Goal: Obtain resource: Obtain resource

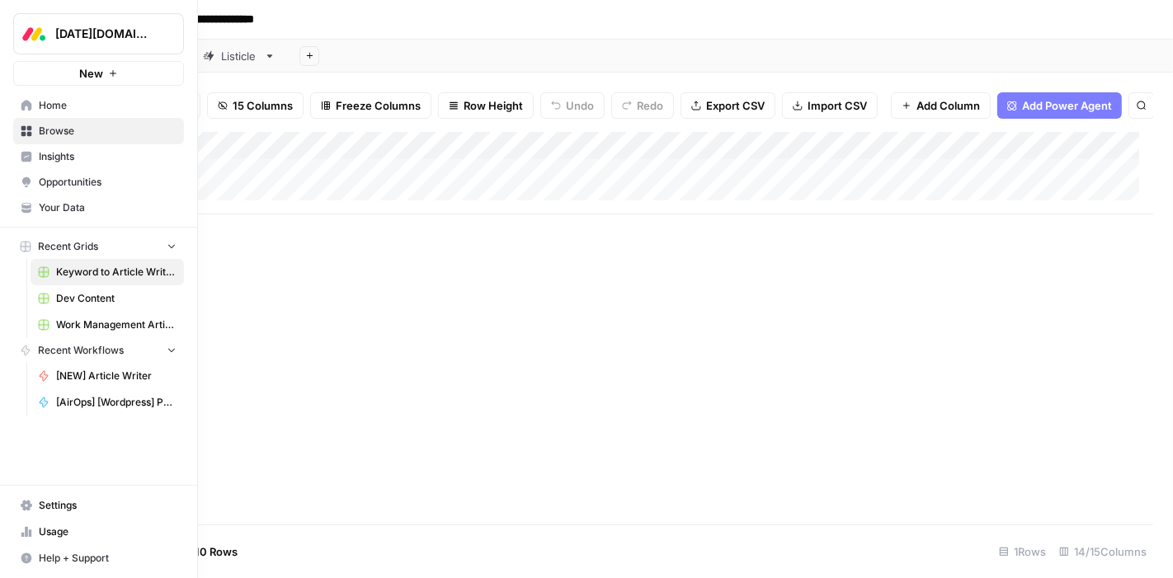
click at [61, 133] on span "Browse" at bounding box center [108, 131] width 138 height 15
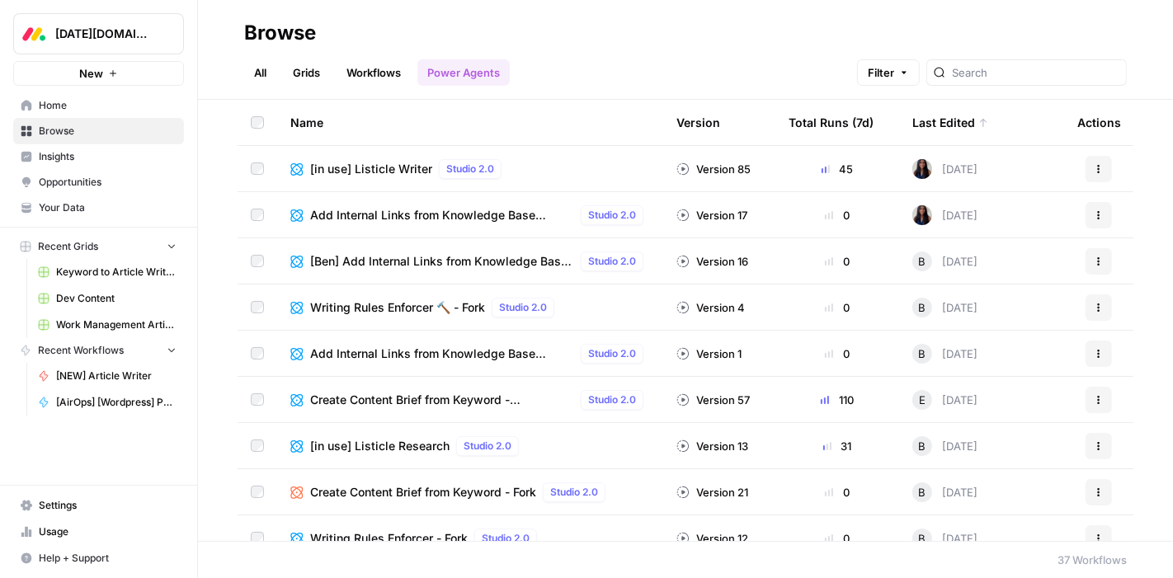
click at [311, 74] on link "Grids" at bounding box center [306, 72] width 47 height 26
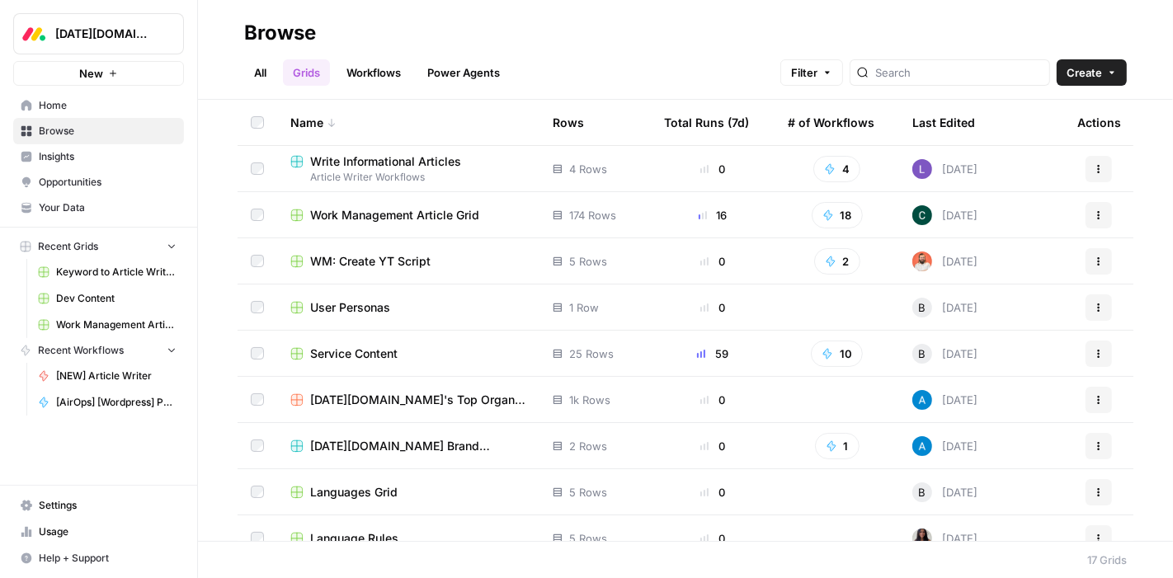
click at [342, 354] on span "Service Content" at bounding box center [353, 354] width 87 height 16
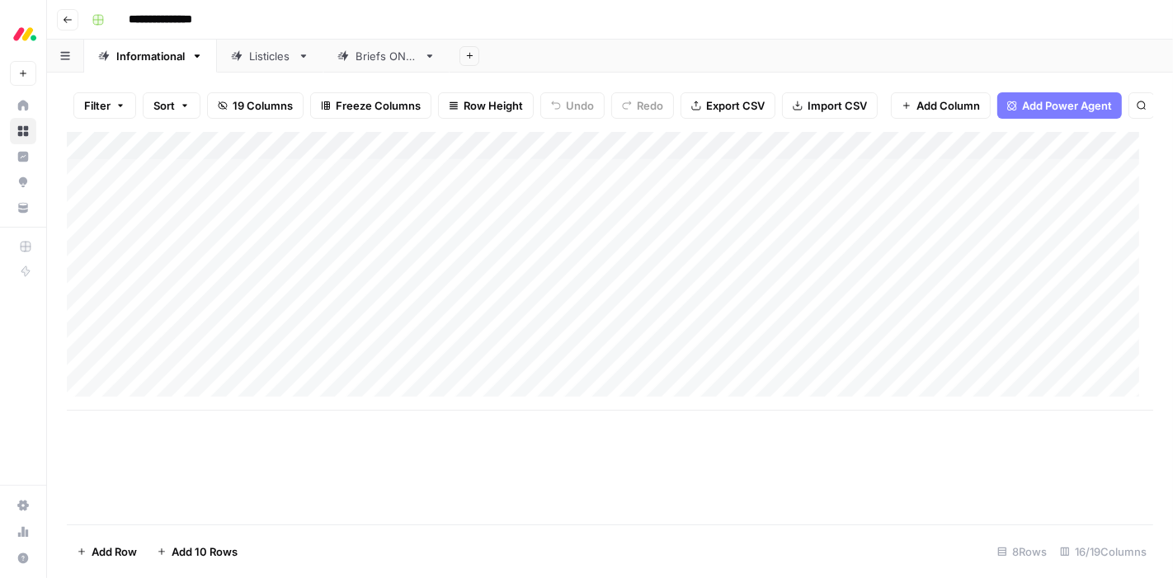
click at [254, 61] on div "Listicles" at bounding box center [270, 56] width 42 height 16
click at [638, 186] on div "Add Column" at bounding box center [610, 321] width 1086 height 379
click at [615, 161] on div "Add Column" at bounding box center [610, 321] width 1086 height 379
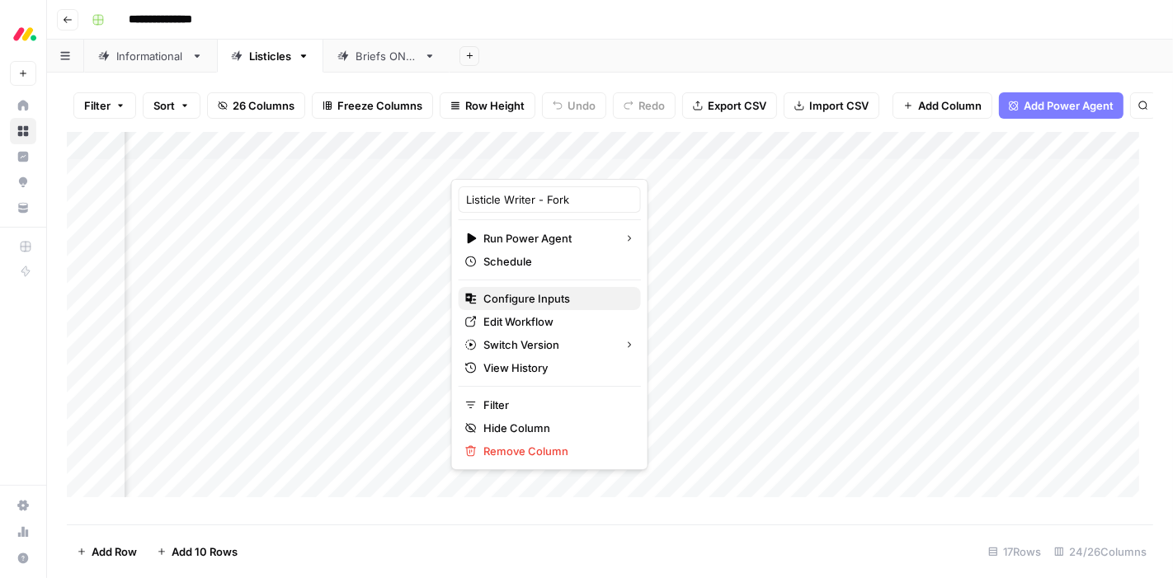
click at [555, 295] on span "Configure Inputs" at bounding box center [555, 298] width 144 height 16
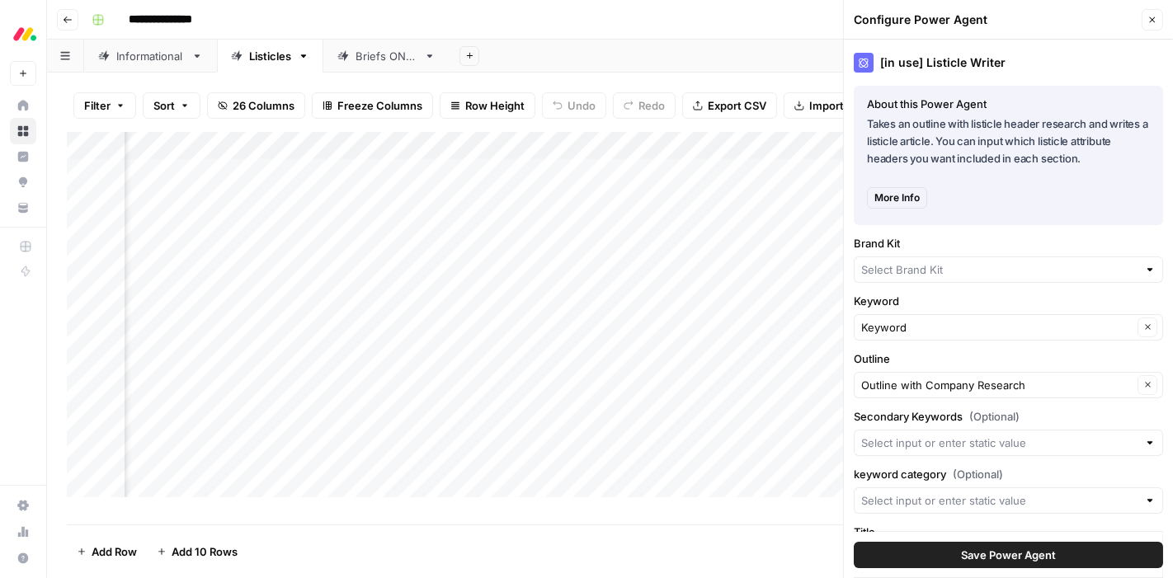
type input "[DATE] Service"
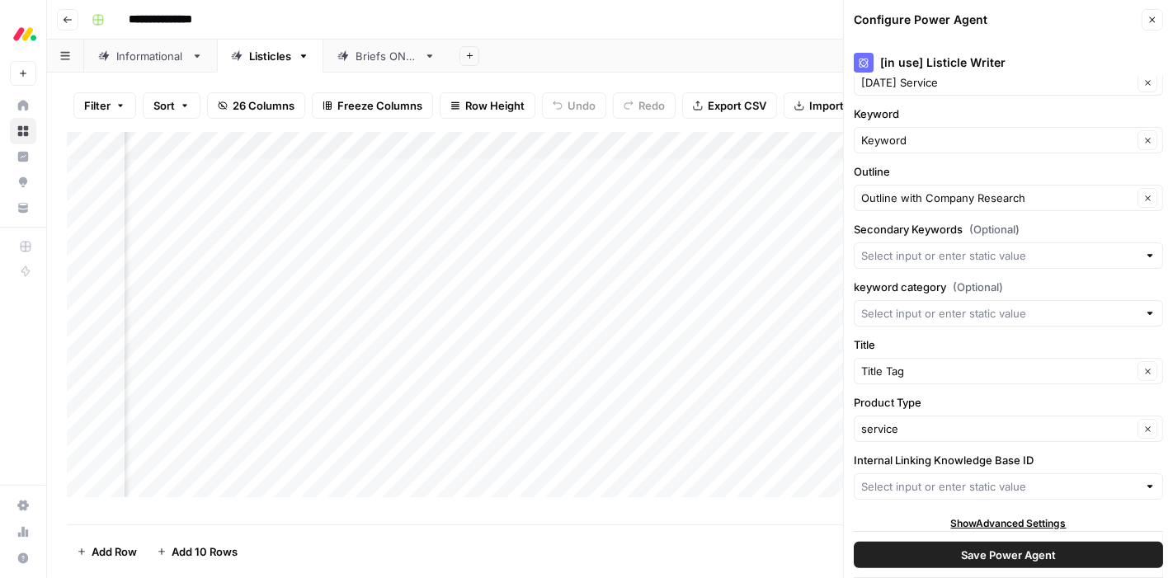
scroll to position [188, 0]
click at [1147, 24] on icon "button" at bounding box center [1152, 20] width 10 height 10
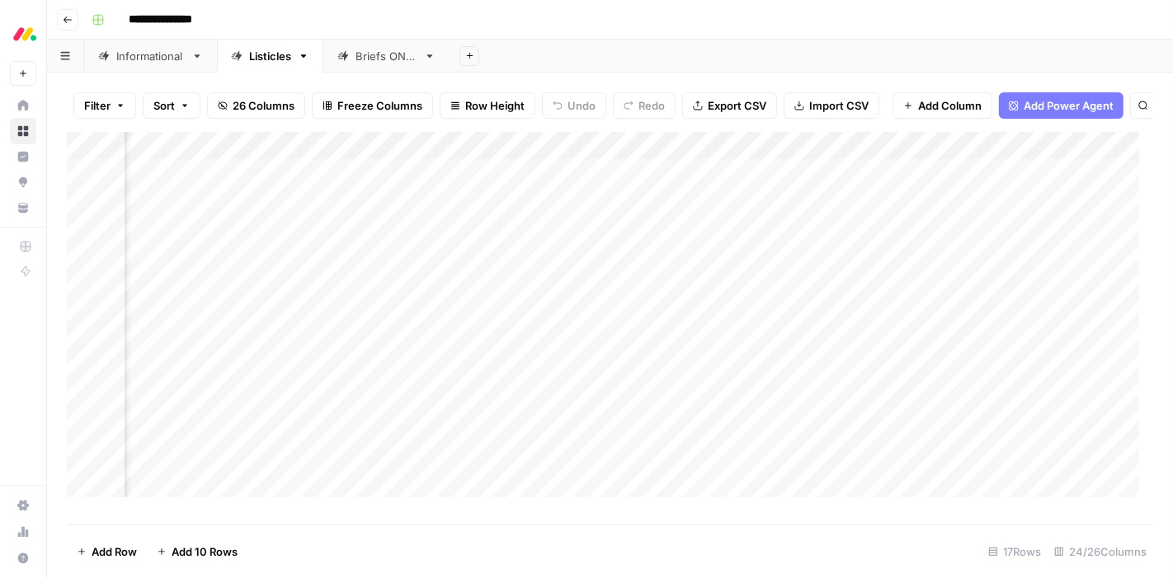
click at [617, 161] on div "Add Column" at bounding box center [610, 321] width 1086 height 379
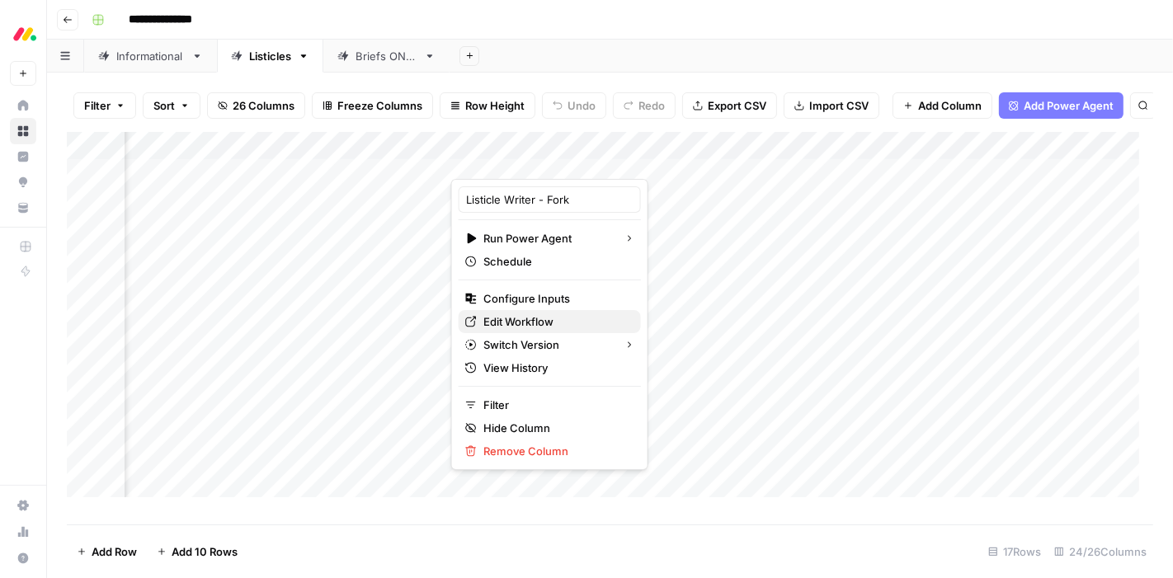
click at [522, 322] on span "Edit Workflow" at bounding box center [555, 321] width 144 height 16
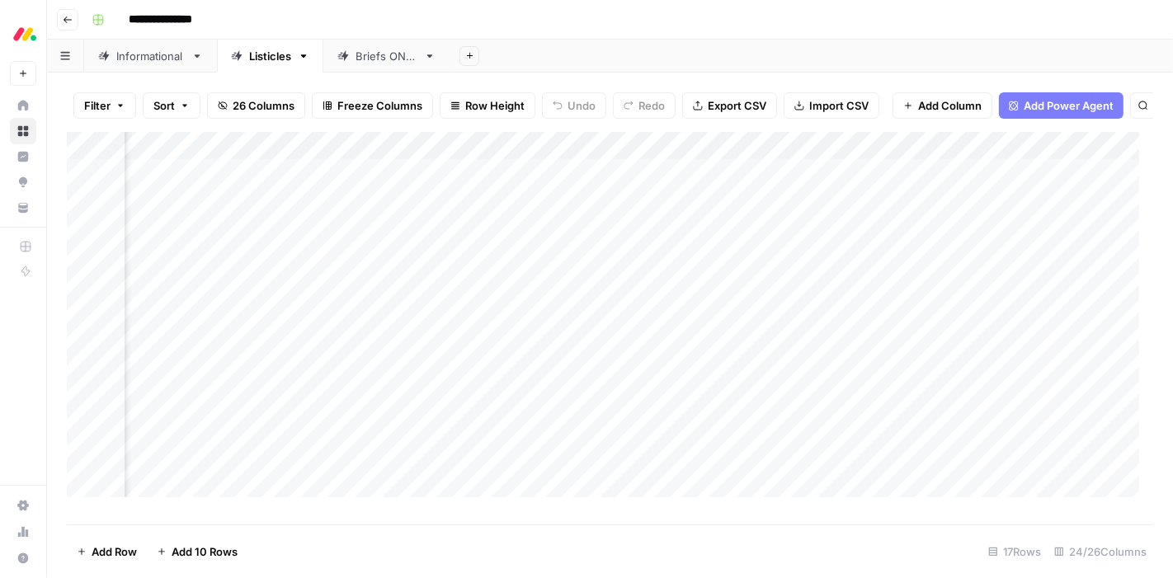
click at [619, 161] on div "Add Column" at bounding box center [610, 321] width 1086 height 379
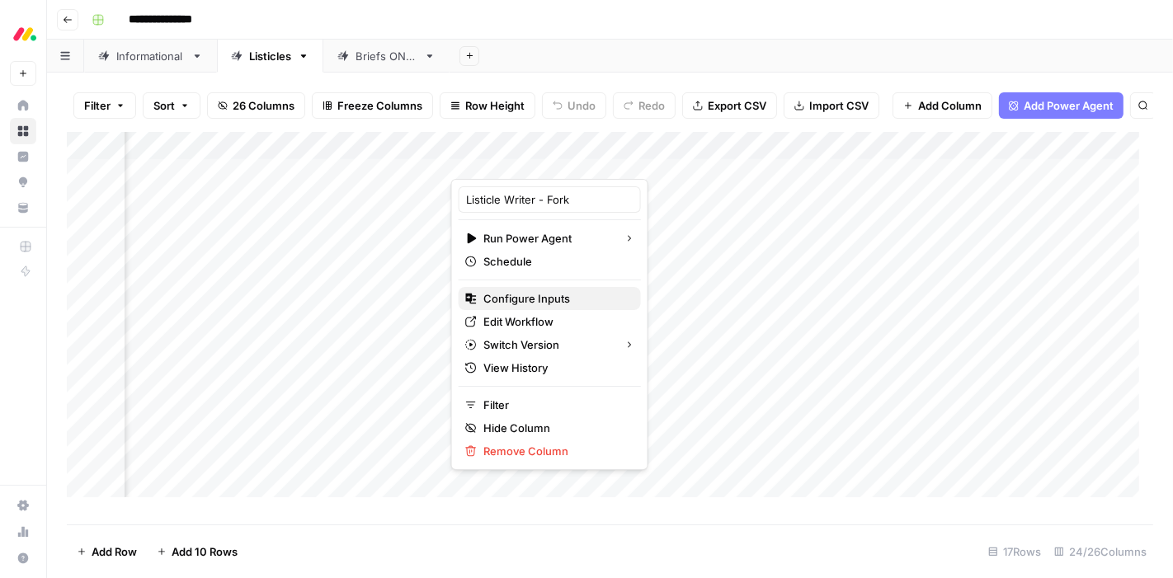
click at [584, 299] on span "Configure Inputs" at bounding box center [555, 298] width 144 height 16
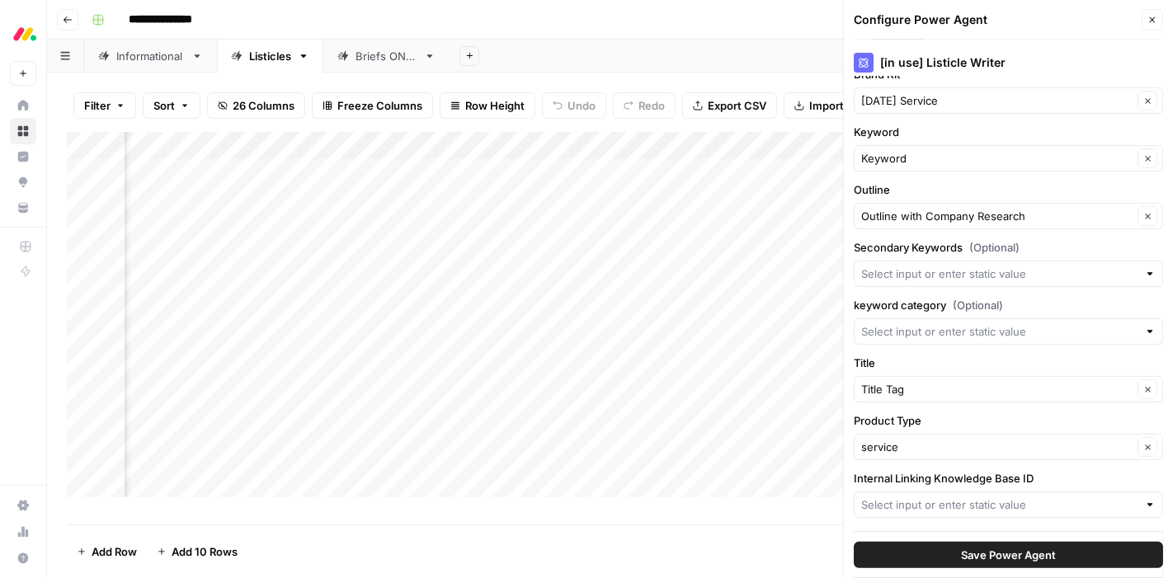
scroll to position [188, 0]
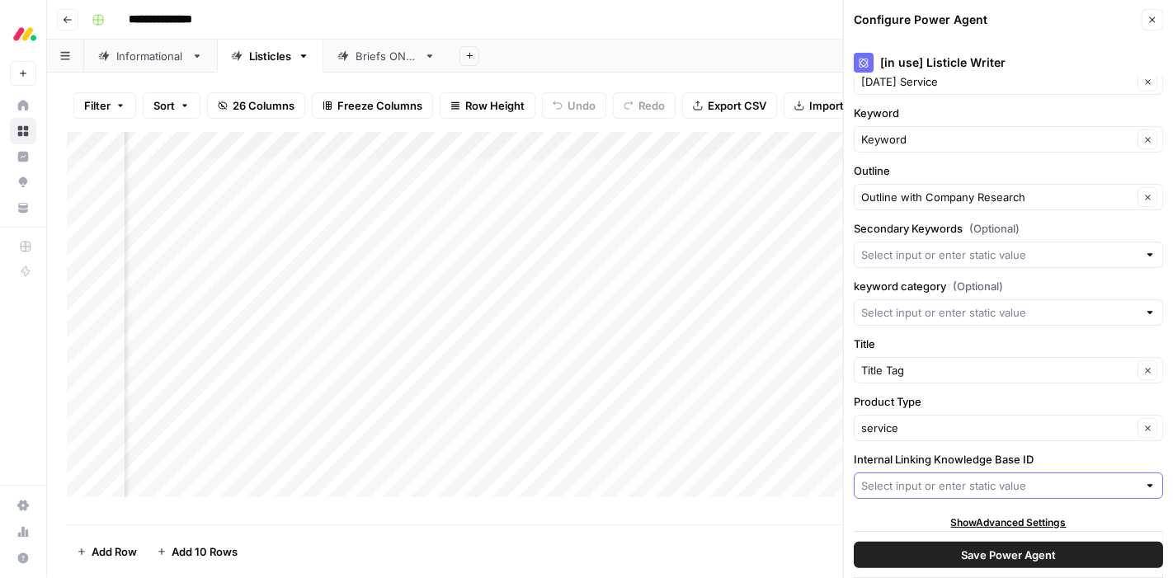
click at [1012, 478] on input "Internal Linking Knowledge Base ID" at bounding box center [999, 486] width 276 height 16
click at [883, 501] on div "[in use] Listicle Writer About this Power Agent Takes an outline with listicle …" at bounding box center [1008, 309] width 329 height 539
click at [937, 488] on input "Internal Linking Knowledge Base ID" at bounding box center [999, 486] width 276 height 16
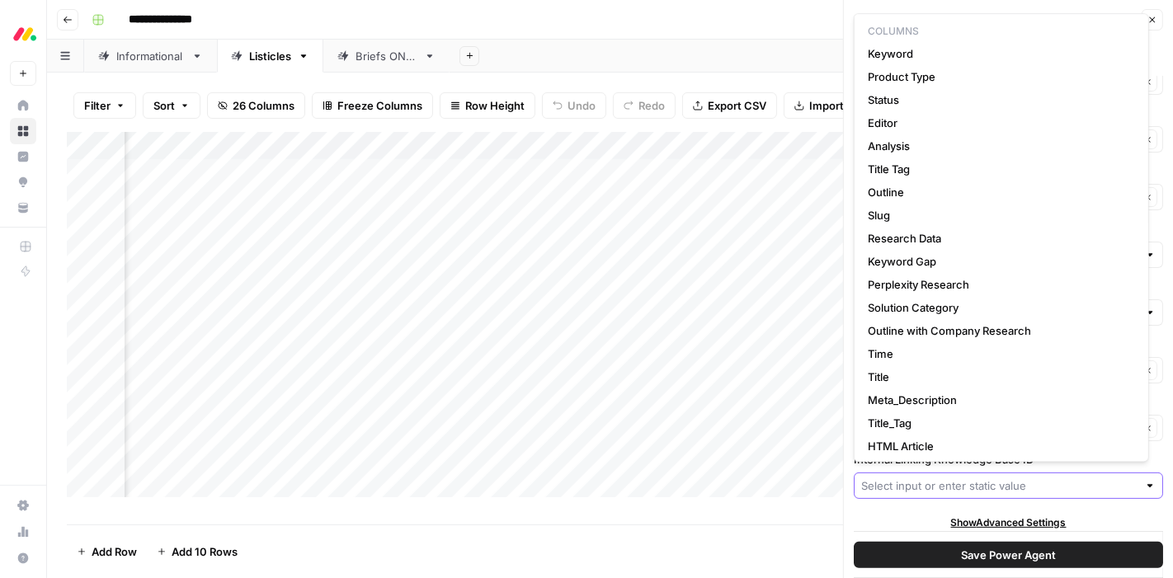
paste input "12501"
type input "12501"
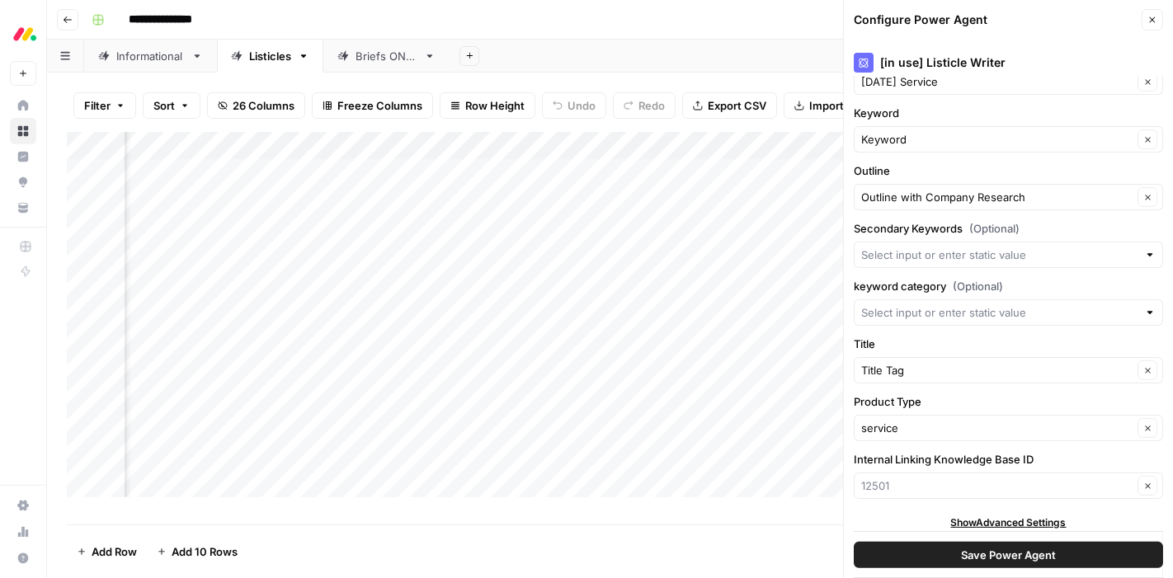
type input "12501"
click at [907, 553] on button "Save Power Agent" at bounding box center [1008, 555] width 309 height 26
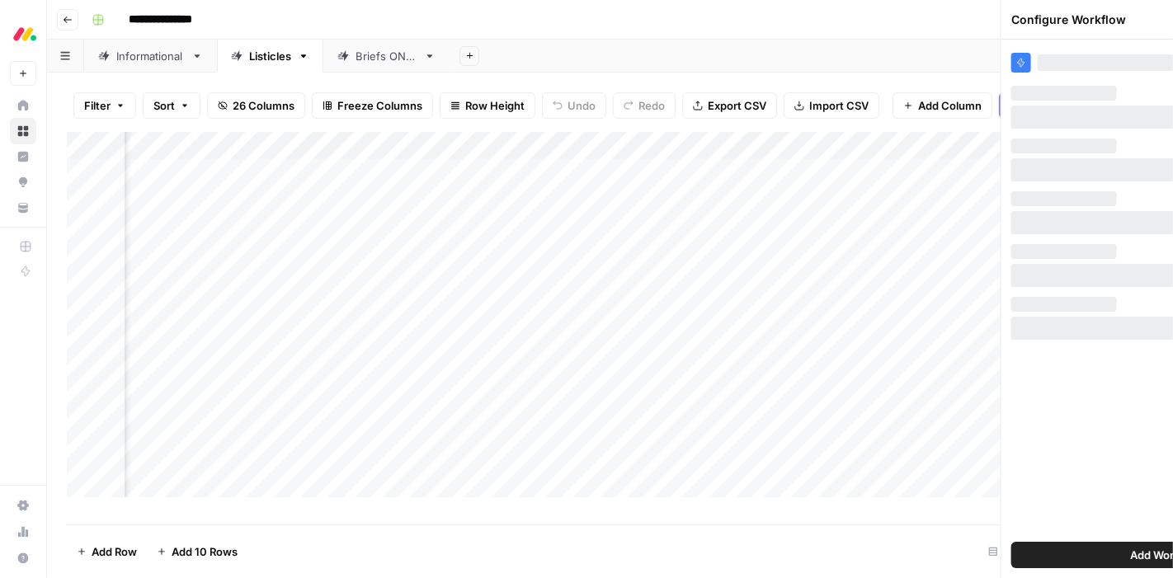
scroll to position [0, 0]
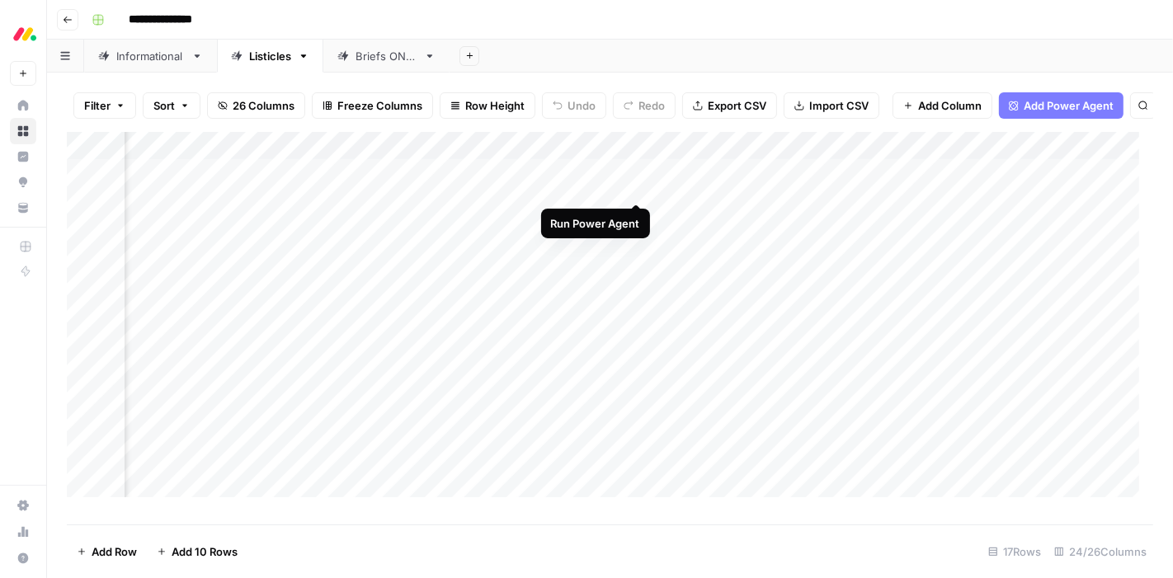
click at [635, 190] on div "Add Column" at bounding box center [610, 321] width 1086 height 379
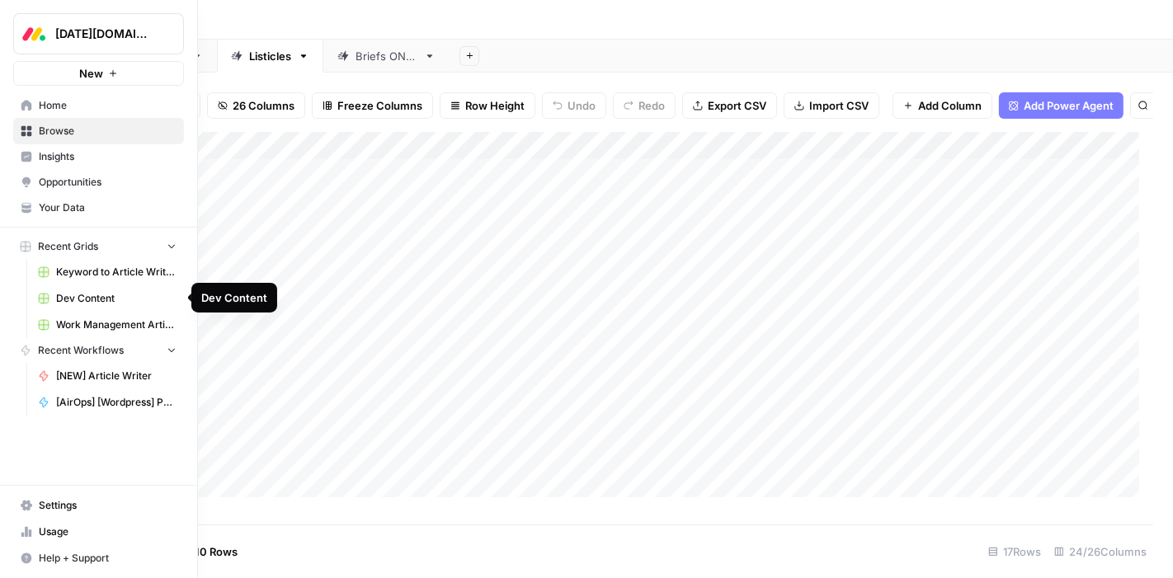
click at [68, 298] on span "Dev Content" at bounding box center [116, 298] width 120 height 15
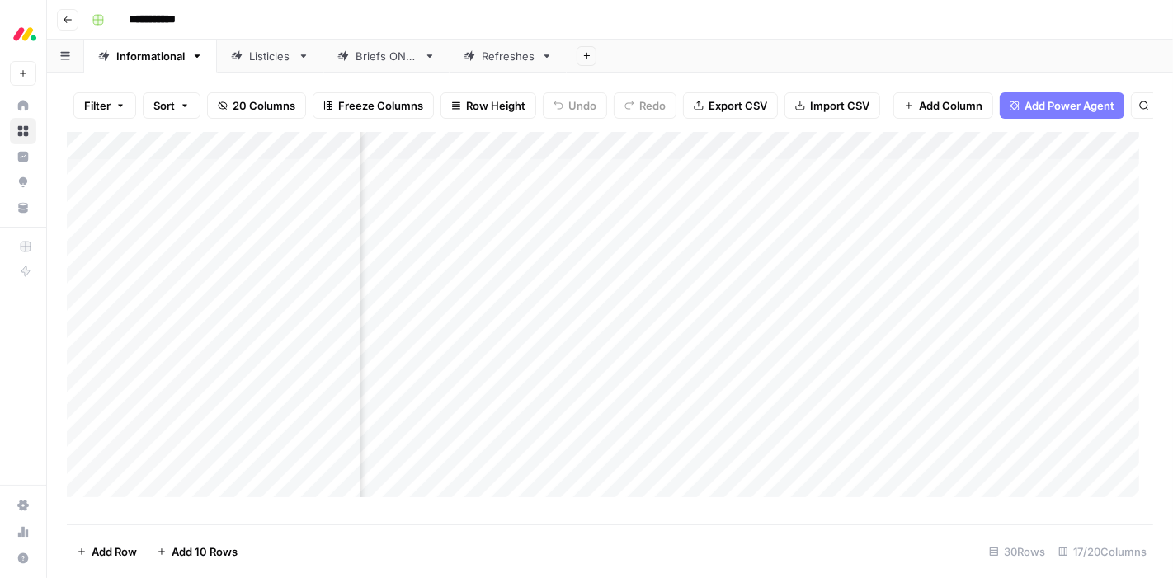
scroll to position [0, 971]
click at [254, 59] on div "Listicles" at bounding box center [270, 56] width 42 height 16
click at [615, 158] on div "Add Column" at bounding box center [610, 229] width 1086 height 195
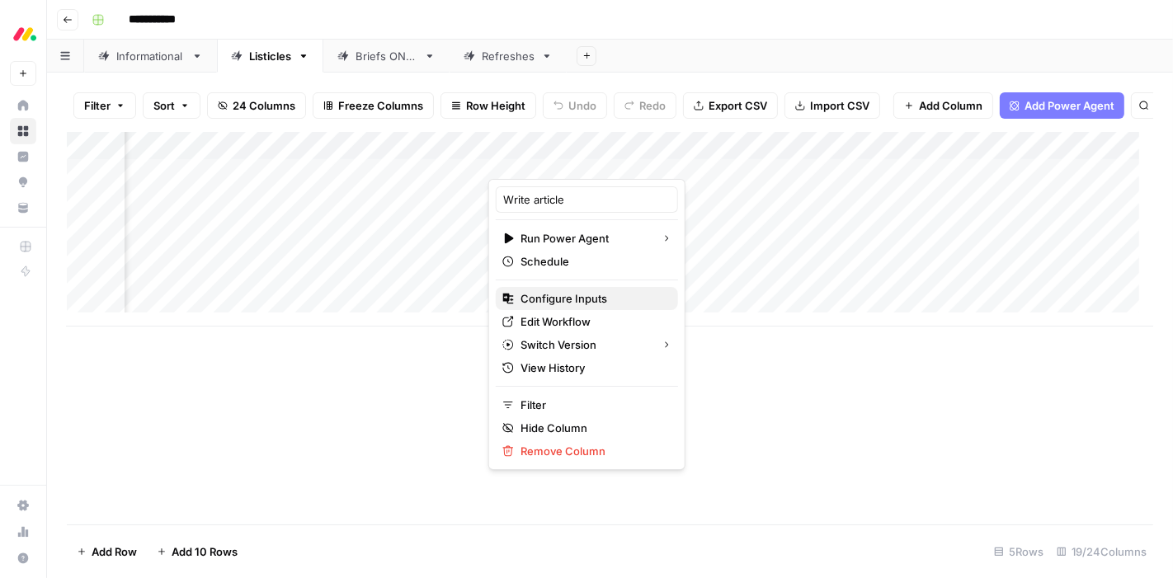
click at [571, 290] on span "Configure Inputs" at bounding box center [593, 298] width 144 height 16
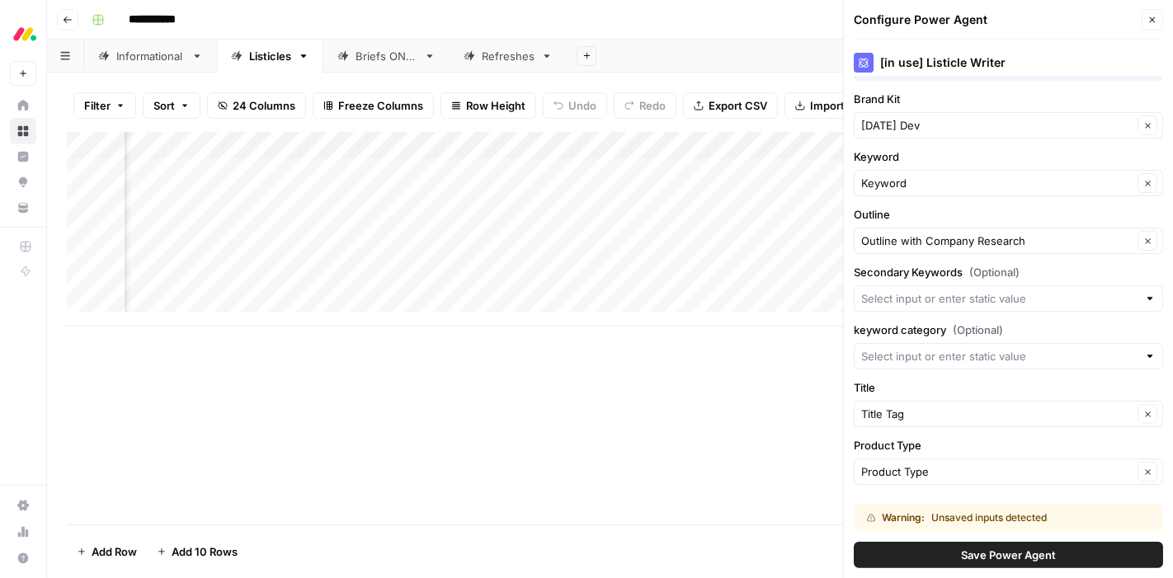
scroll to position [226, 0]
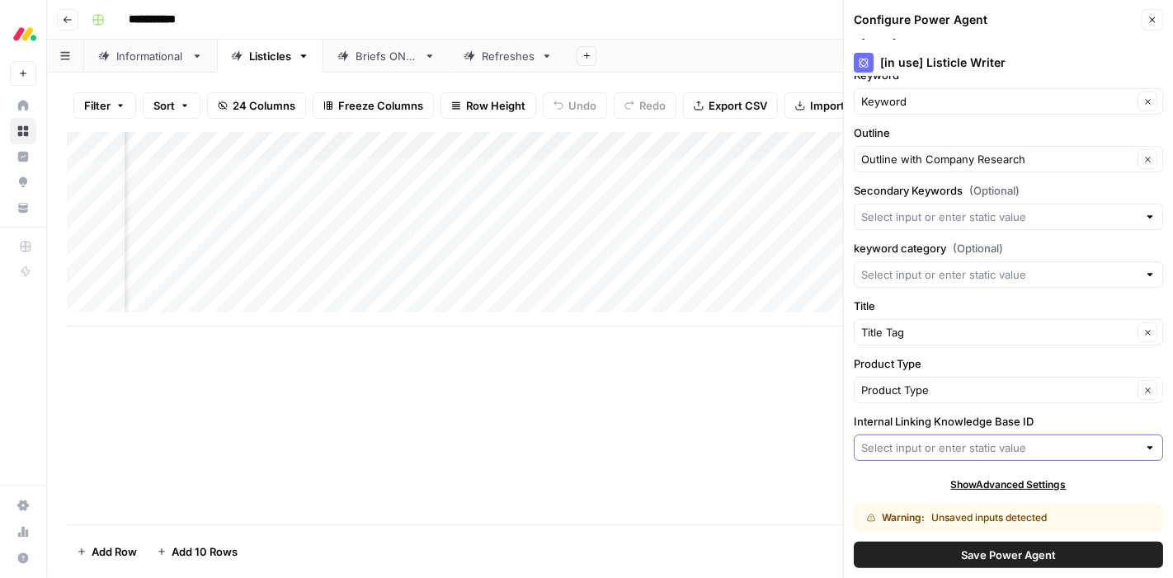
click at [941, 445] on input "Internal Linking Knowledge Base ID" at bounding box center [999, 448] width 276 height 16
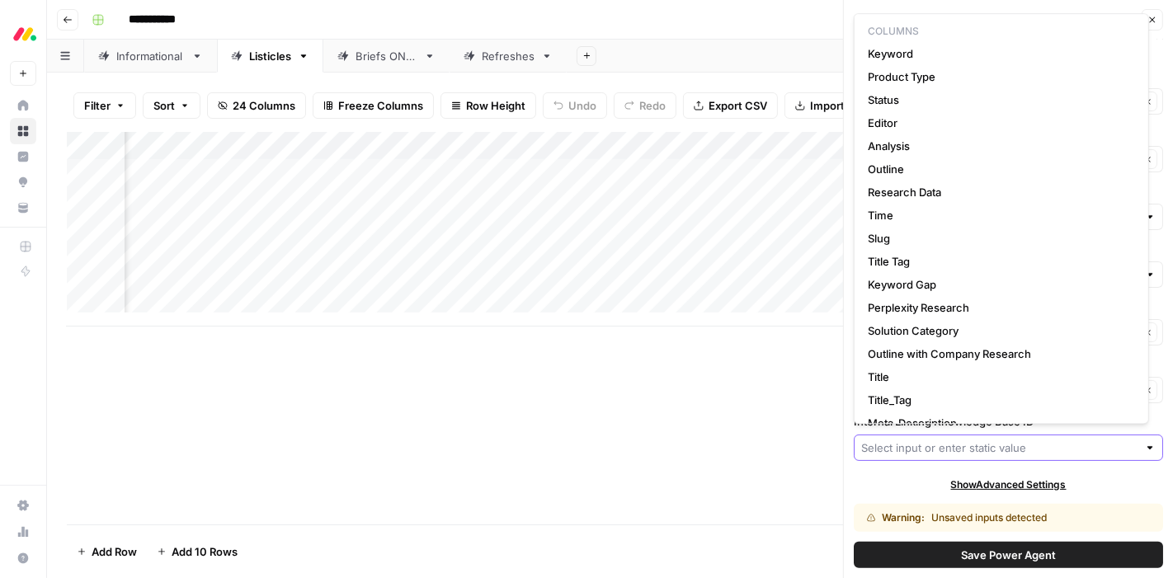
paste input "12500"
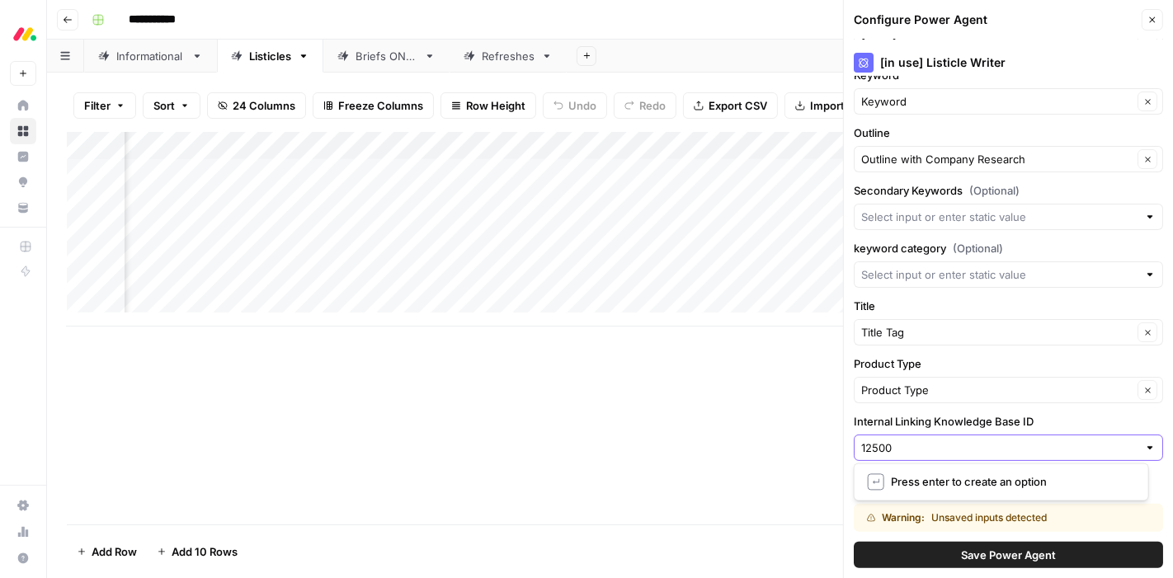
type input "12500"
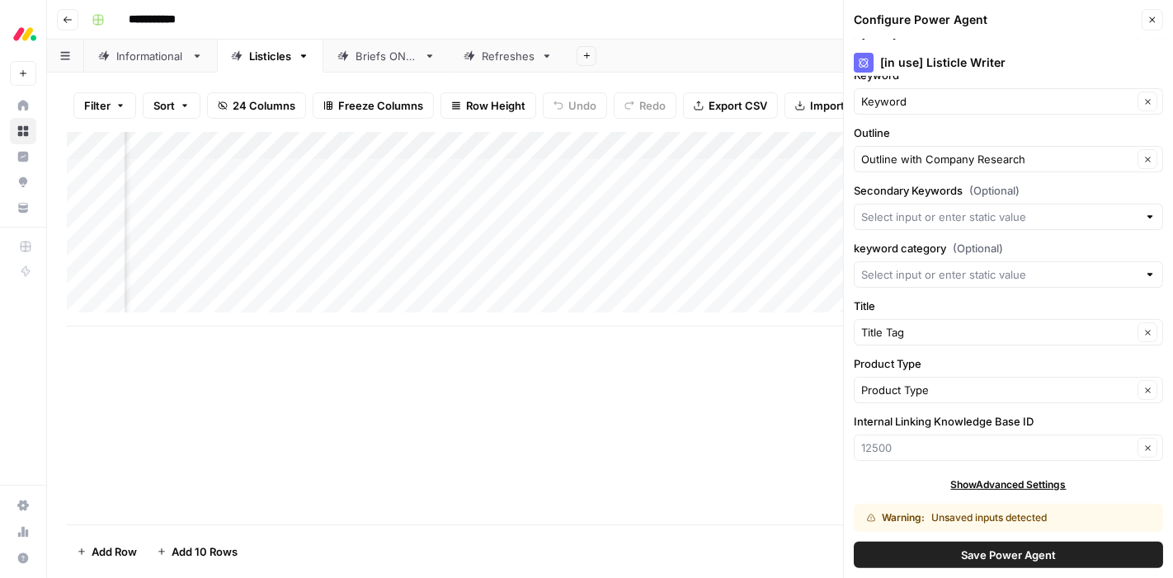
type input "12500"
click at [926, 561] on button "Save Power Agent" at bounding box center [1008, 555] width 309 height 26
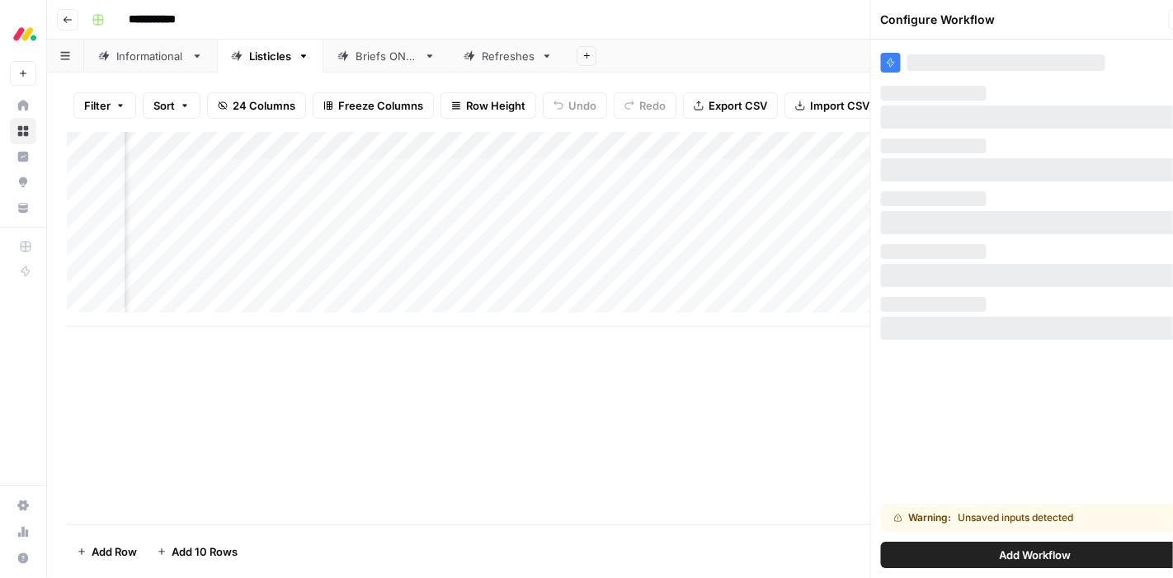
scroll to position [0, 0]
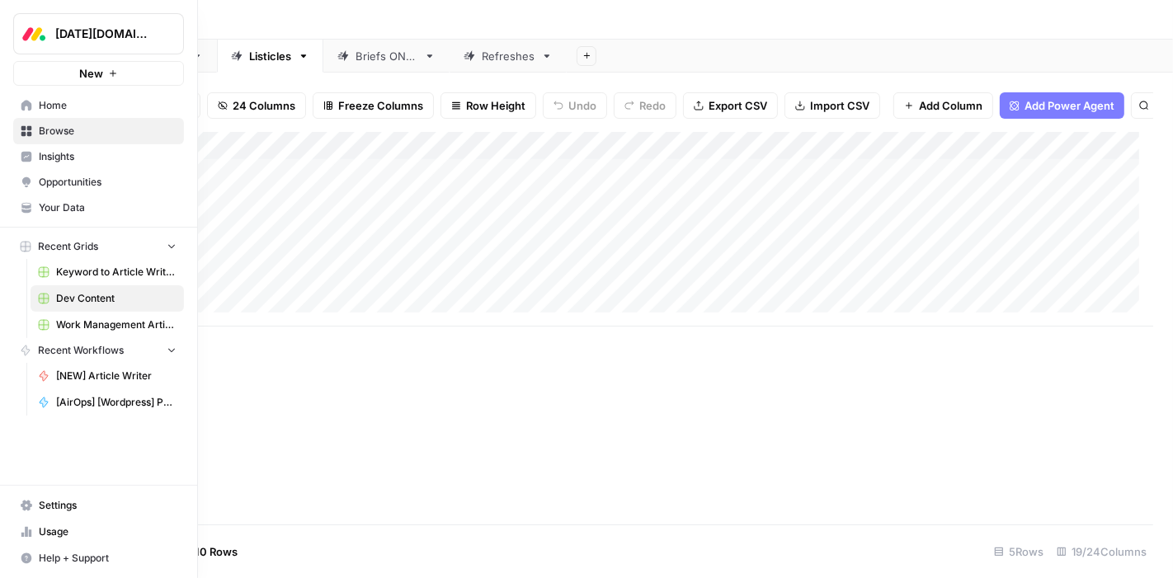
click at [61, 133] on span "Browse" at bounding box center [108, 131] width 138 height 15
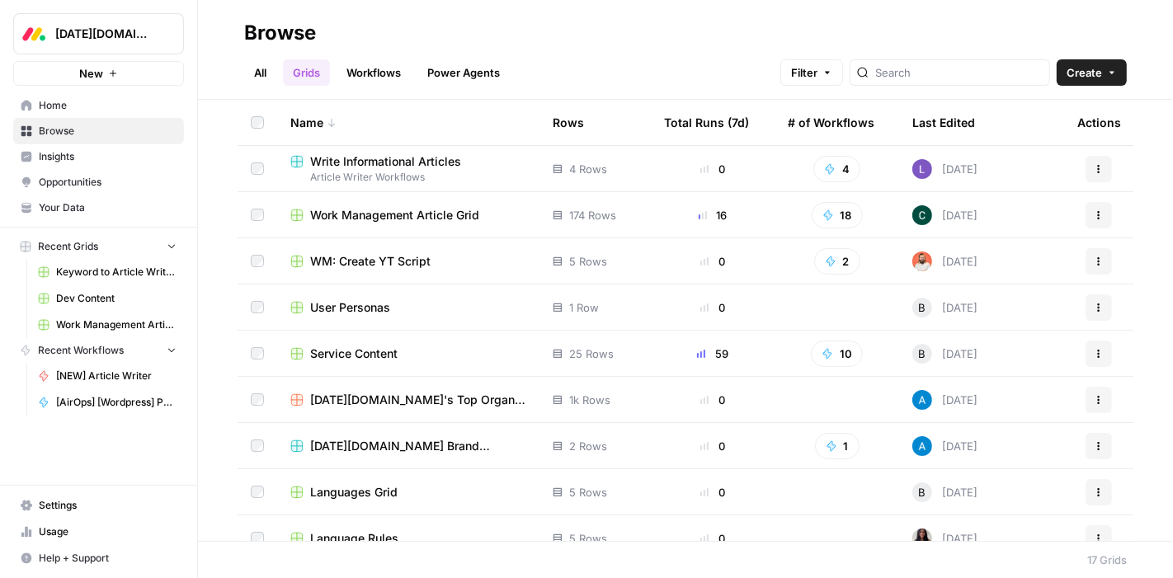
click at [367, 212] on span "Work Management Article Grid" at bounding box center [394, 215] width 169 height 16
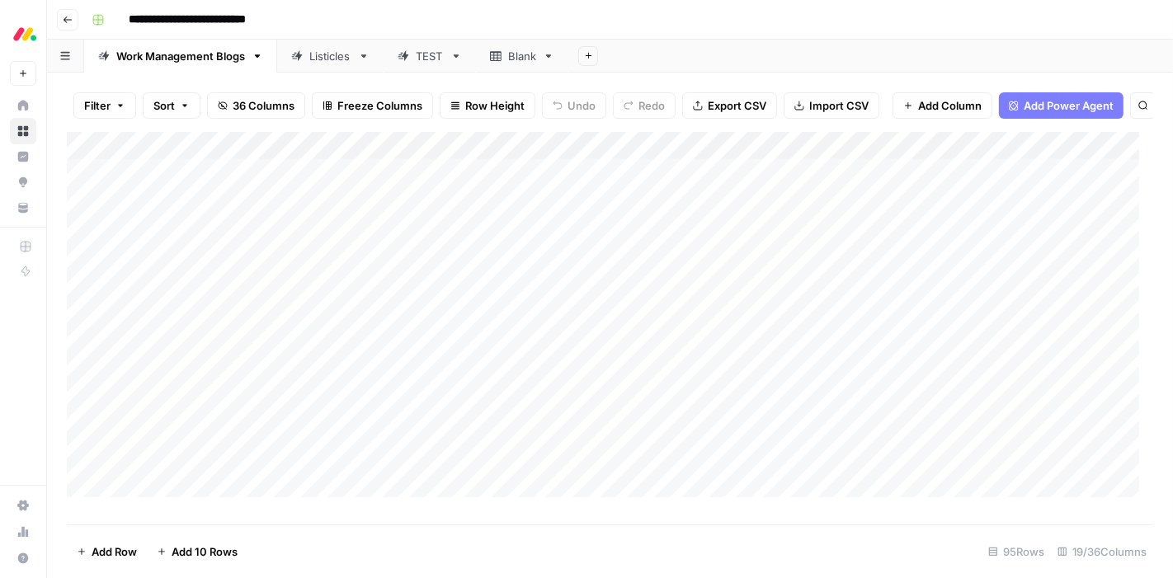
click at [308, 59] on div "Listicles" at bounding box center [321, 56] width 60 height 16
click at [773, 158] on div "Add Column" at bounding box center [610, 321] width 1086 height 379
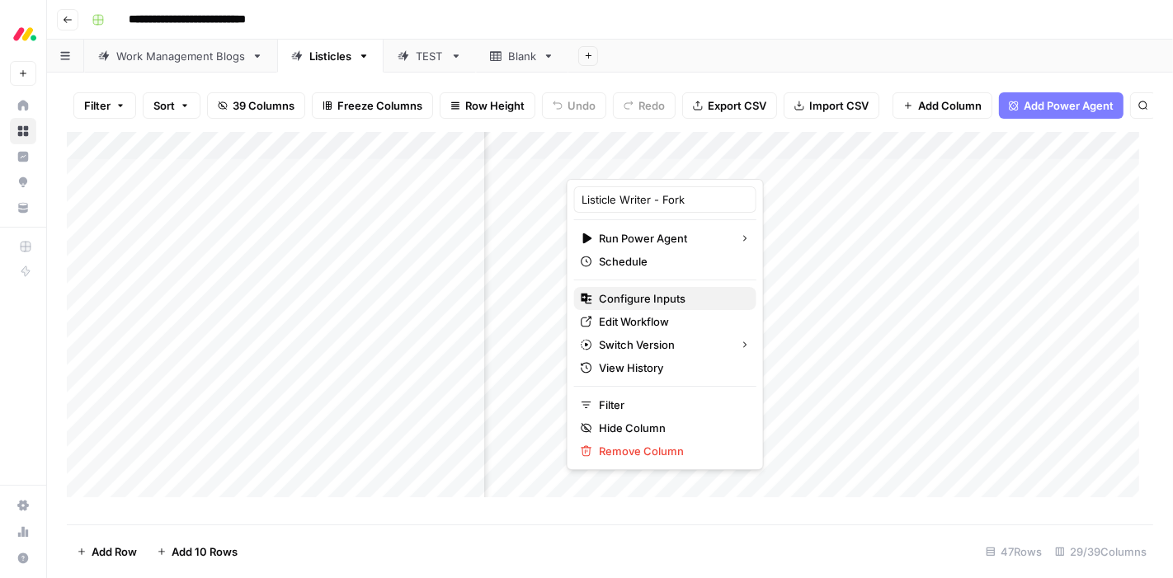
click at [669, 291] on span "Configure Inputs" at bounding box center [671, 298] width 144 height 16
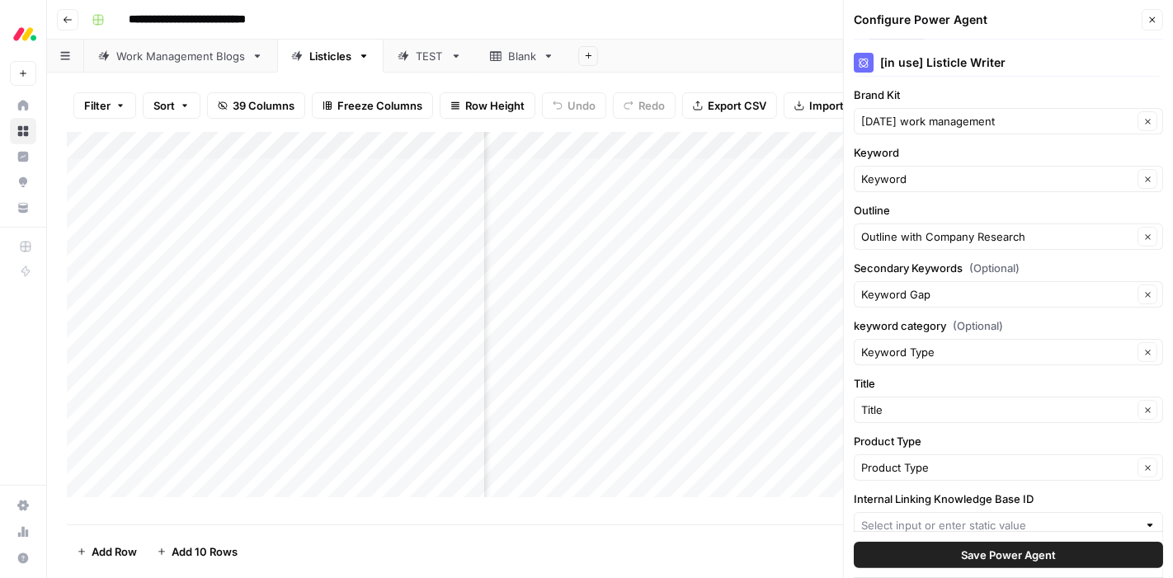
scroll to position [188, 0]
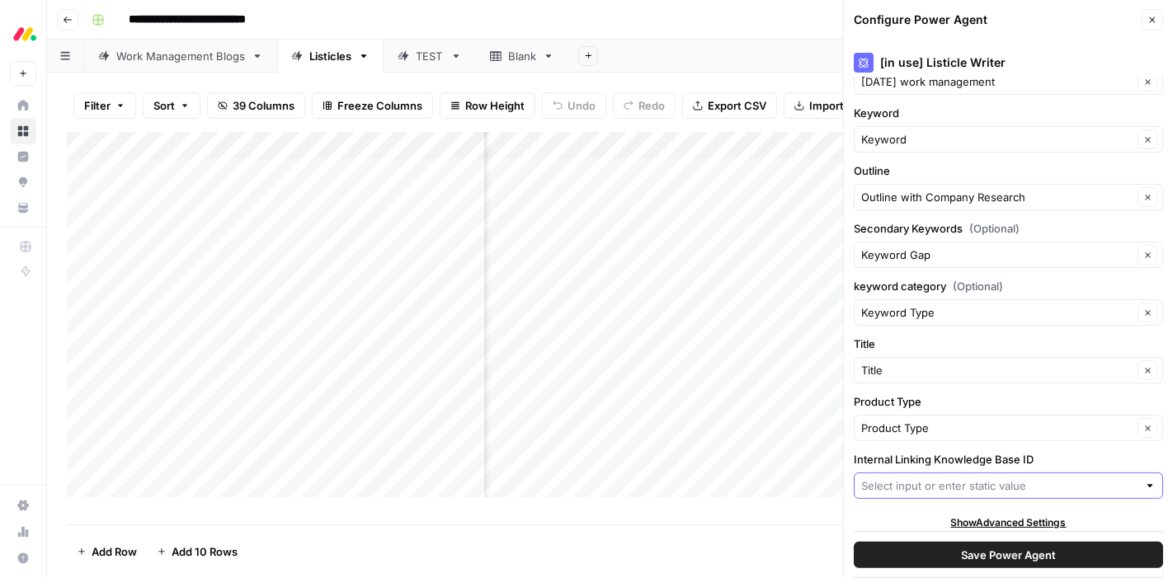
click at [1020, 478] on input "Internal Linking Knowledge Base ID" at bounding box center [999, 486] width 276 height 16
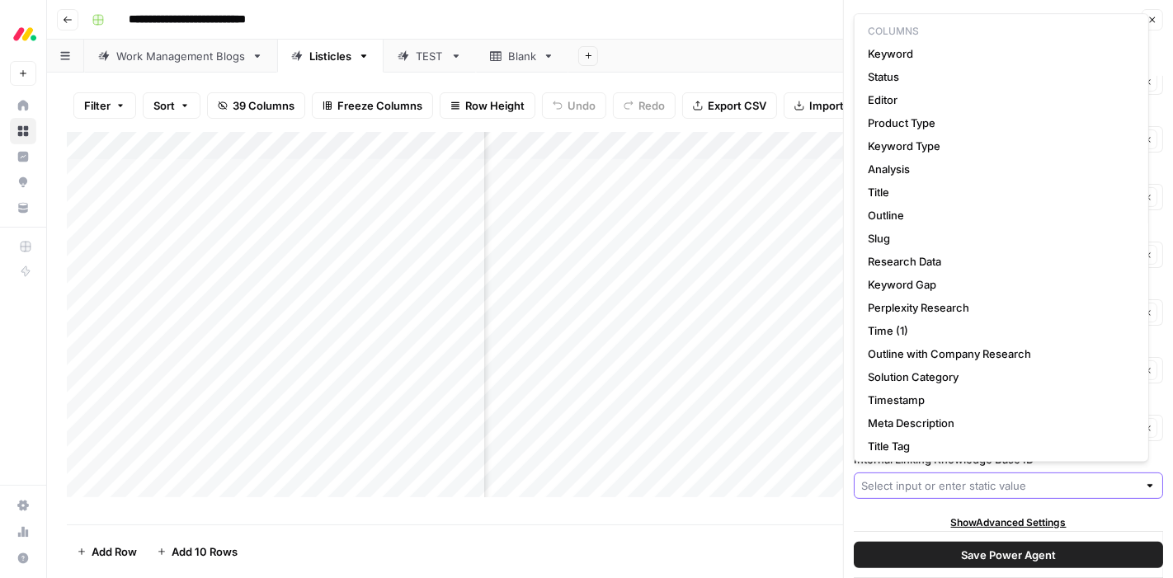
click at [921, 484] on input "Internal Linking Knowledge Base ID" at bounding box center [999, 486] width 276 height 16
paste input "12498"
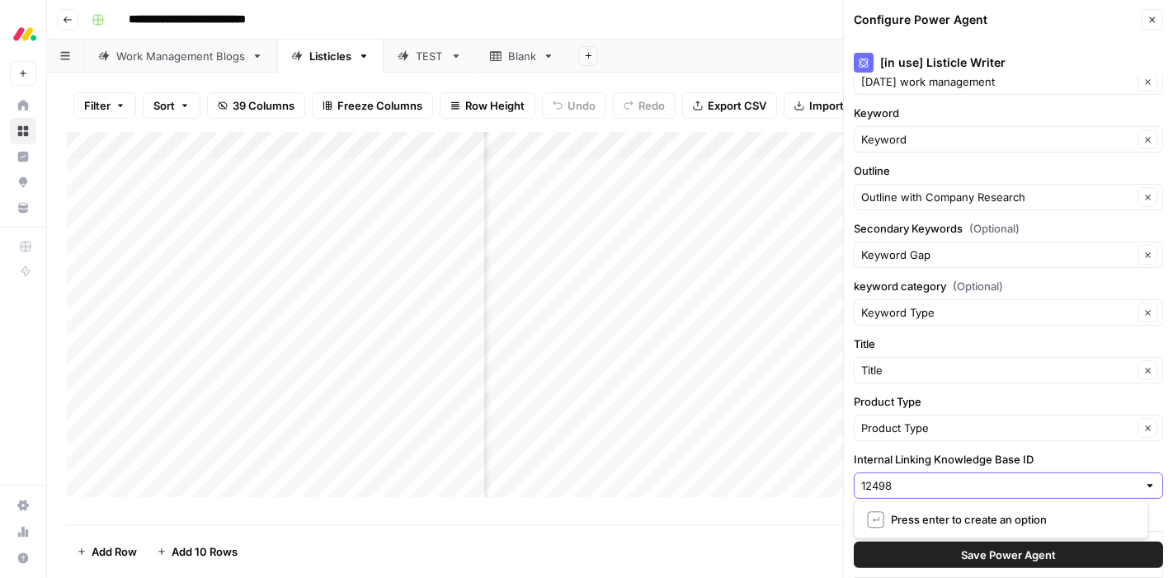
type input "12498"
click at [944, 524] on span "Press enter to create an option" at bounding box center [1010, 519] width 238 height 16
click at [923, 549] on button "Save Power Agent" at bounding box center [1008, 555] width 309 height 26
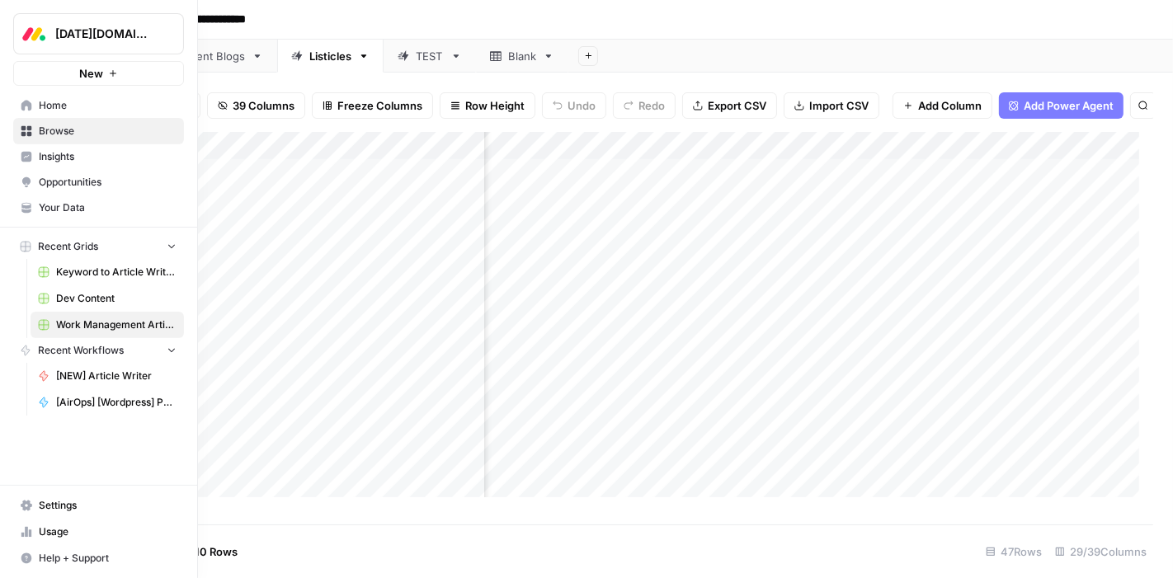
click at [47, 129] on span "Browse" at bounding box center [108, 131] width 138 height 15
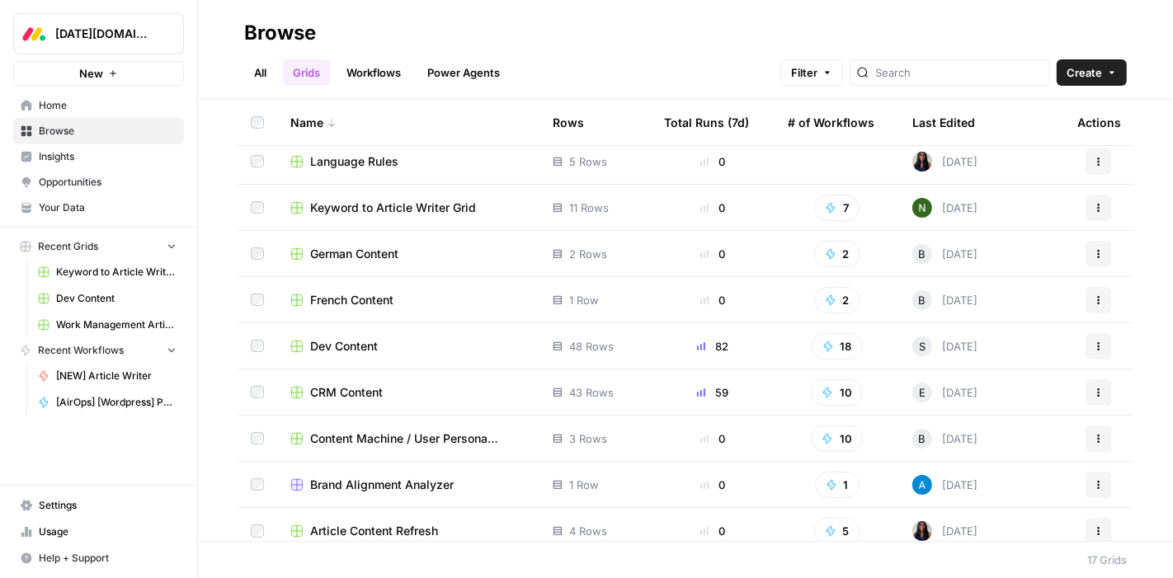
scroll to position [389, 0]
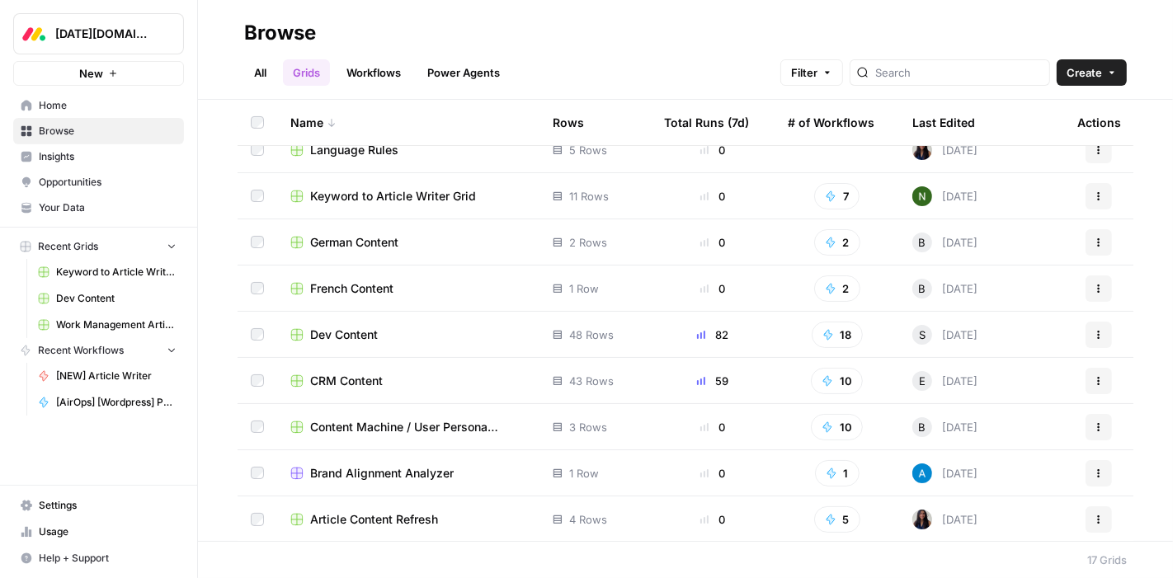
click at [361, 375] on span "CRM Content" at bounding box center [346, 381] width 73 height 16
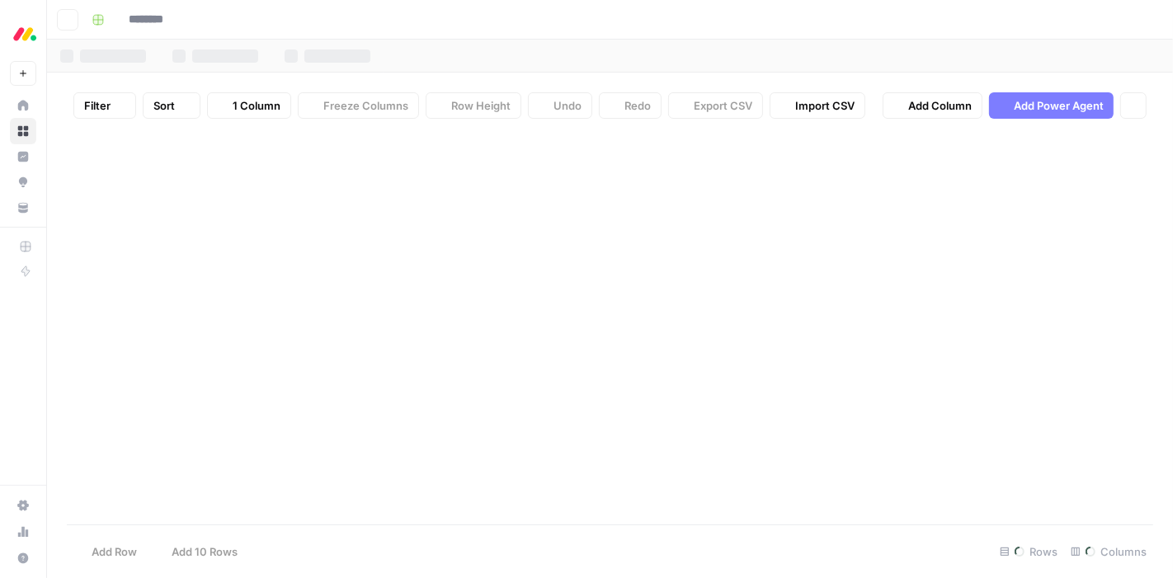
type input "**********"
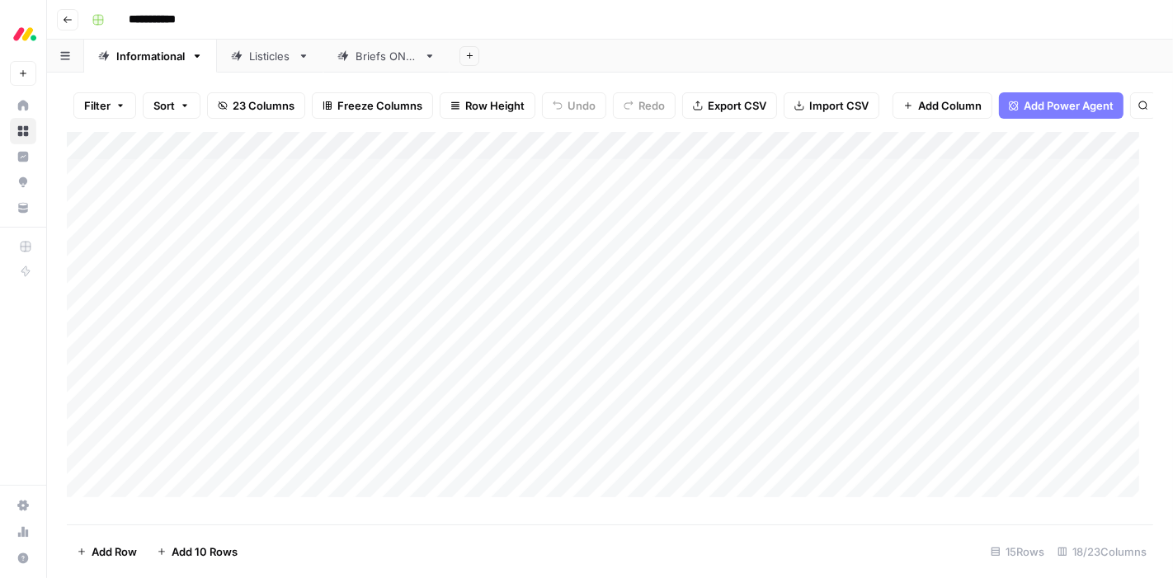
click at [271, 62] on div "Listicles" at bounding box center [270, 56] width 42 height 16
click at [592, 155] on div "Add Column" at bounding box center [610, 321] width 1086 height 379
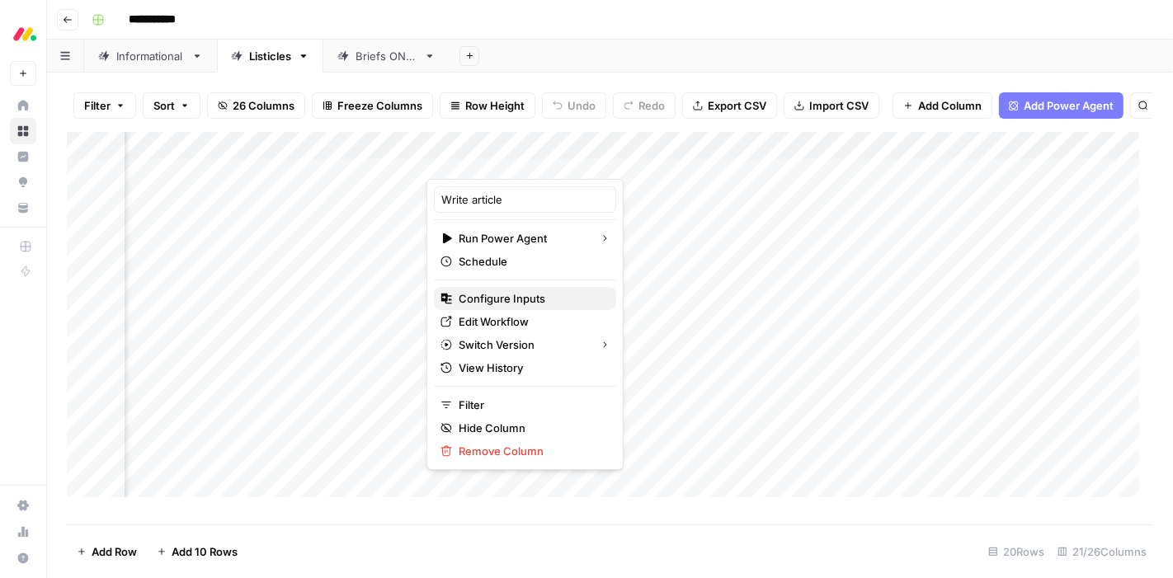
click at [549, 291] on span "Configure Inputs" at bounding box center [531, 298] width 144 height 16
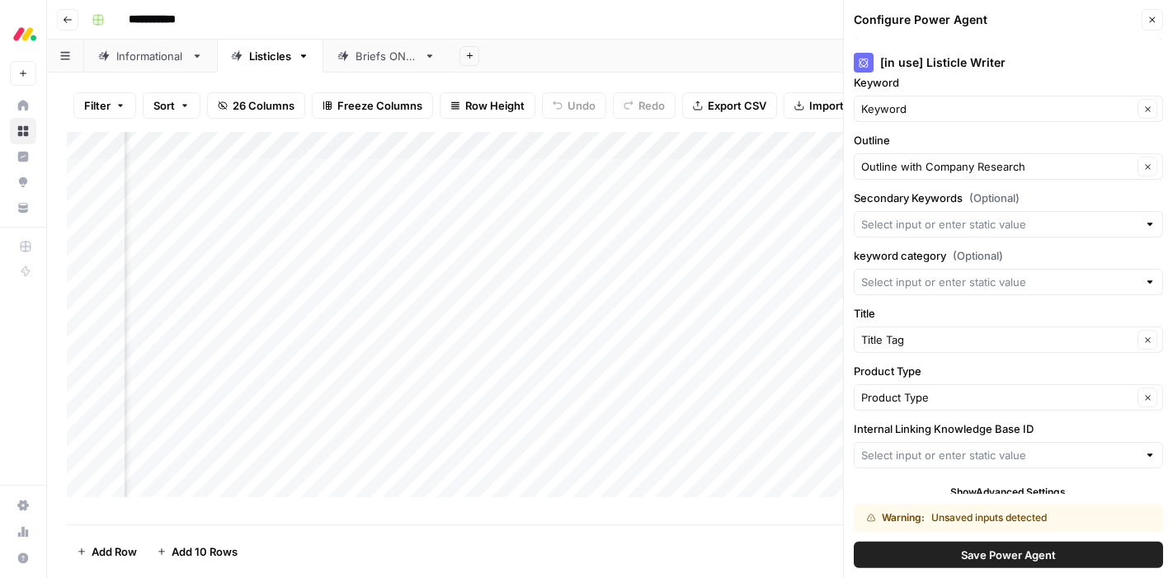
scroll to position [226, 0]
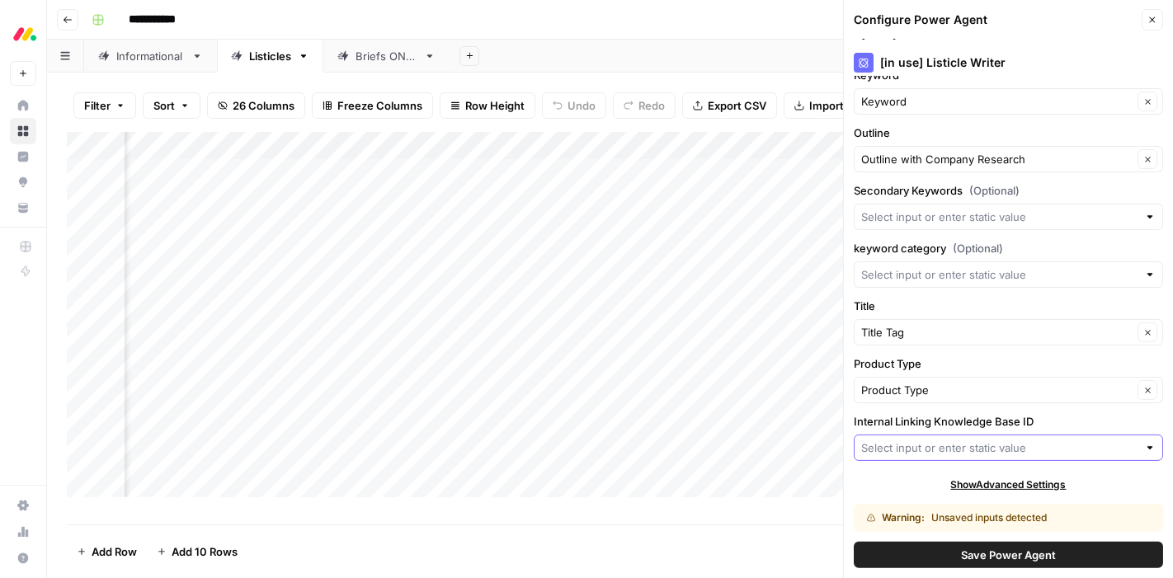
click at [957, 448] on input "Internal Linking Knowledge Base ID" at bounding box center [999, 448] width 276 height 16
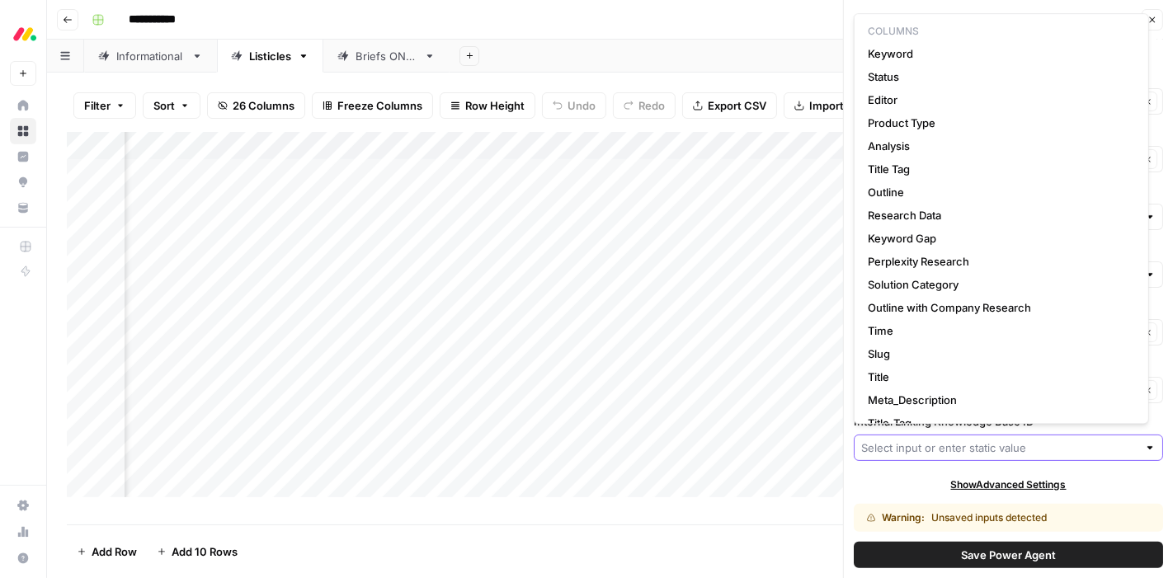
click at [957, 445] on input "Internal Linking Knowledge Base ID" at bounding box center [999, 448] width 276 height 16
paste input "12499"
type input "12499"
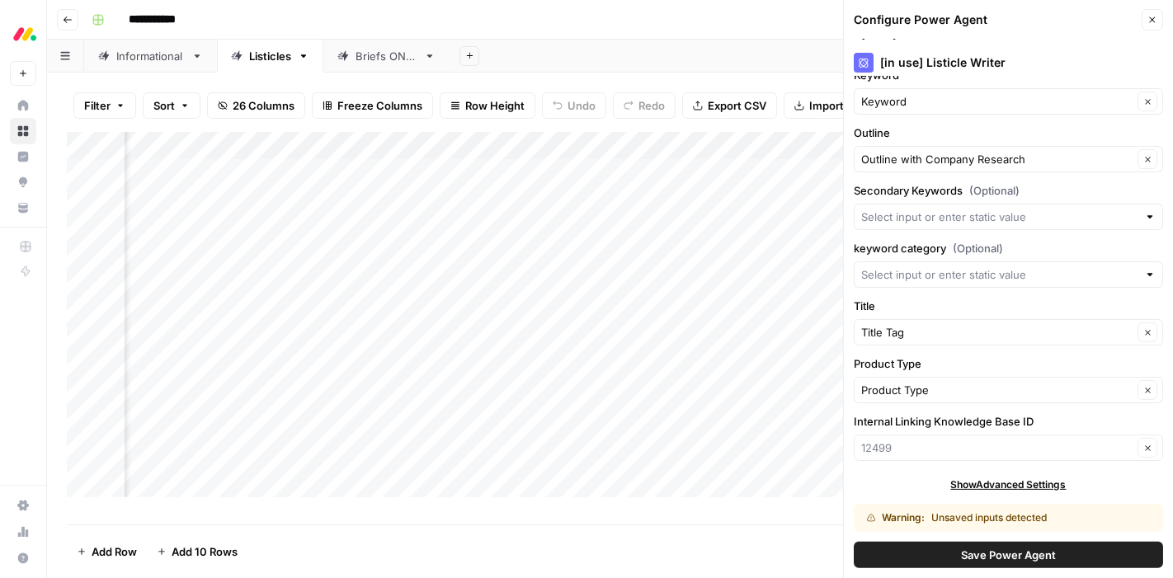
type input "12499"
click at [975, 571] on div "Warning: Unsaved inputs detected Save Power Agent" at bounding box center [1008, 536] width 309 height 84
click at [961, 554] on span "Save Power Agent" at bounding box center [1008, 555] width 95 height 16
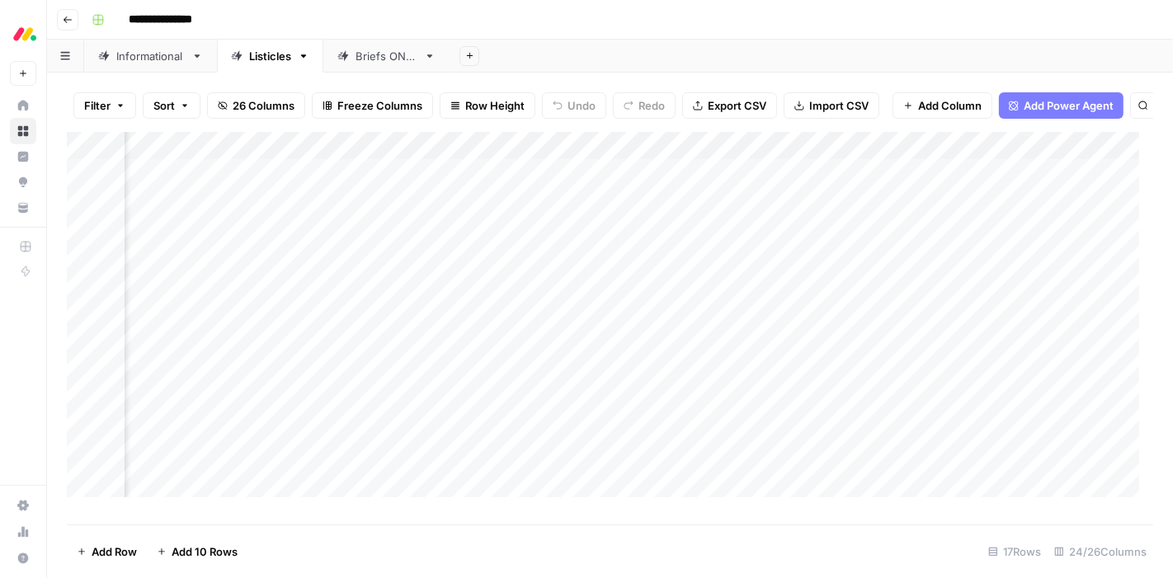
scroll to position [0, 2300]
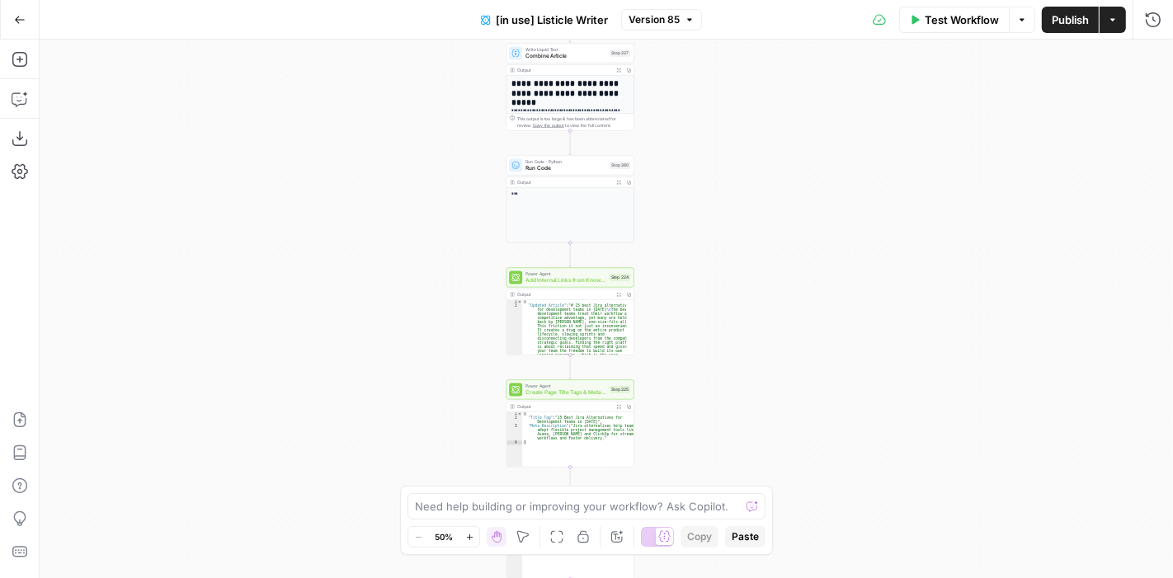
click at [652, 23] on span "Version 85" at bounding box center [654, 19] width 51 height 15
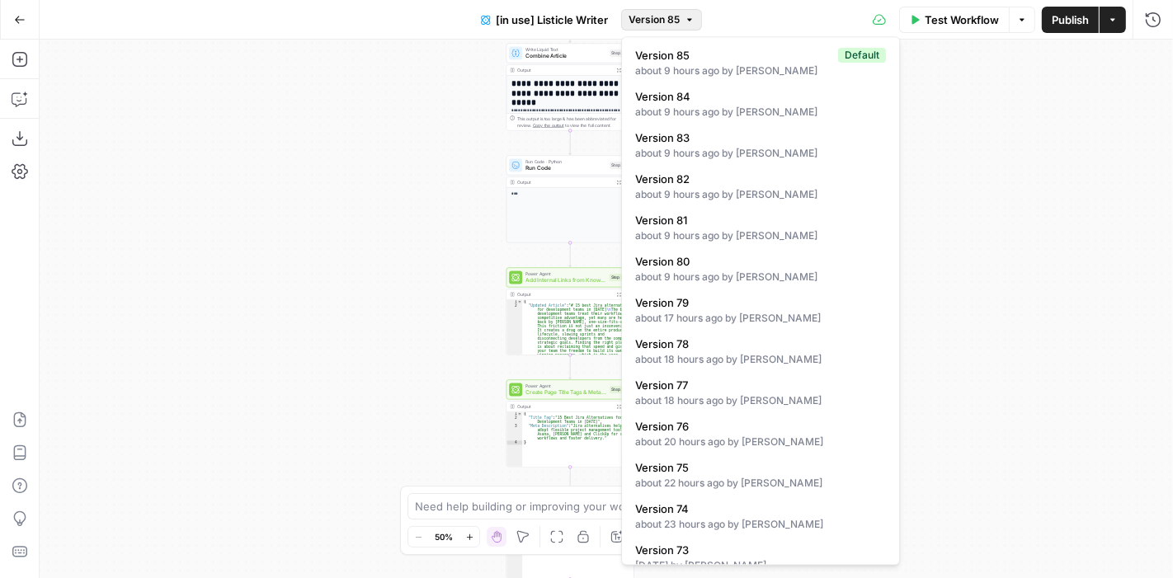
click at [652, 23] on span "Version 85" at bounding box center [654, 19] width 51 height 15
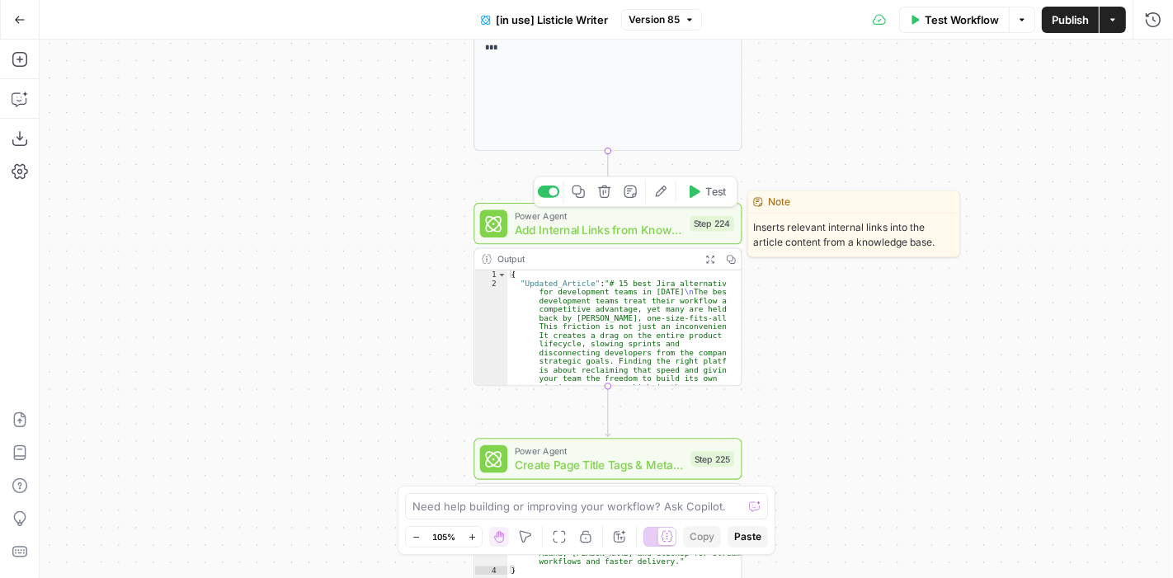
click at [594, 228] on span "Add Internal Links from Knowledge Base" at bounding box center [599, 229] width 169 height 17
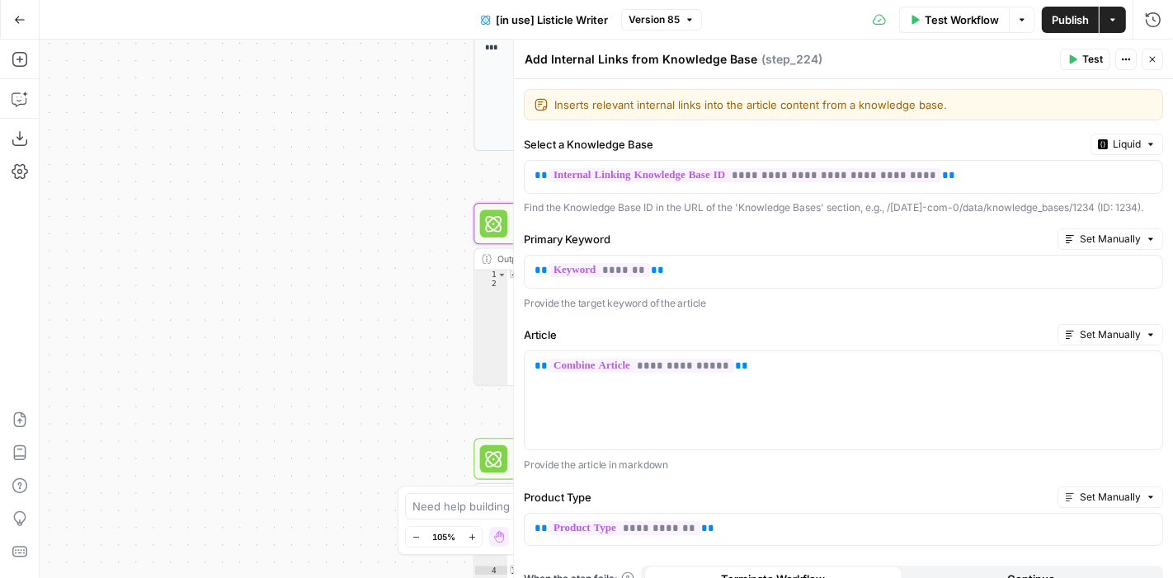
scroll to position [101, 0]
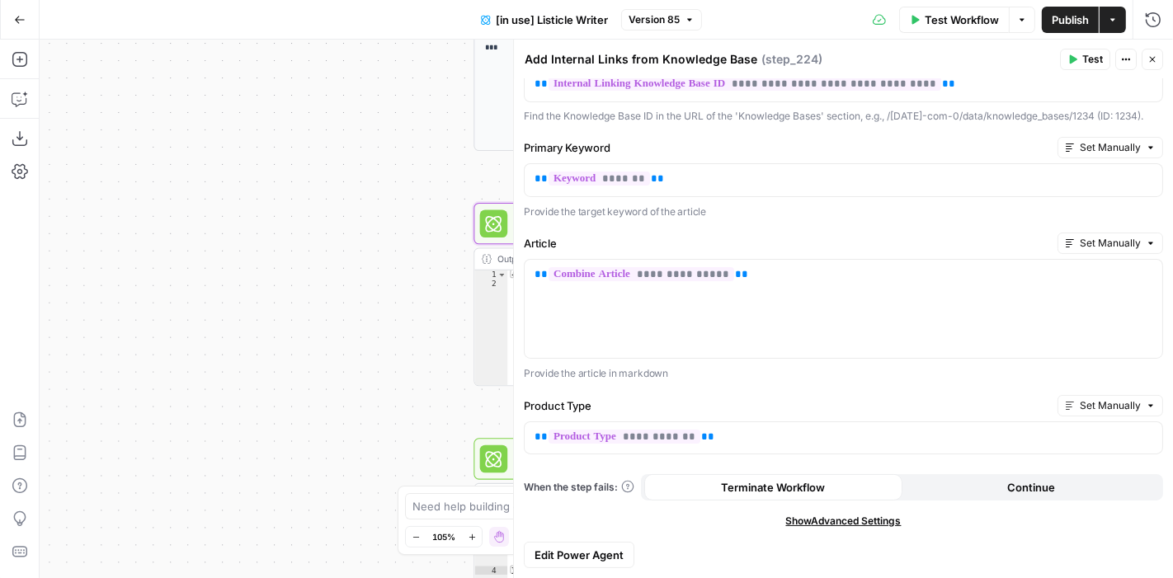
click at [565, 550] on span "Edit Power Agent" at bounding box center [579, 555] width 89 height 16
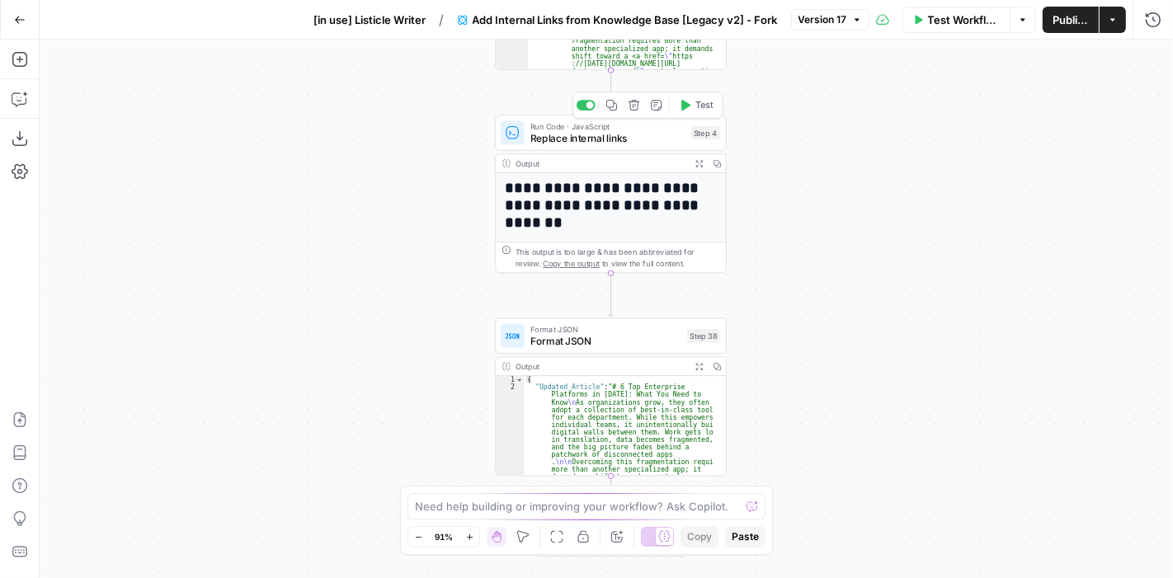
click at [632, 133] on span "Replace internal links" at bounding box center [607, 137] width 154 height 15
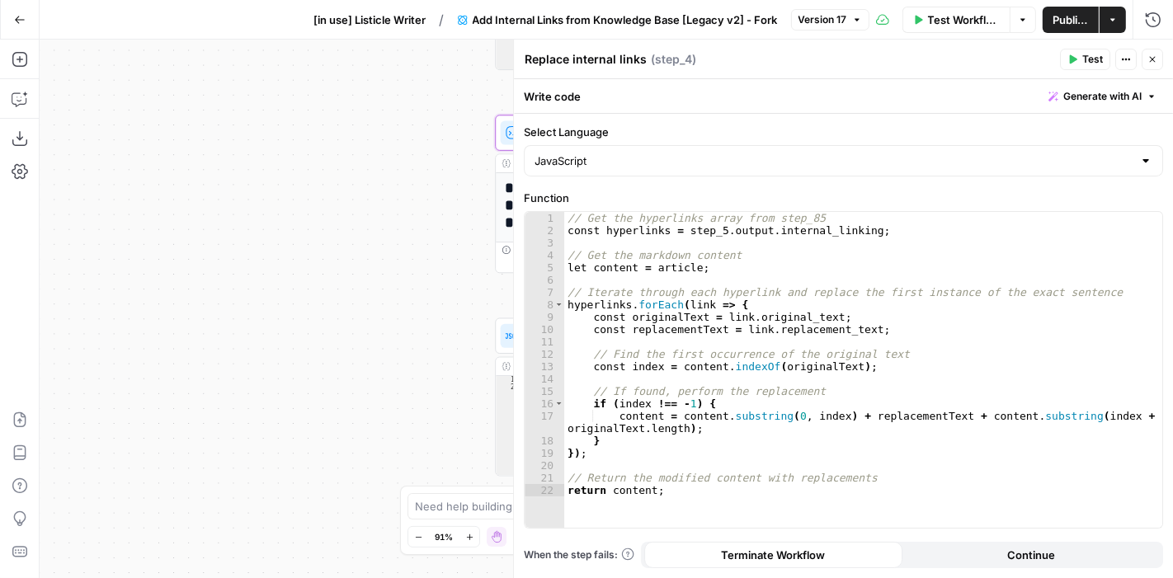
click at [1152, 60] on icon "button" at bounding box center [1152, 59] width 10 height 10
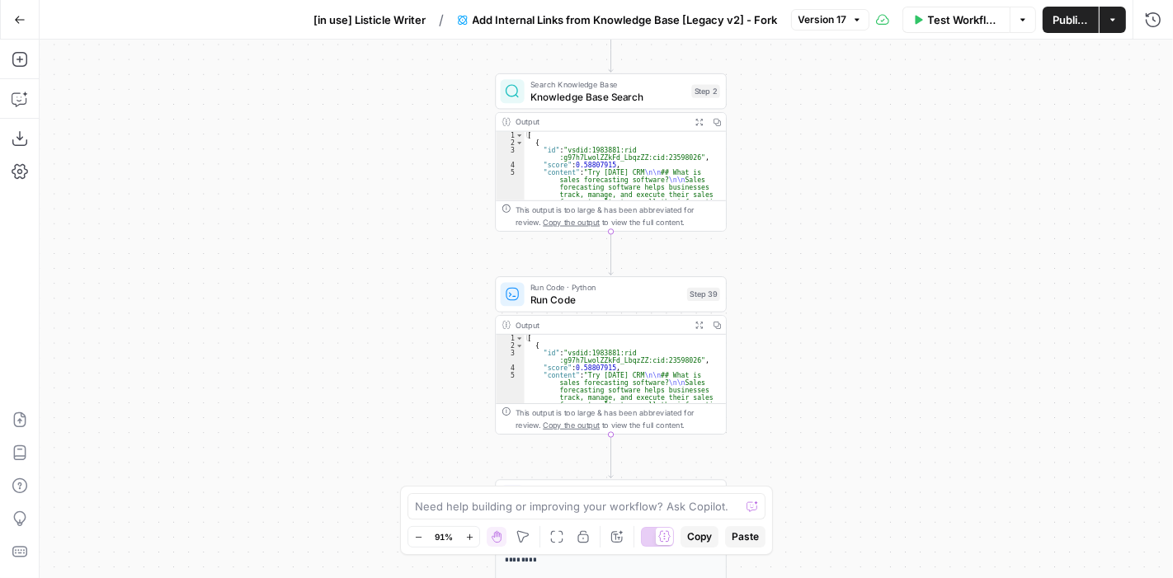
click at [16, 18] on icon "button" at bounding box center [20, 19] width 10 height 7
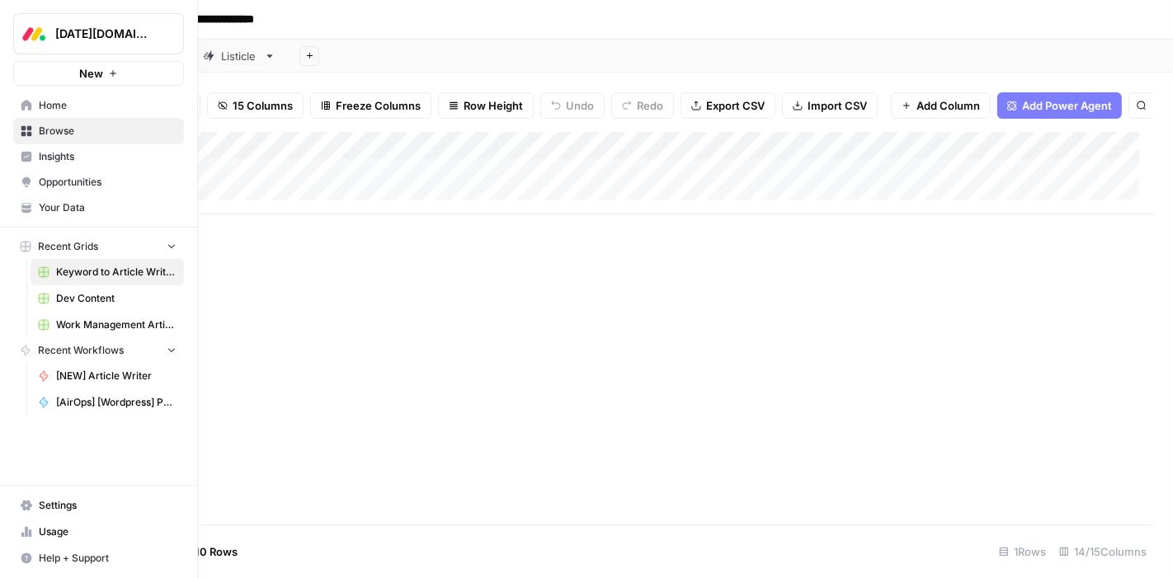
click at [51, 204] on span "Your Data" at bounding box center [108, 207] width 138 height 15
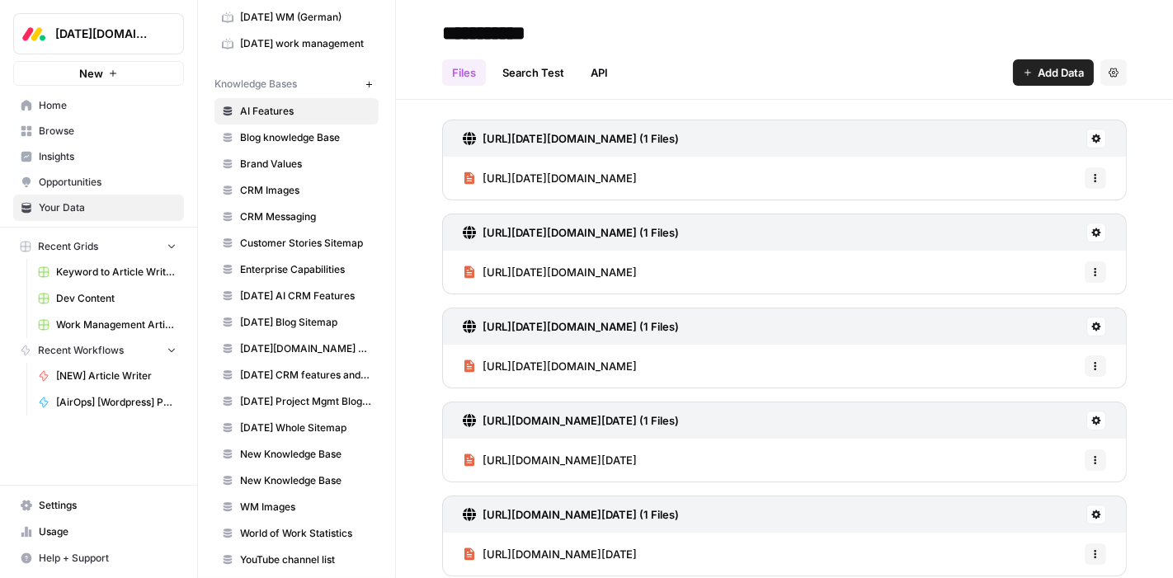
scroll to position [271, 0]
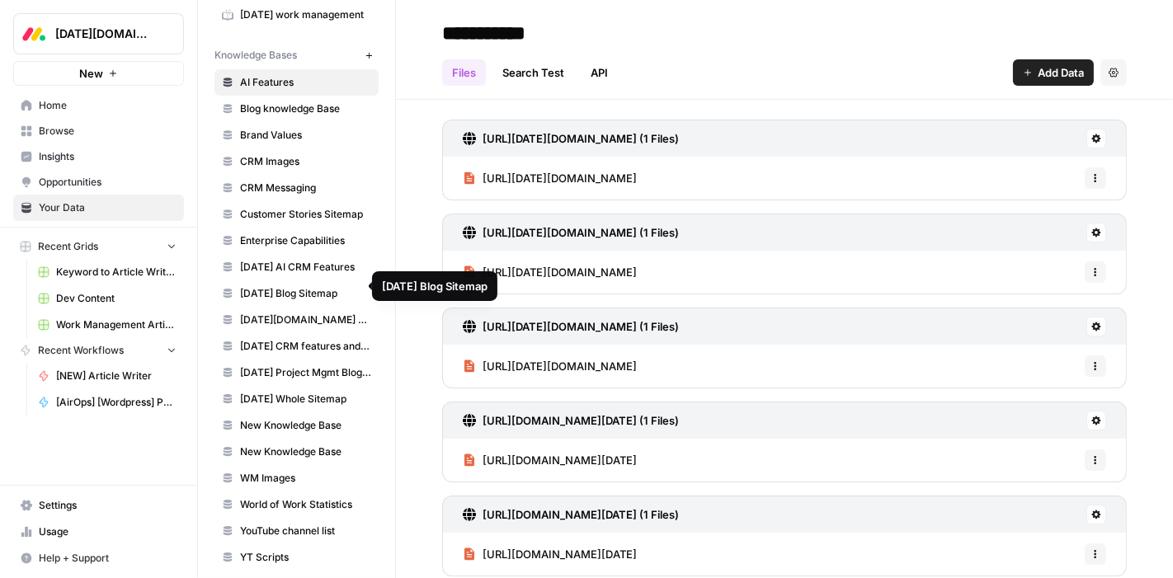
click at [309, 286] on span "[DATE] Blog Sitemap" at bounding box center [305, 293] width 131 height 15
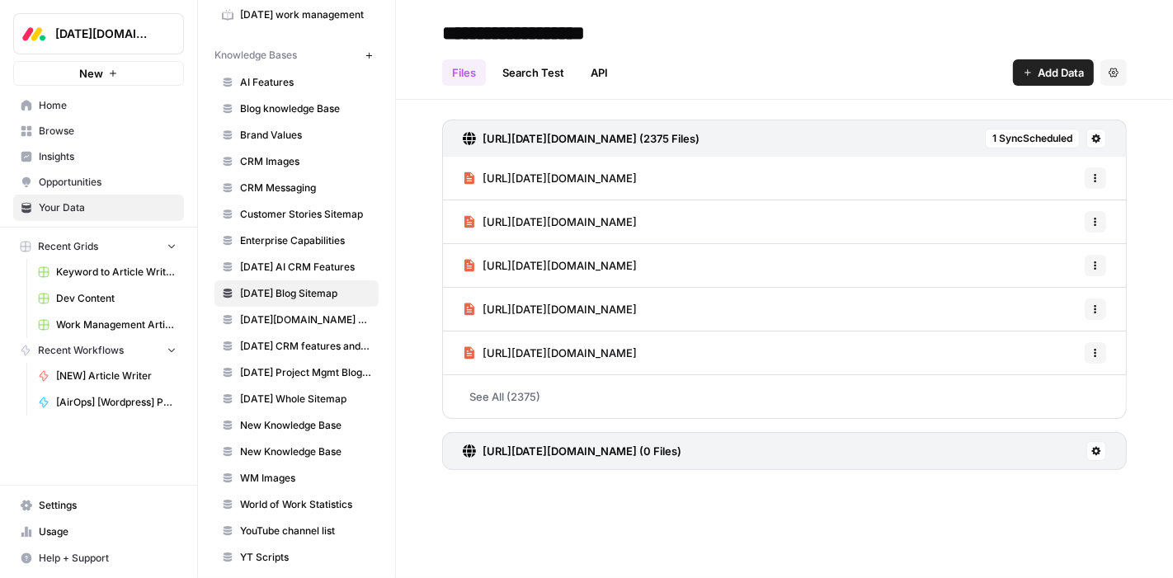
click at [608, 138] on h3 "https://monday.com/blog/sitemap_index.xml (2375 Files)" at bounding box center [591, 138] width 217 height 16
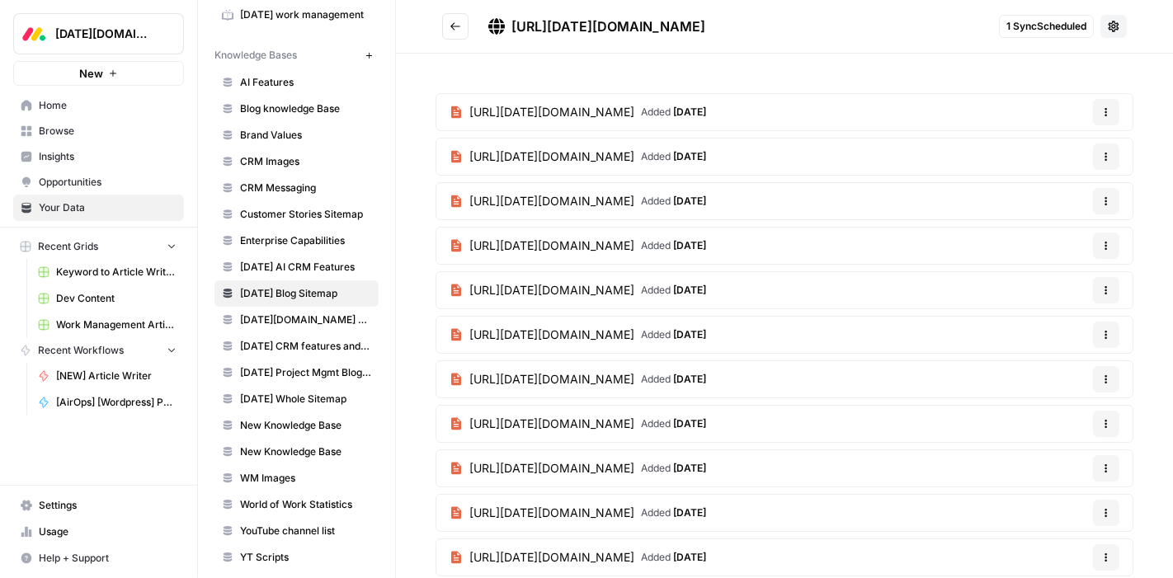
click at [598, 26] on span "https://monday.com/blog/sitemap_index.xml" at bounding box center [608, 26] width 194 height 16
copy span "https://monday.com/blog/sitemap_index.xml"
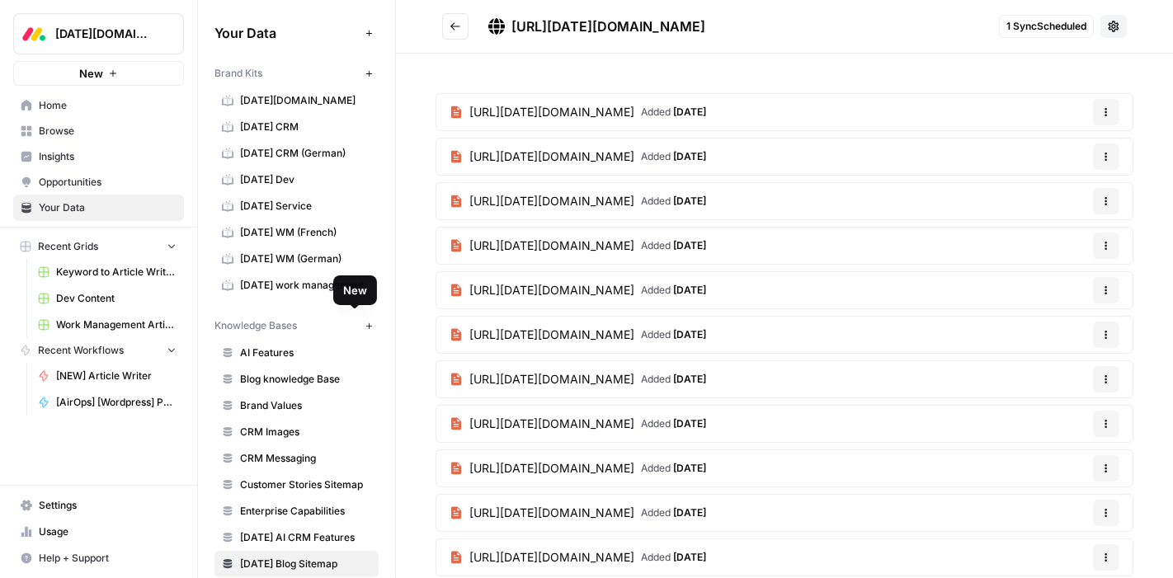
click at [373, 326] on span "New" at bounding box center [373, 326] width 1 height 1
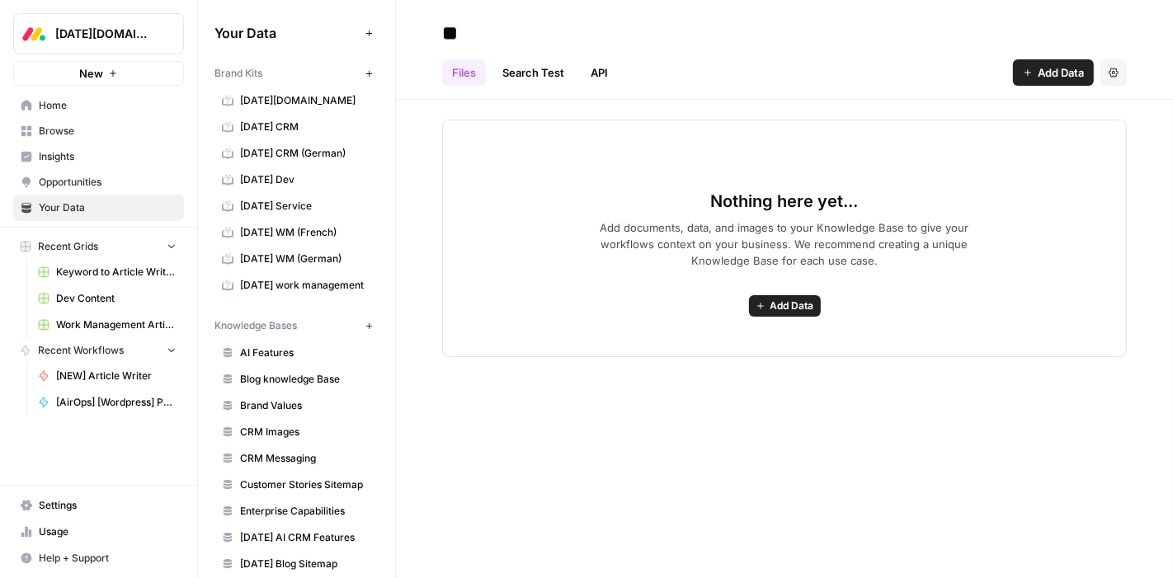
type input "*"
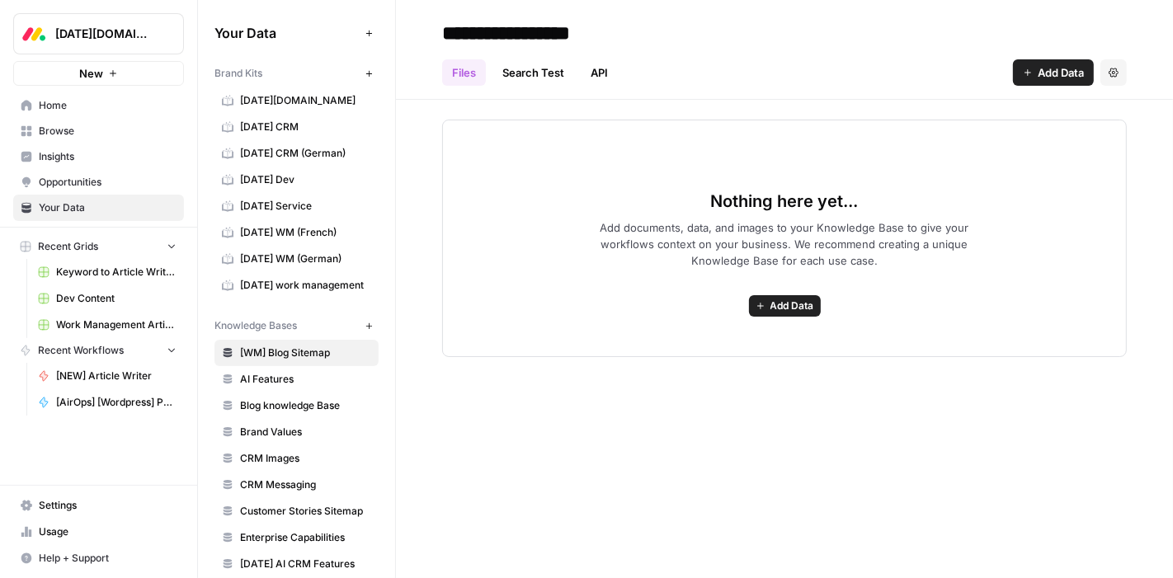
type input "**********"
click at [422, 102] on div "Nothing here yet... Add documents, data, and images to your Knowledge Base to g…" at bounding box center [784, 228] width 777 height 257
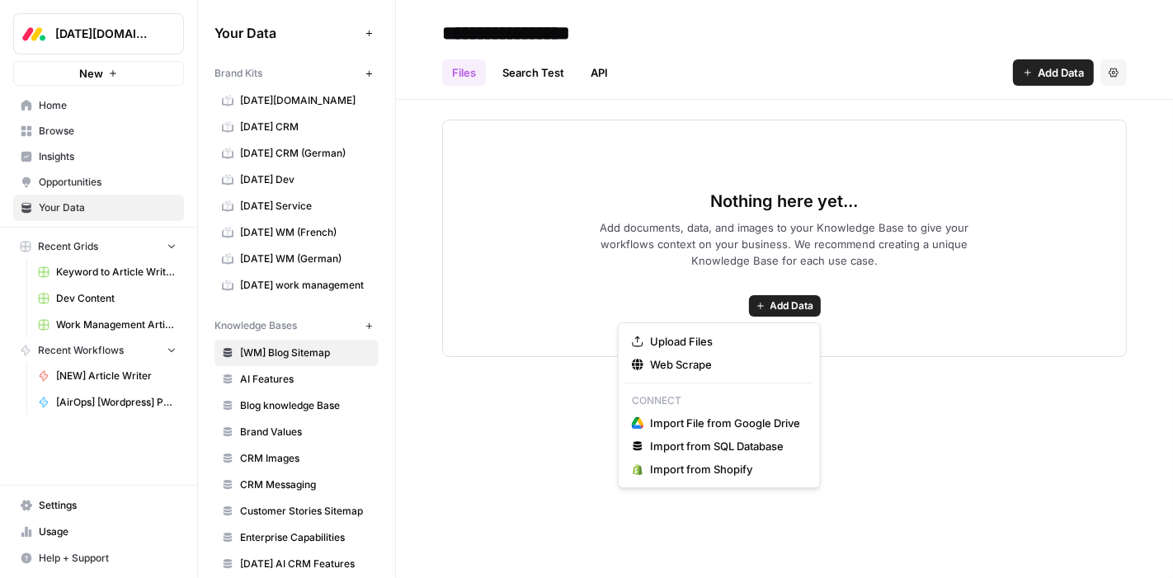
click at [791, 305] on span "Add Data" at bounding box center [792, 306] width 44 height 15
click at [711, 369] on span "Web Scrape" at bounding box center [725, 364] width 150 height 16
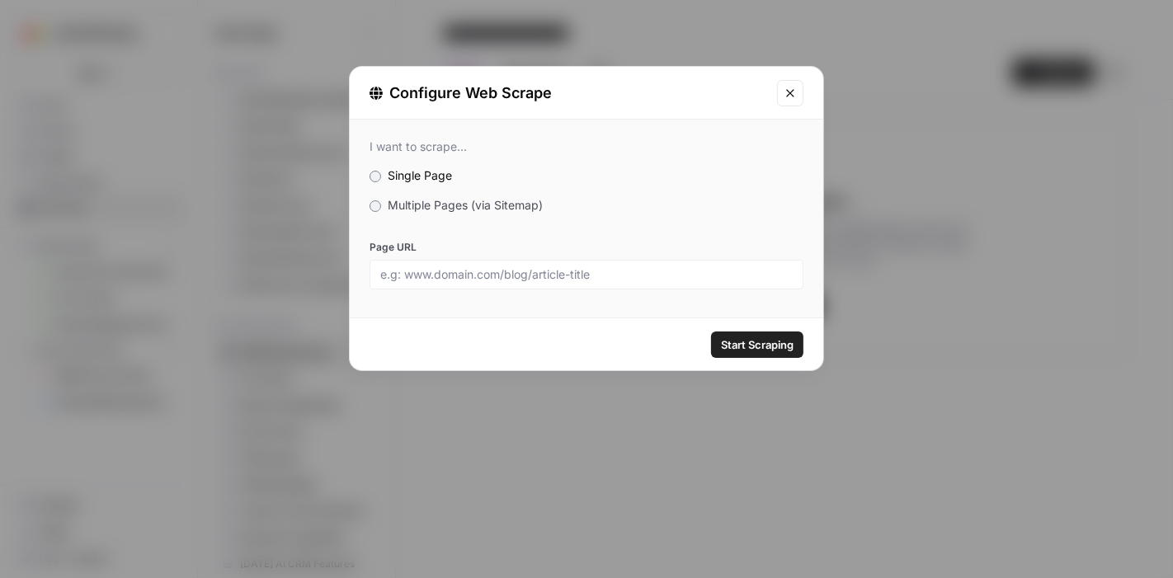
click at [459, 211] on span "Multiple Pages (via Sitemap)" at bounding box center [465, 205] width 155 height 14
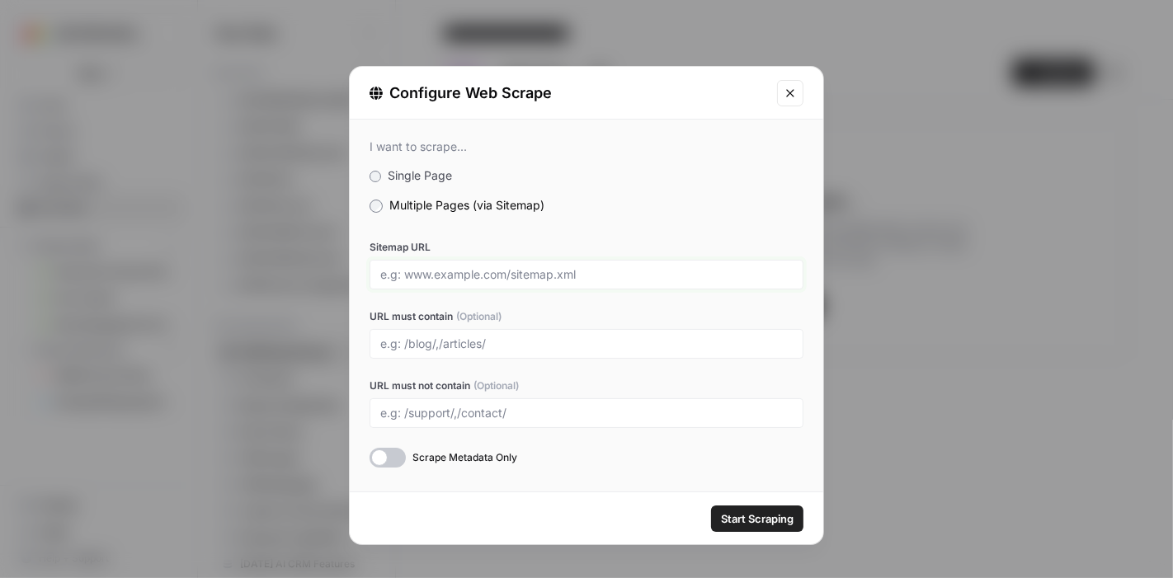
click at [459, 273] on input "Sitemap URL" at bounding box center [586, 274] width 412 height 15
paste input "https://monday.com/blog/sitemap_index.xml"
type input "https://monday.com/blog/sitemap_index.xml"
click at [497, 345] on input "URL must contain (Optional)" at bounding box center [586, 344] width 412 height 15
click at [543, 318] on label "URL must contain (Optional)" at bounding box center [587, 316] width 434 height 15
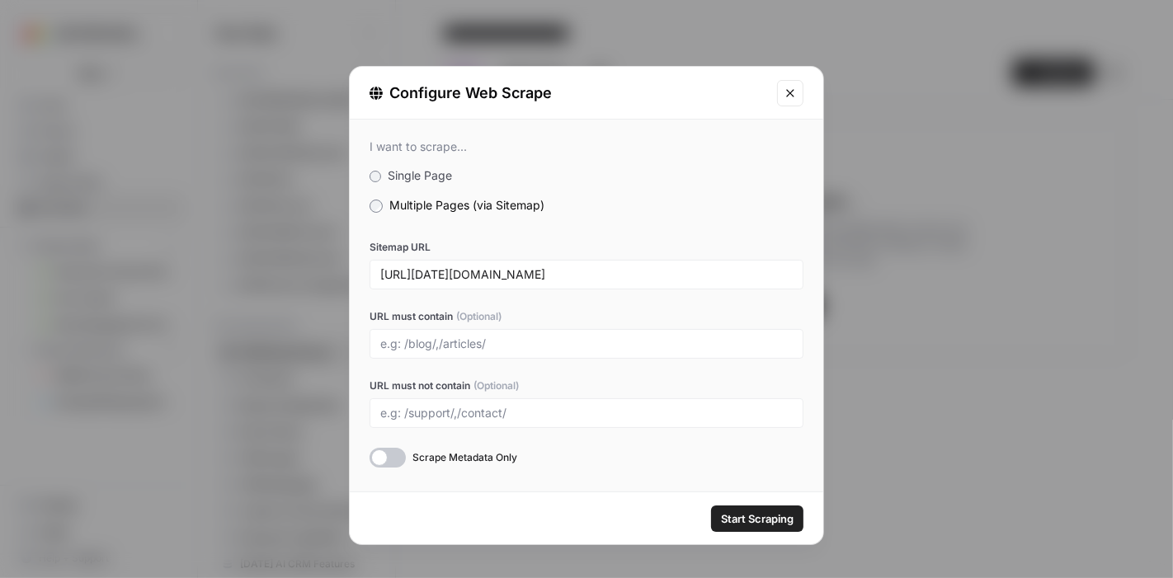
click at [543, 337] on input "URL must contain (Optional)" at bounding box center [586, 344] width 412 height 15
click at [542, 343] on input "URL must contain (Optional)" at bounding box center [586, 344] width 412 height 15
type input "/project-management/, /task-management/, /productivity/, /marketing/"
click at [735, 519] on span "Start Scraping" at bounding box center [757, 519] width 73 height 16
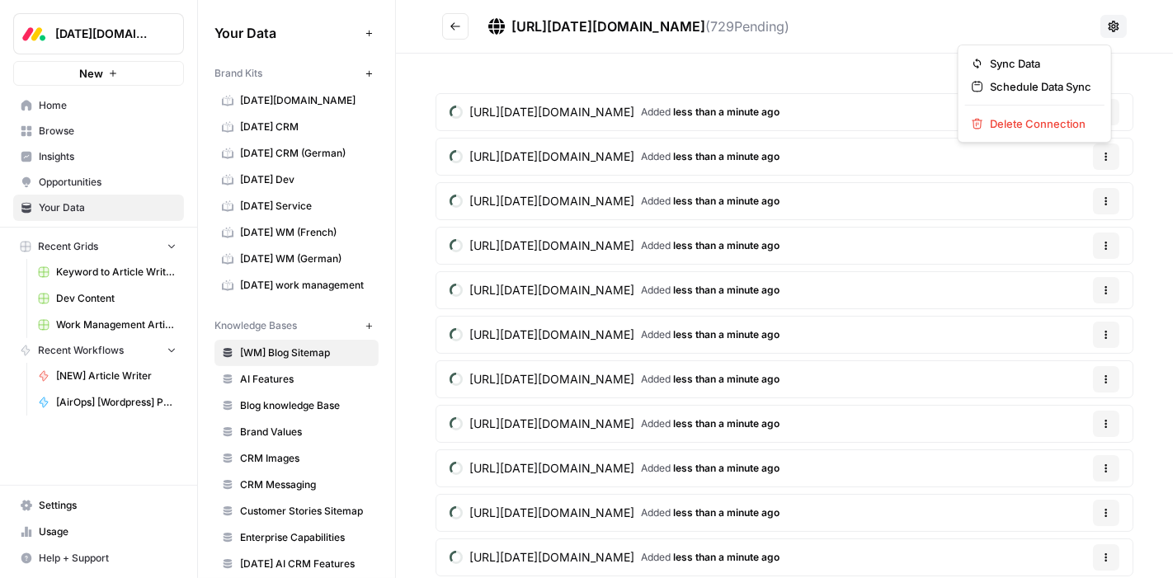
click at [1107, 21] on icon at bounding box center [1113, 26] width 13 height 13
click at [1034, 82] on span "Schedule Data Sync" at bounding box center [1040, 86] width 101 height 16
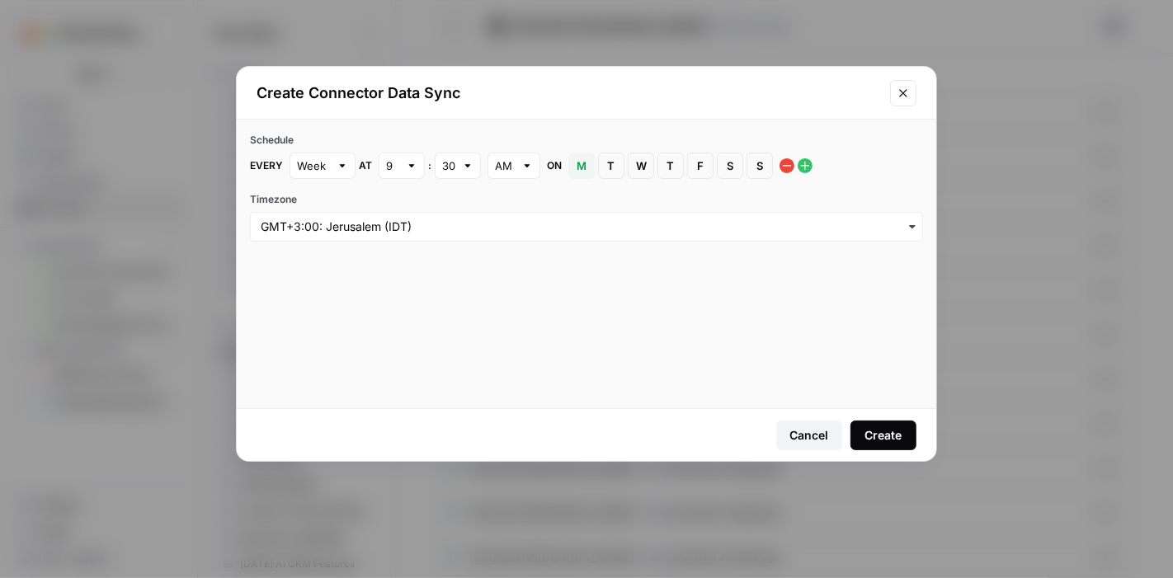
click at [869, 431] on div "Create" at bounding box center [883, 435] width 37 height 16
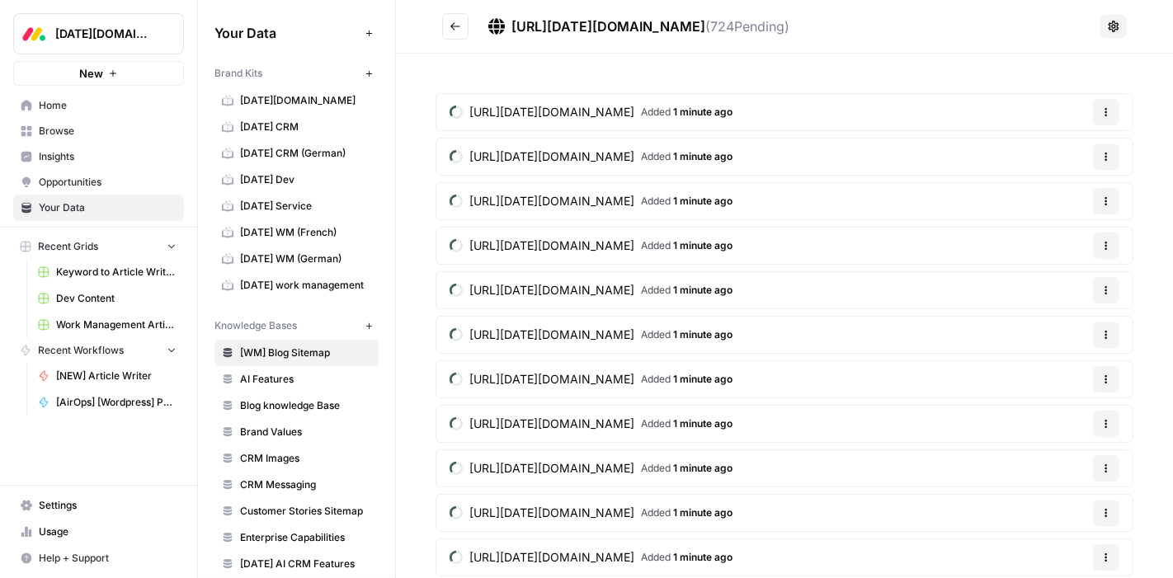
click at [1107, 31] on icon at bounding box center [1113, 26] width 13 height 13
click at [1037, 88] on span "Schedule Data Sync" at bounding box center [1040, 86] width 101 height 16
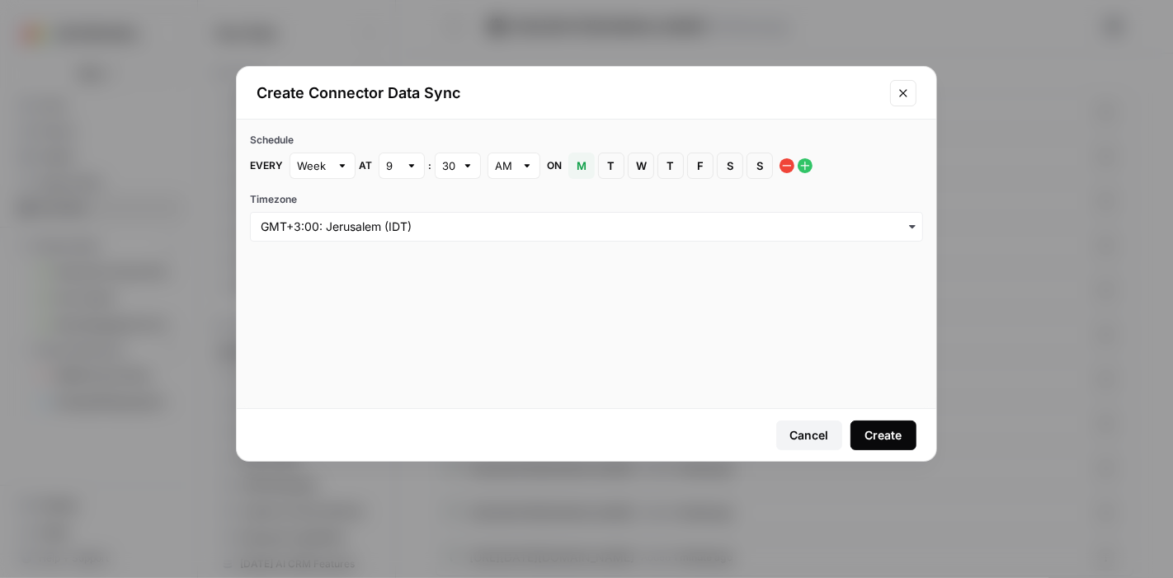
click at [868, 435] on div "Create" at bounding box center [883, 435] width 37 height 16
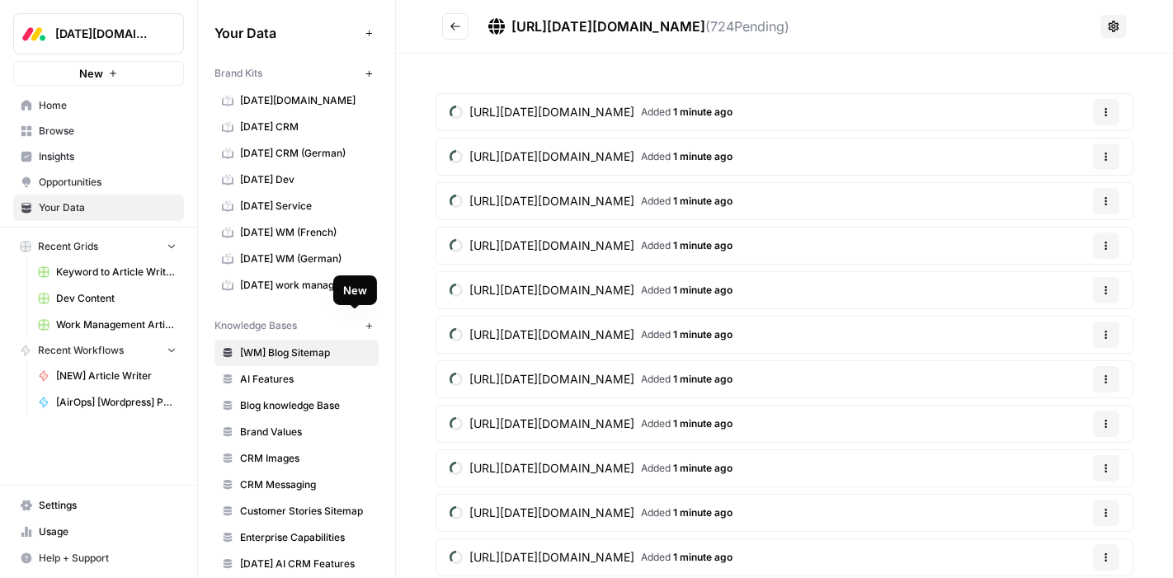
click at [365, 324] on icon "button" at bounding box center [369, 326] width 9 height 9
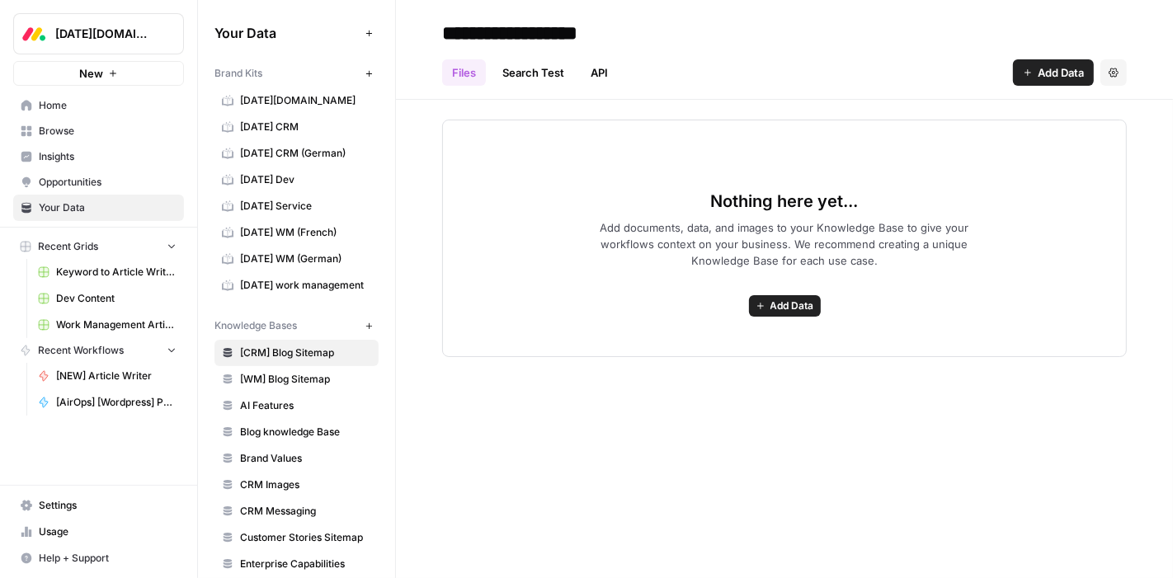
type input "**********"
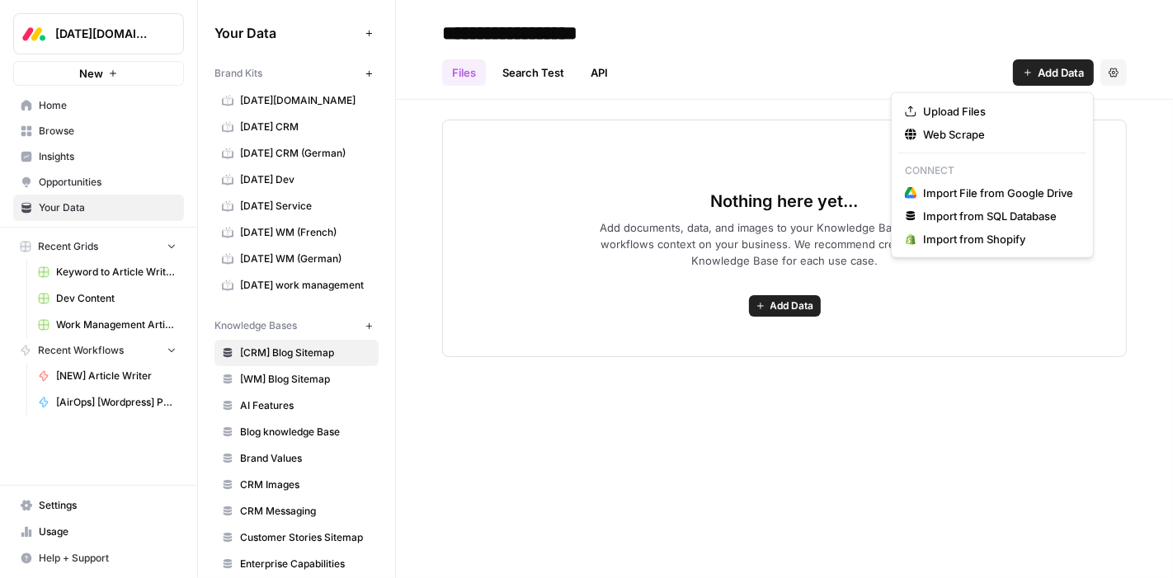
click at [1048, 70] on span "Add Data" at bounding box center [1061, 72] width 46 height 16
click at [975, 136] on span "Web Scrape" at bounding box center [998, 134] width 150 height 16
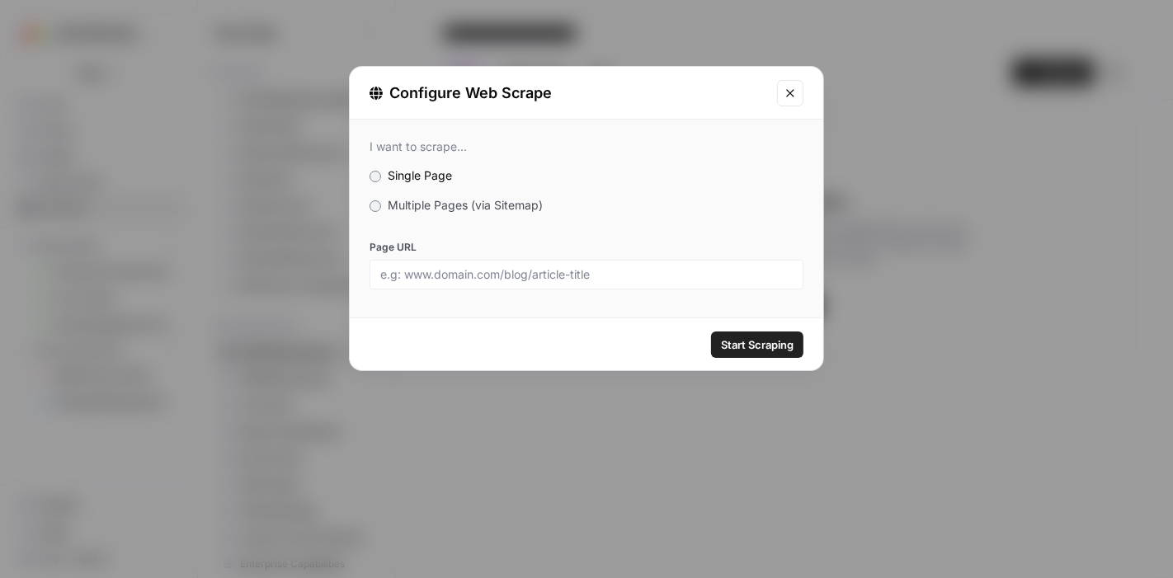
click at [468, 205] on span "Multiple Pages (via Sitemap)" at bounding box center [465, 205] width 155 height 14
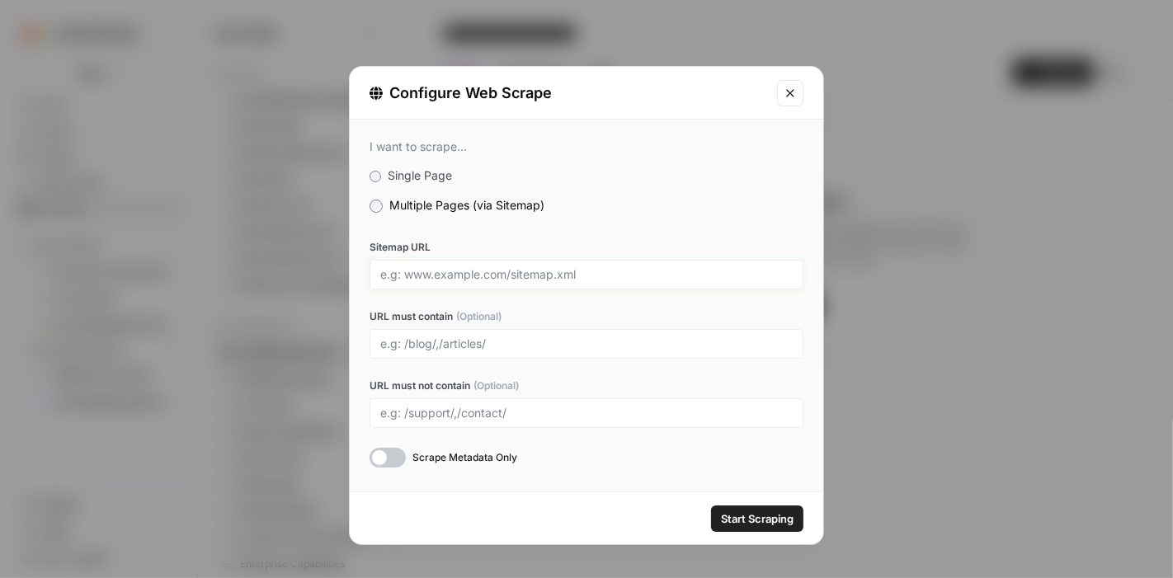
click at [469, 276] on input "Sitemap URL" at bounding box center [586, 274] width 412 height 15
paste input "https://monday.com/blog/sitemap_index.xml"
type input "https://monday.com/blog/sitemap_index.xml"
click at [431, 352] on div at bounding box center [587, 344] width 434 height 30
click at [440, 332] on div at bounding box center [587, 344] width 434 height 30
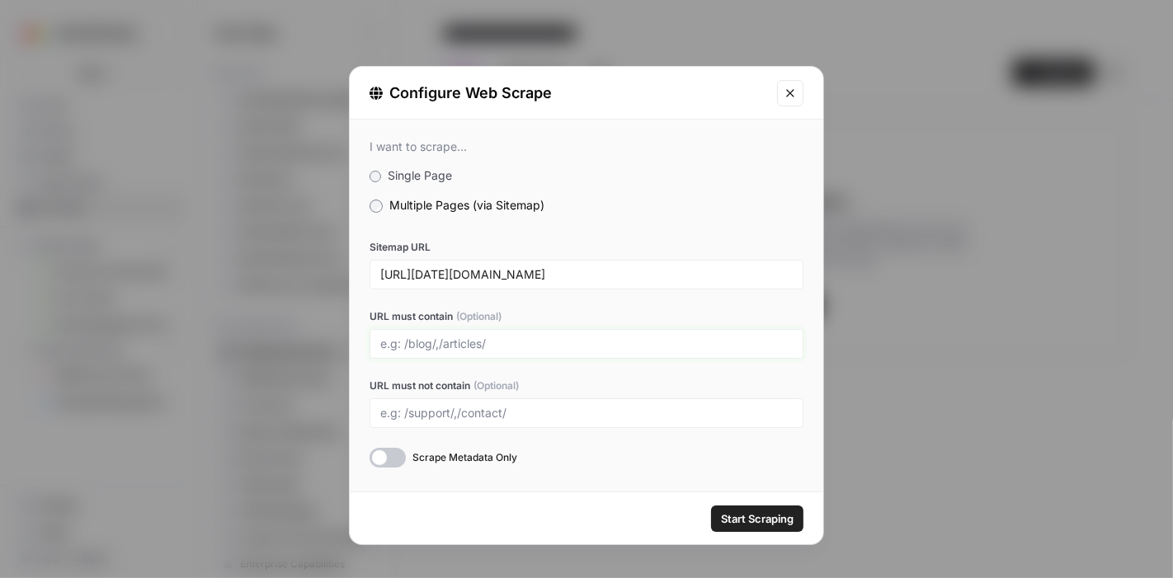
click at [436, 340] on input "URL must contain (Optional)" at bounding box center [586, 344] width 412 height 15
type input "/crm-and-sales/"
click at [723, 518] on span "Start Scraping" at bounding box center [757, 519] width 73 height 16
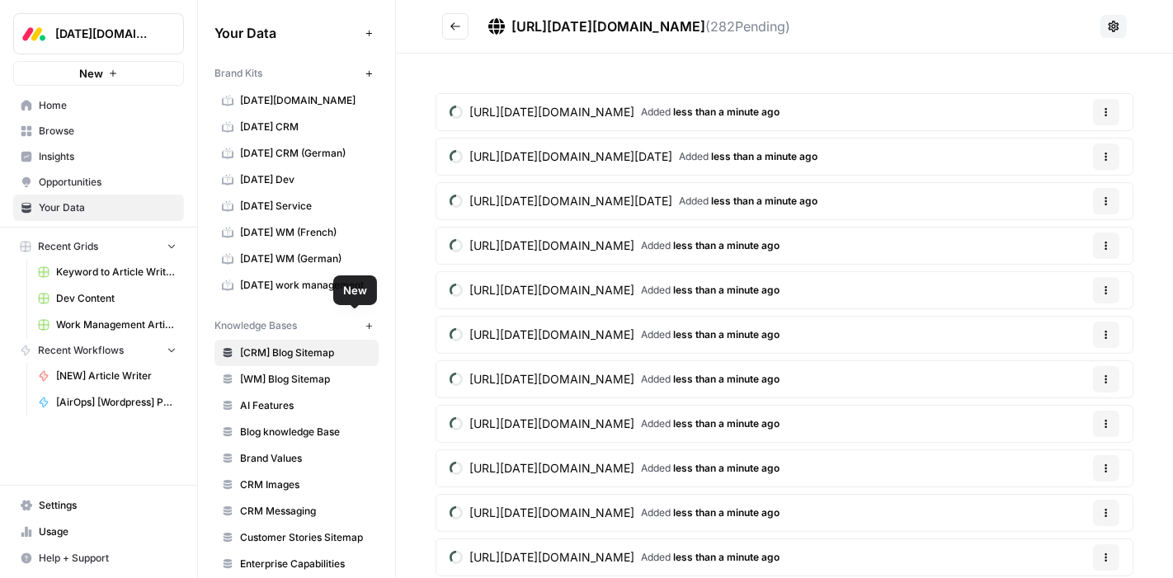
click at [365, 322] on icon "button" at bounding box center [369, 326] width 9 height 9
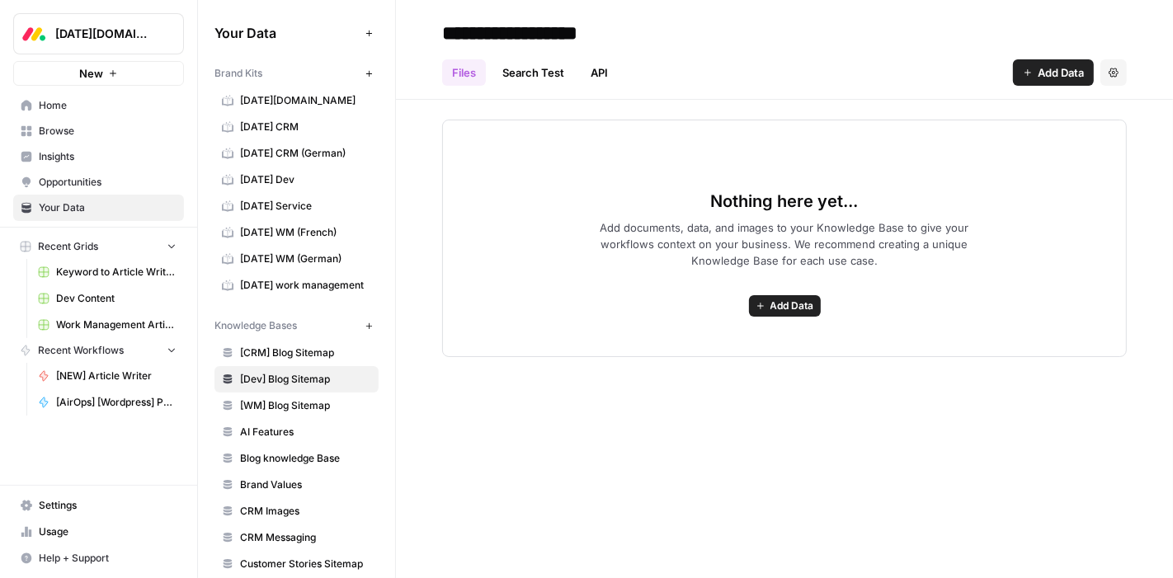
type input "**********"
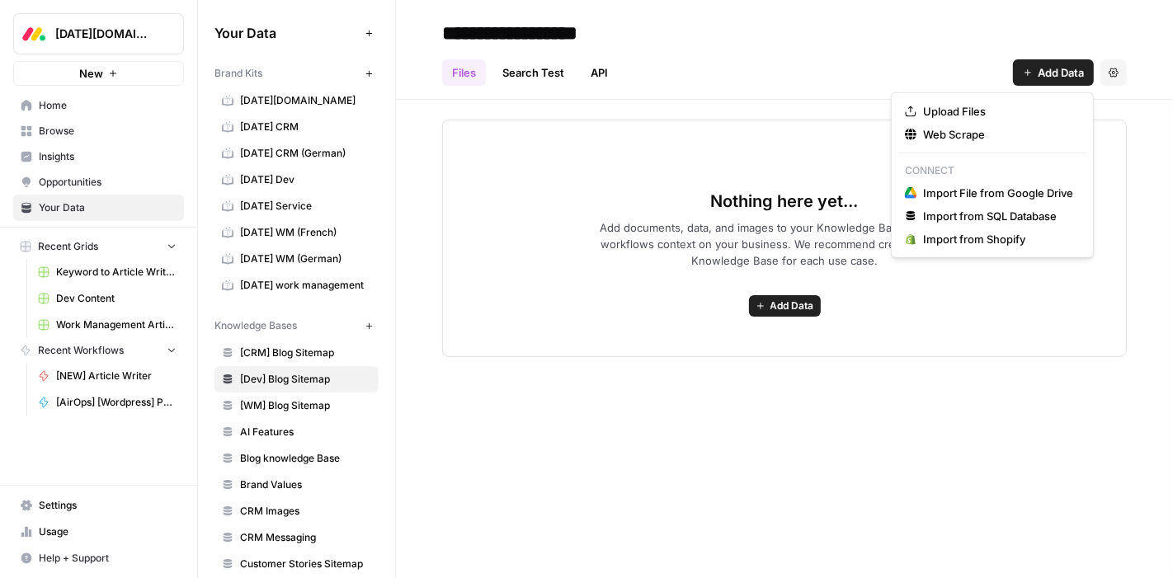
click at [1025, 63] on button "Add Data" at bounding box center [1053, 72] width 81 height 26
click at [959, 135] on span "Web Scrape" at bounding box center [998, 134] width 150 height 16
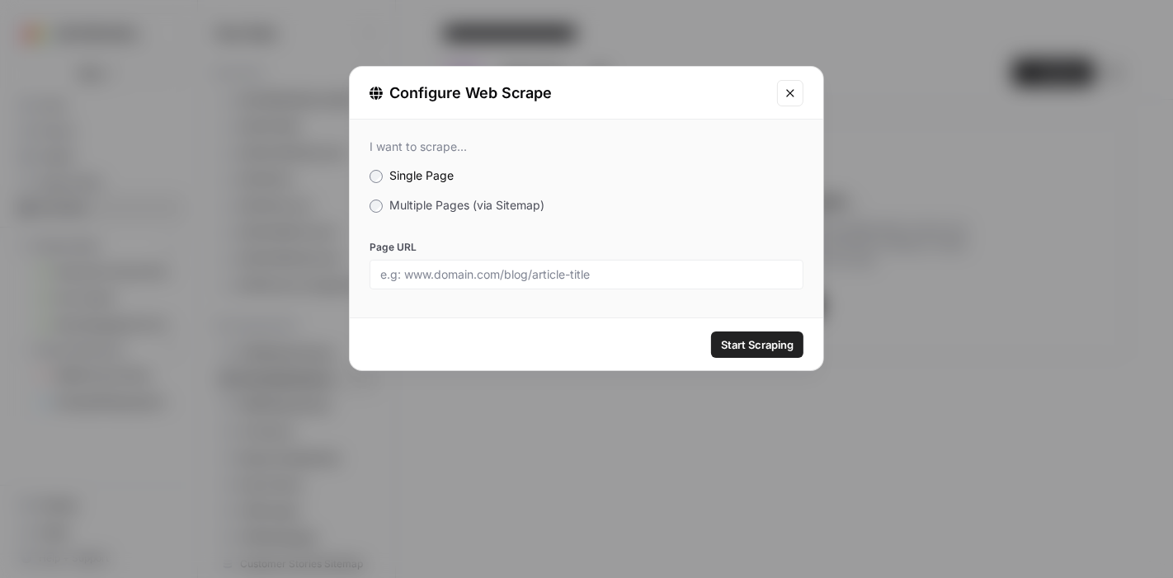
click at [422, 200] on span "Multiple Pages (via Sitemap)" at bounding box center [466, 205] width 155 height 14
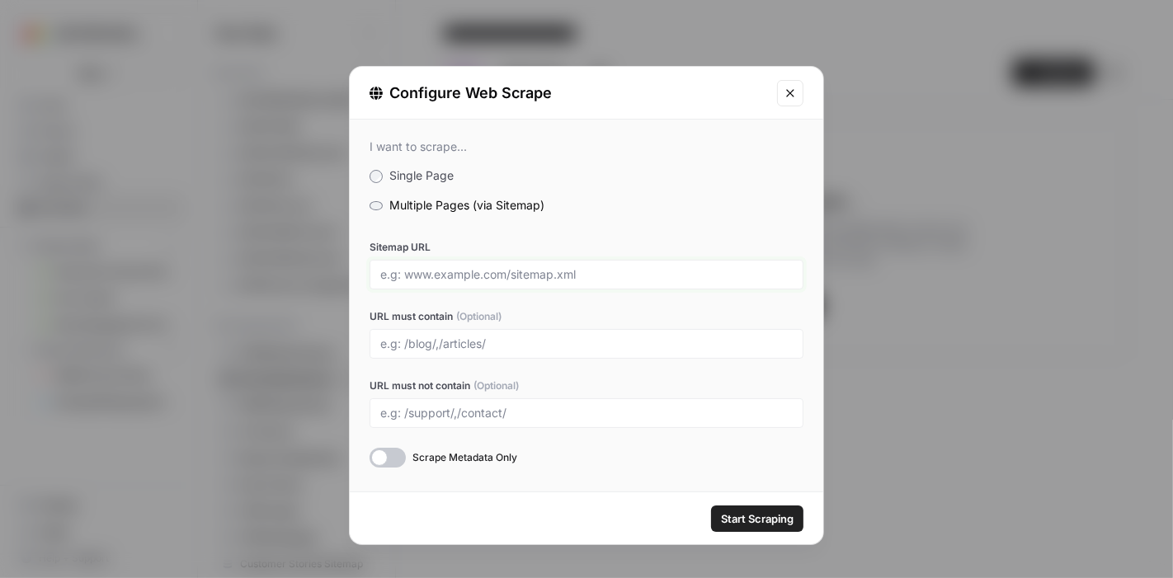
click at [451, 279] on input "Sitemap URL" at bounding box center [586, 274] width 412 height 15
paste input "https://monday.com/blog/sitemap_index.xml"
type input "https://monday.com/blog/sitemap_index.xml"
click at [471, 341] on input "URL must contain (Optional)" at bounding box center [586, 344] width 412 height 15
type input "/rnd/"
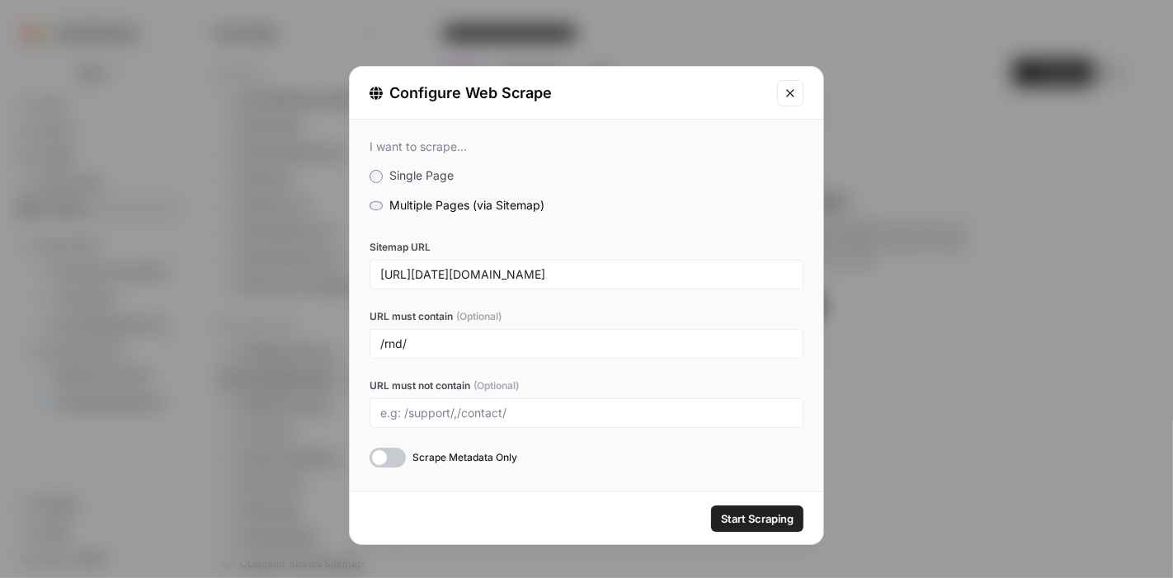
click at [735, 514] on span "Start Scraping" at bounding box center [757, 519] width 73 height 16
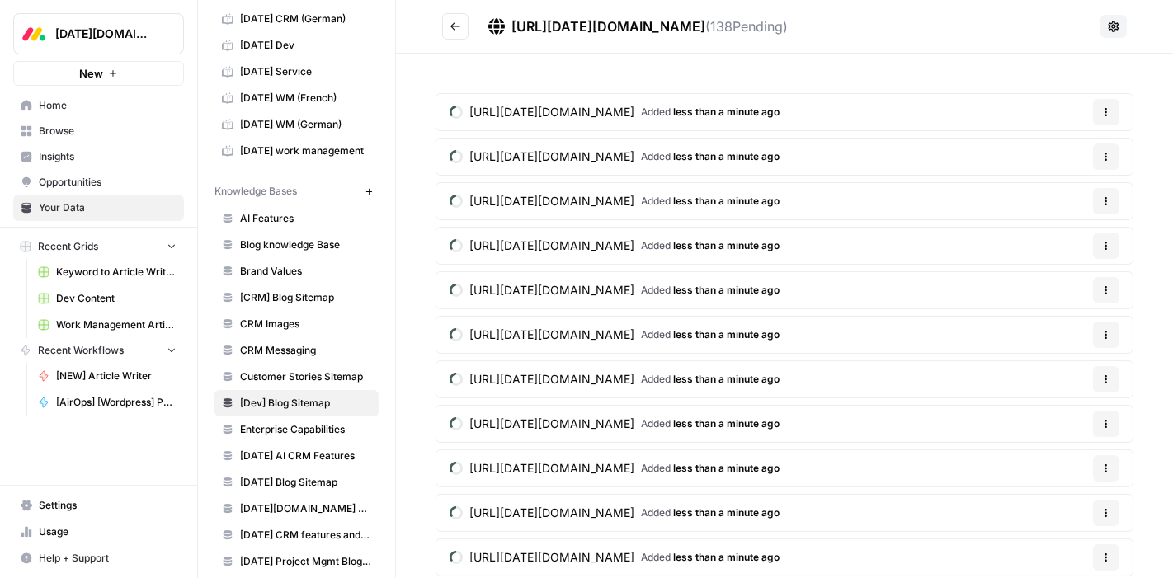
scroll to position [135, 0]
click at [365, 186] on icon "button" at bounding box center [369, 190] width 9 height 9
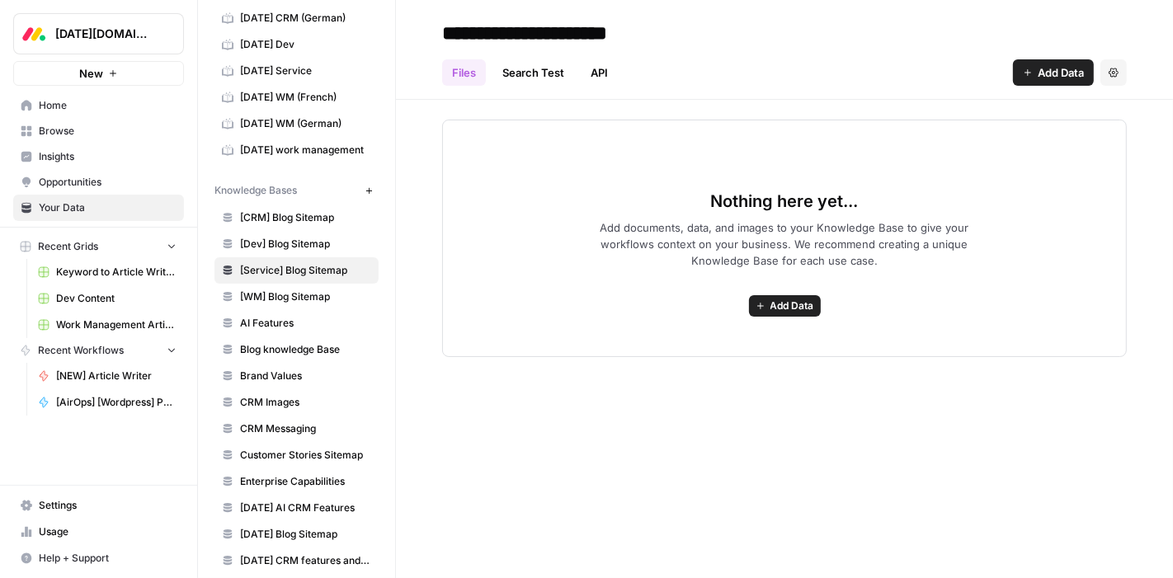
type input "**********"
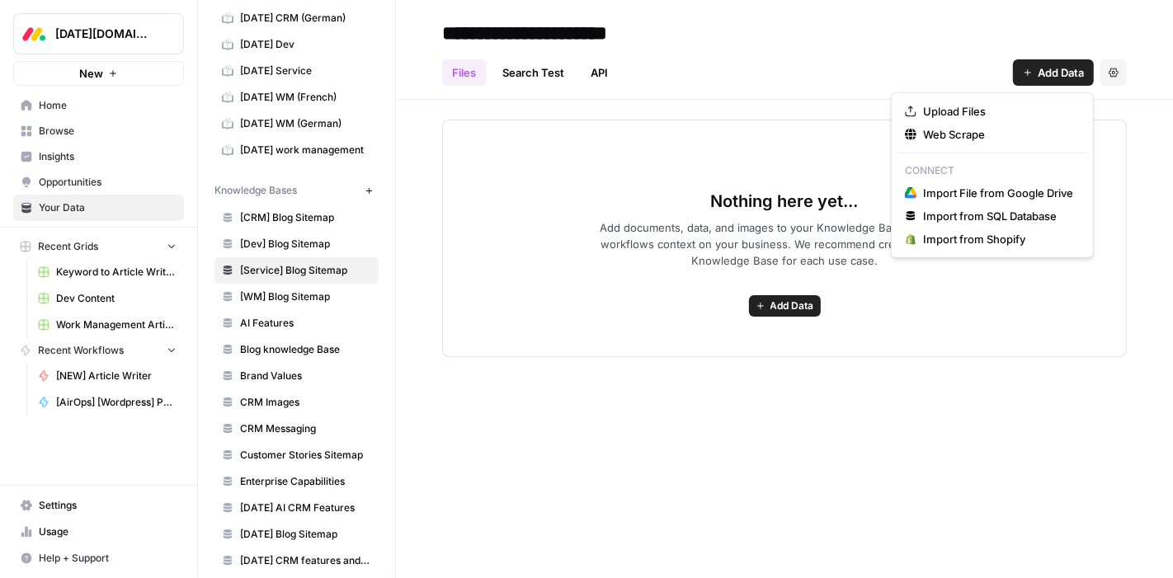
click at [1030, 78] on button "Add Data" at bounding box center [1053, 72] width 81 height 26
click at [955, 131] on span "Web Scrape" at bounding box center [998, 134] width 150 height 16
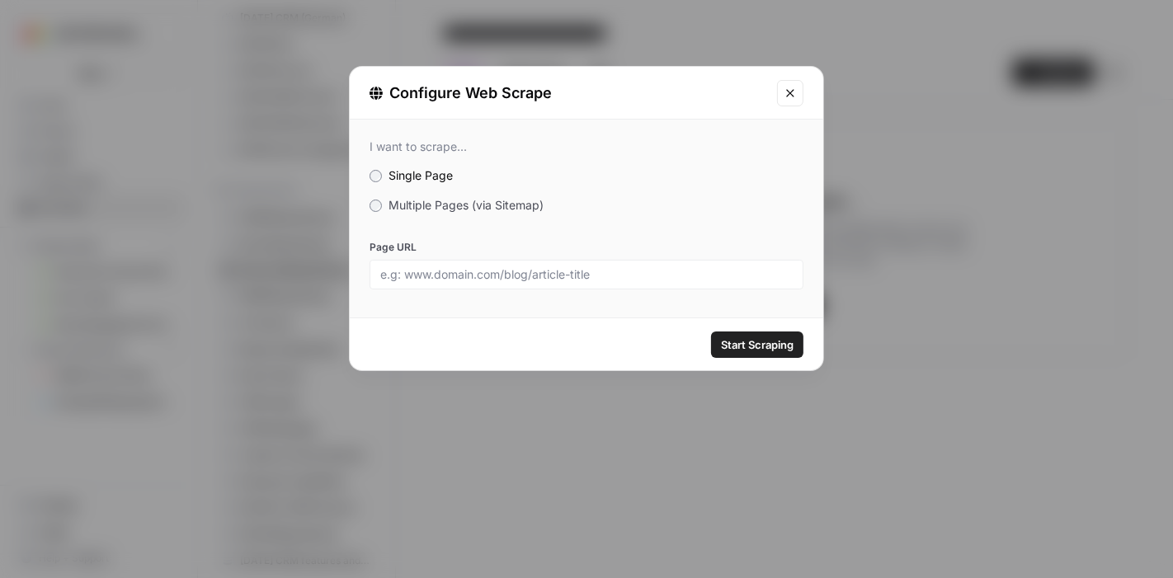
click at [506, 197] on label "Multiple Pages (via Sitemap)" at bounding box center [587, 205] width 434 height 16
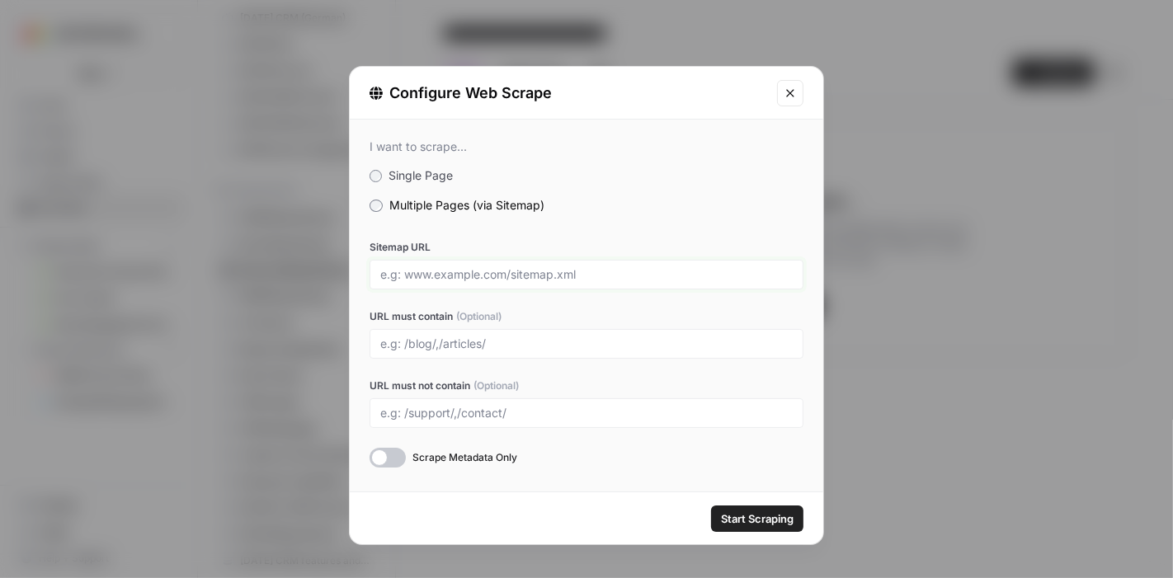
click at [477, 274] on input "Sitemap URL" at bounding box center [586, 274] width 412 height 15
paste input "https://monday.com/blog/sitemap_index.xml"
type input "https://monday.com/blog/sitemap_index.xml"
click at [429, 347] on input "URL must contain (Optional)" at bounding box center [586, 344] width 412 height 15
type input "/service/"
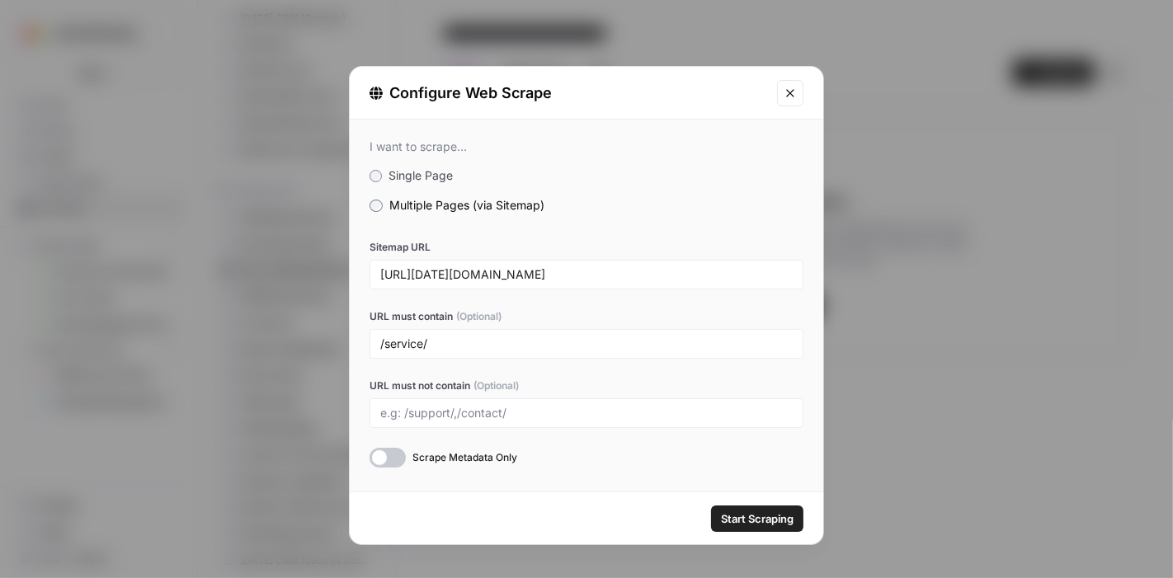
click at [762, 524] on span "Start Scraping" at bounding box center [757, 519] width 73 height 16
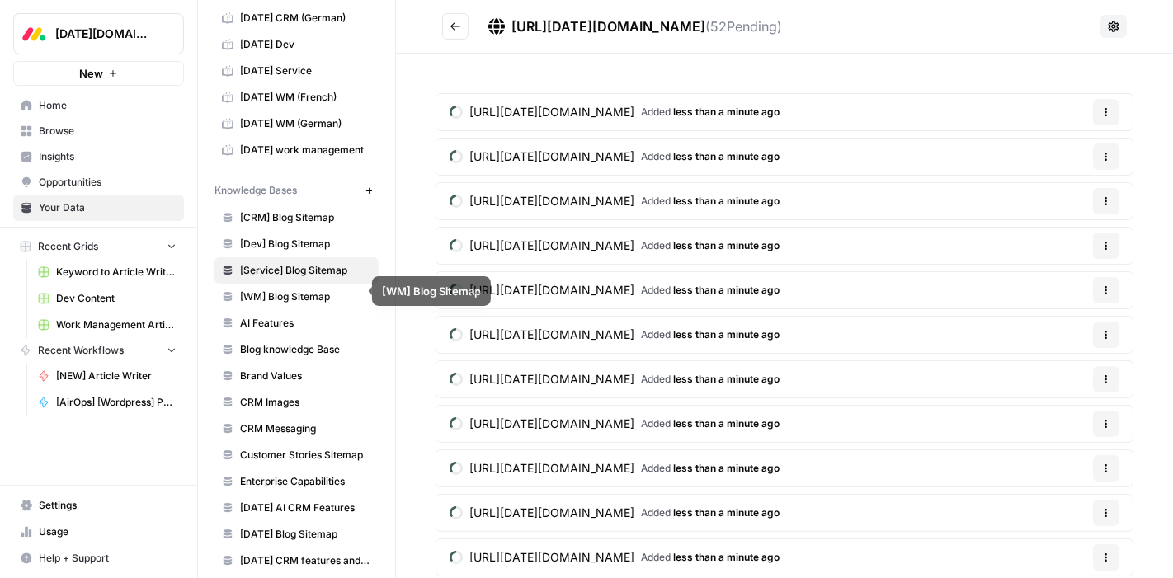
click at [271, 294] on span "[WM] Blog Sitemap" at bounding box center [305, 297] width 131 height 15
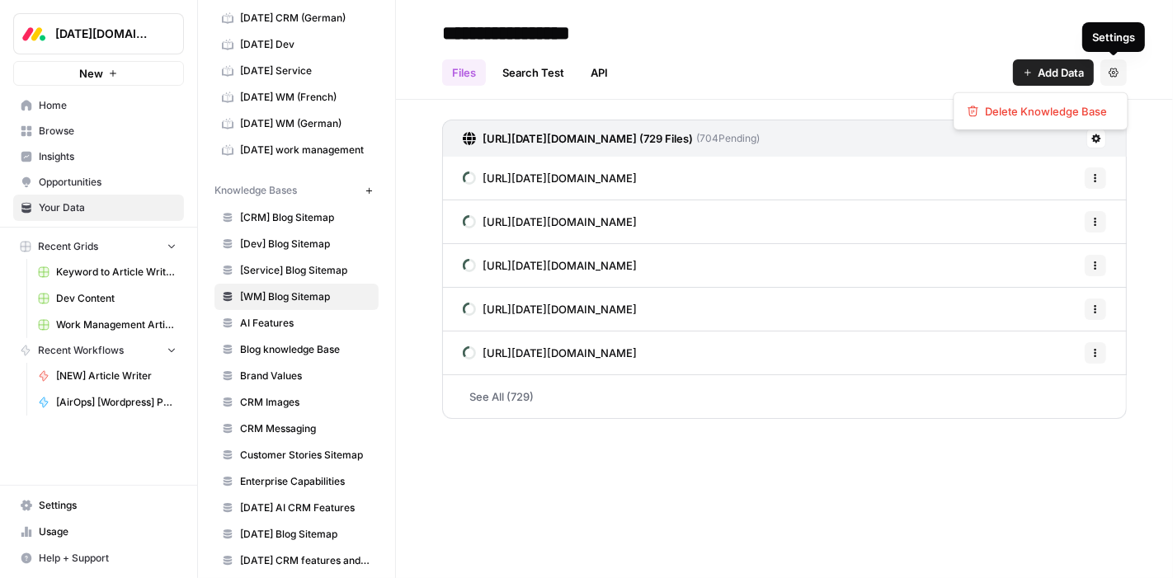
click at [1116, 78] on button "Settings" at bounding box center [1113, 72] width 26 height 26
click at [911, 20] on div "**********" at bounding box center [784, 33] width 685 height 26
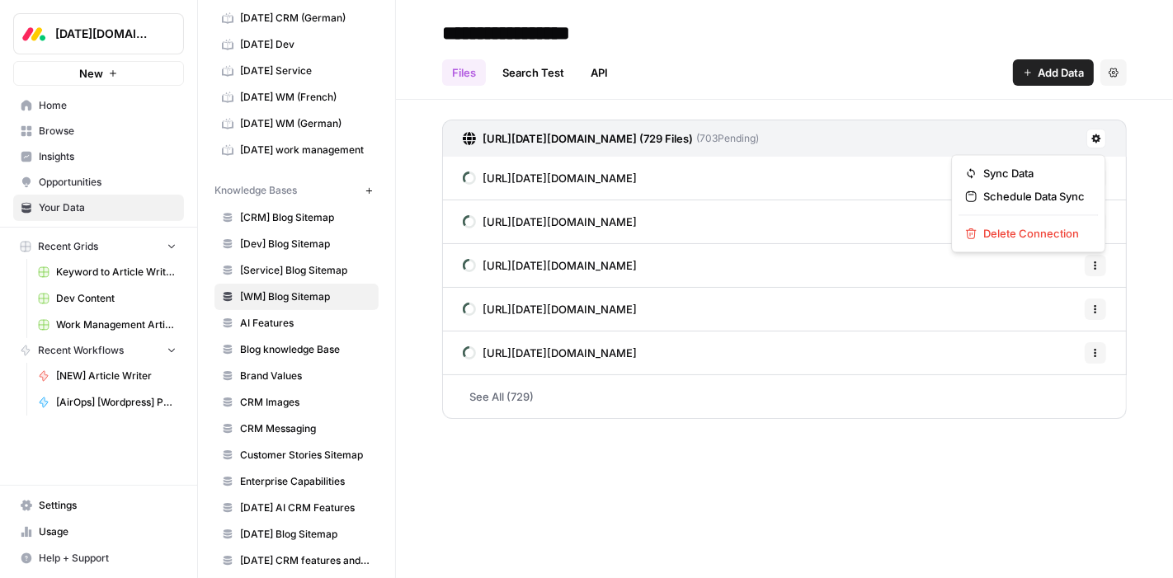
click at [1097, 140] on icon at bounding box center [1096, 138] width 9 height 9
click at [1053, 193] on span "Schedule Data Sync" at bounding box center [1033, 196] width 101 height 16
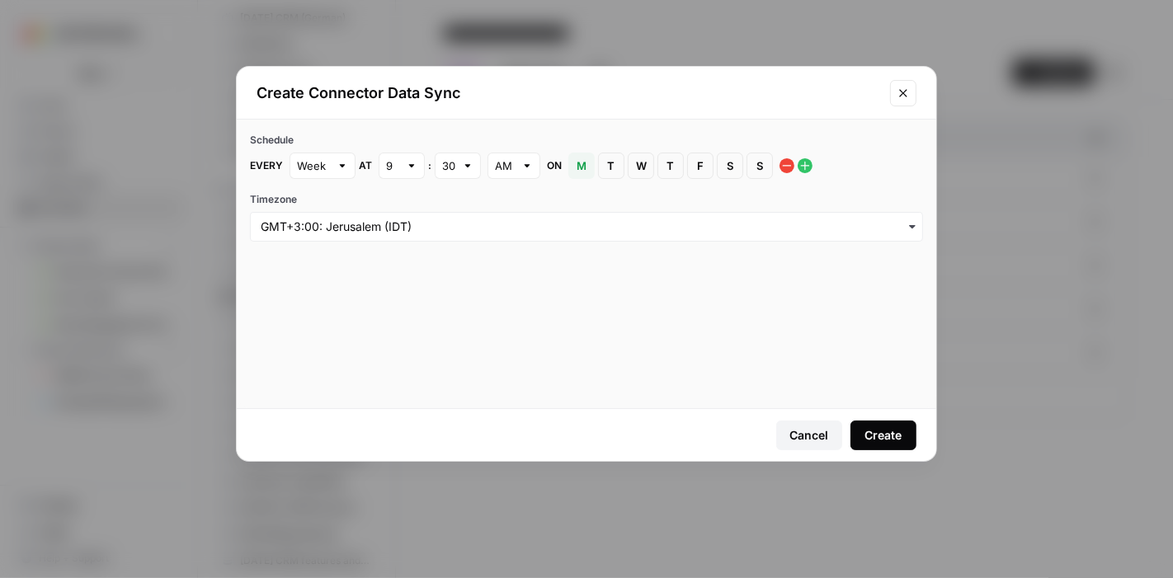
click at [862, 432] on button "Create" at bounding box center [883, 436] width 66 height 30
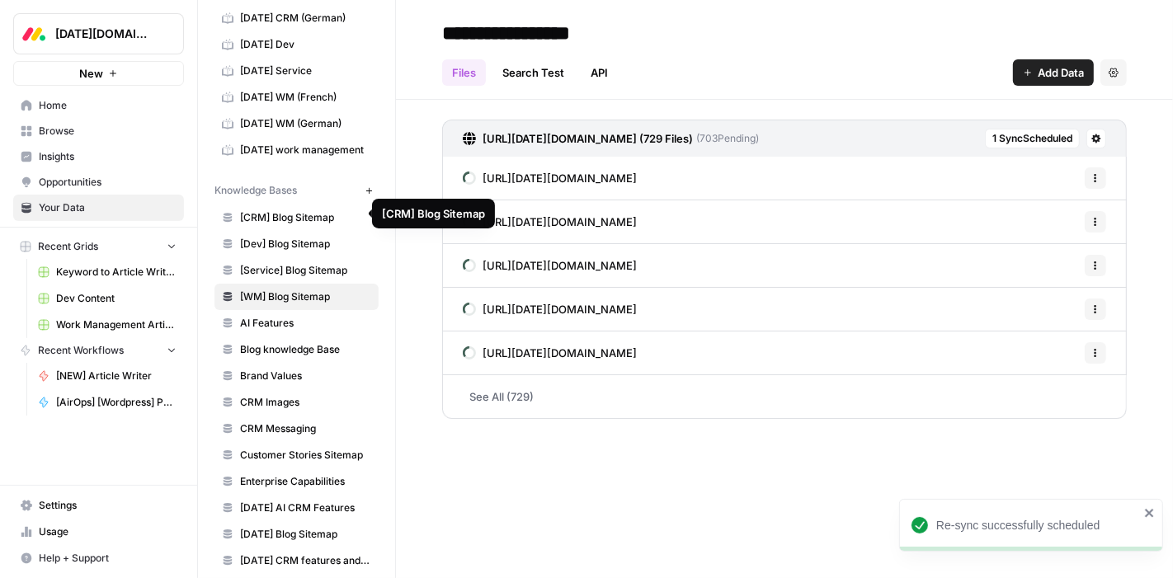
click at [273, 210] on span "[CRM] Blog Sitemap" at bounding box center [305, 217] width 131 height 15
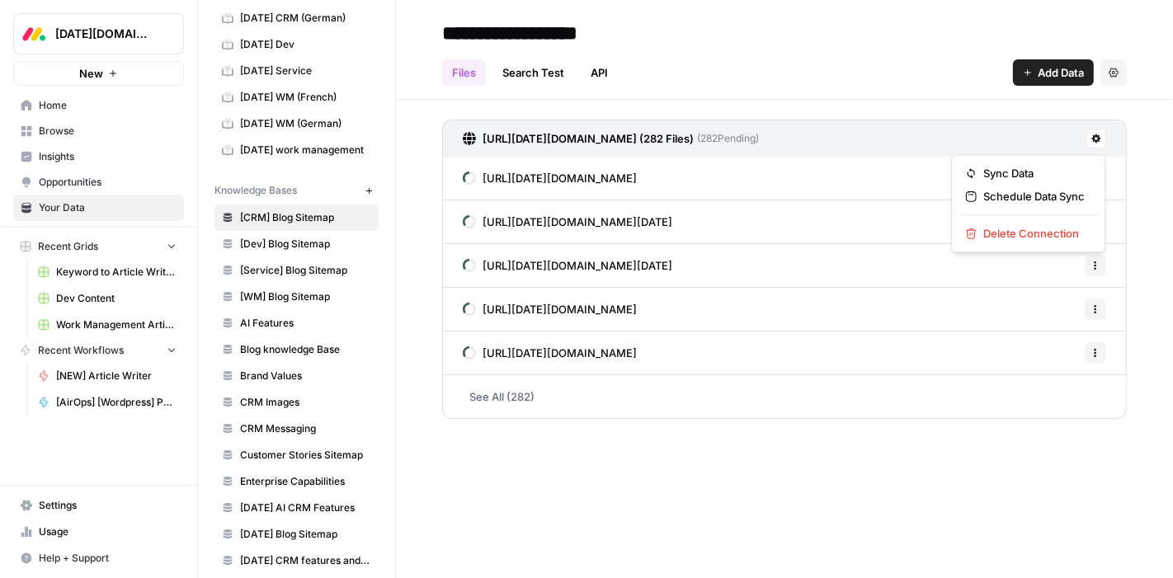
click at [1090, 138] on button at bounding box center [1096, 139] width 20 height 20
click at [1062, 196] on span "Schedule Data Sync" at bounding box center [1033, 196] width 101 height 16
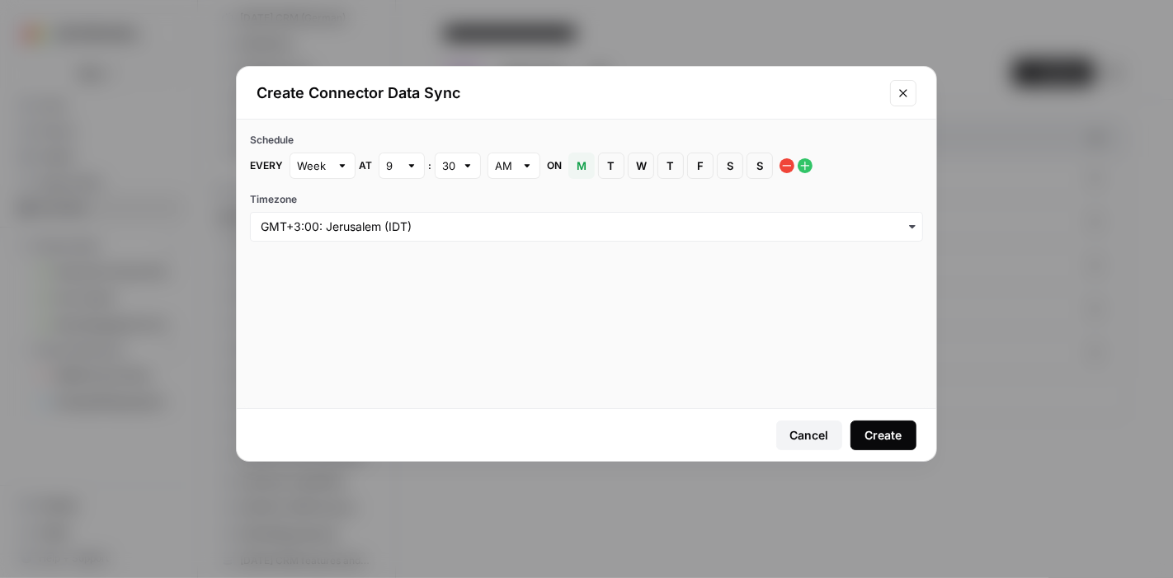
click at [890, 435] on div "Create" at bounding box center [883, 435] width 37 height 16
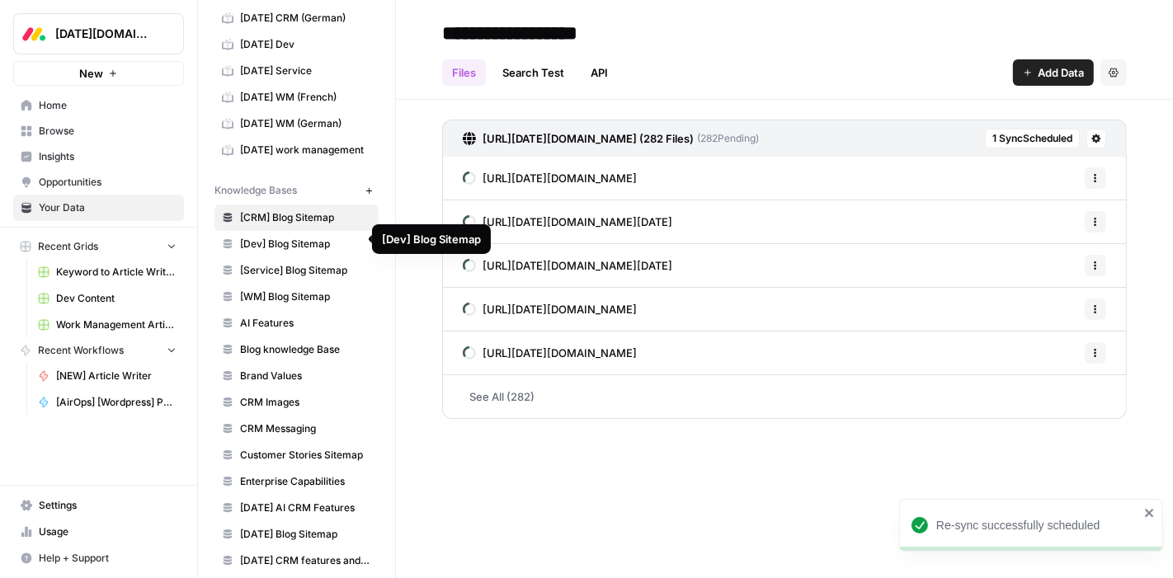
click at [290, 237] on span "[Dev] Blog Sitemap" at bounding box center [305, 244] width 131 height 15
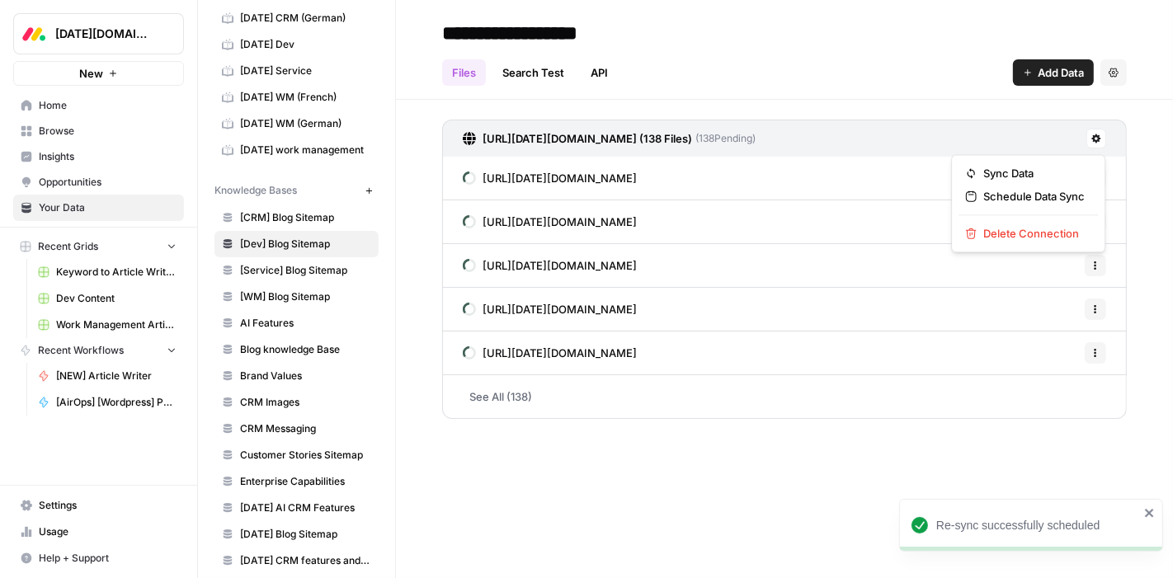
click at [1105, 140] on button at bounding box center [1096, 139] width 20 height 20
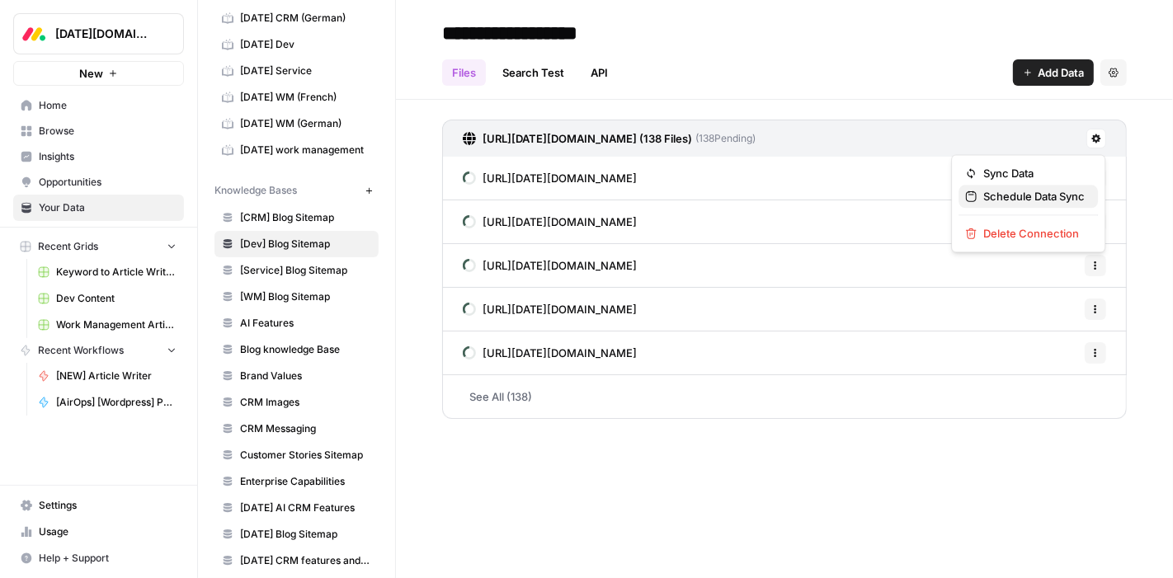
click at [1067, 194] on span "Schedule Data Sync" at bounding box center [1033, 196] width 101 height 16
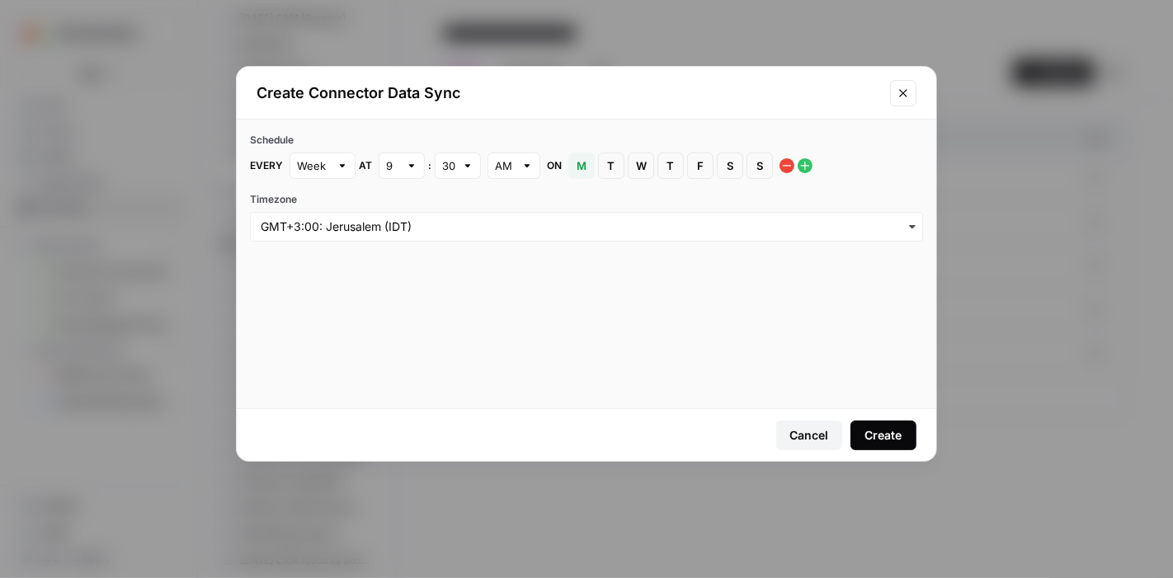
click at [880, 430] on div "Create" at bounding box center [883, 435] width 37 height 16
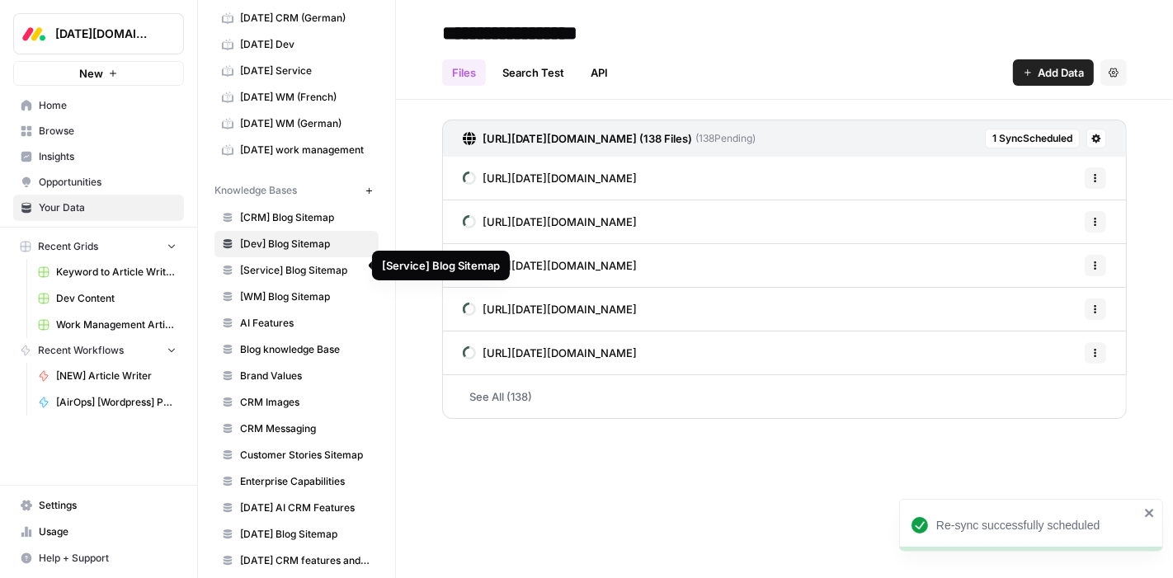
click at [313, 267] on span "[Service] Blog Sitemap" at bounding box center [305, 270] width 131 height 15
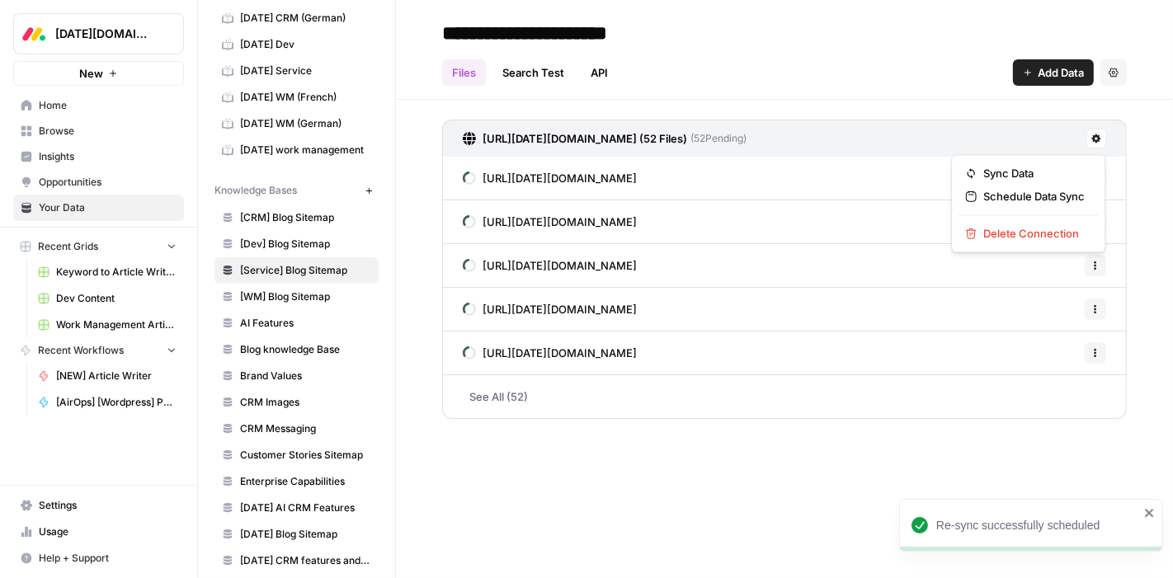
click at [1097, 142] on icon at bounding box center [1096, 139] width 10 height 10
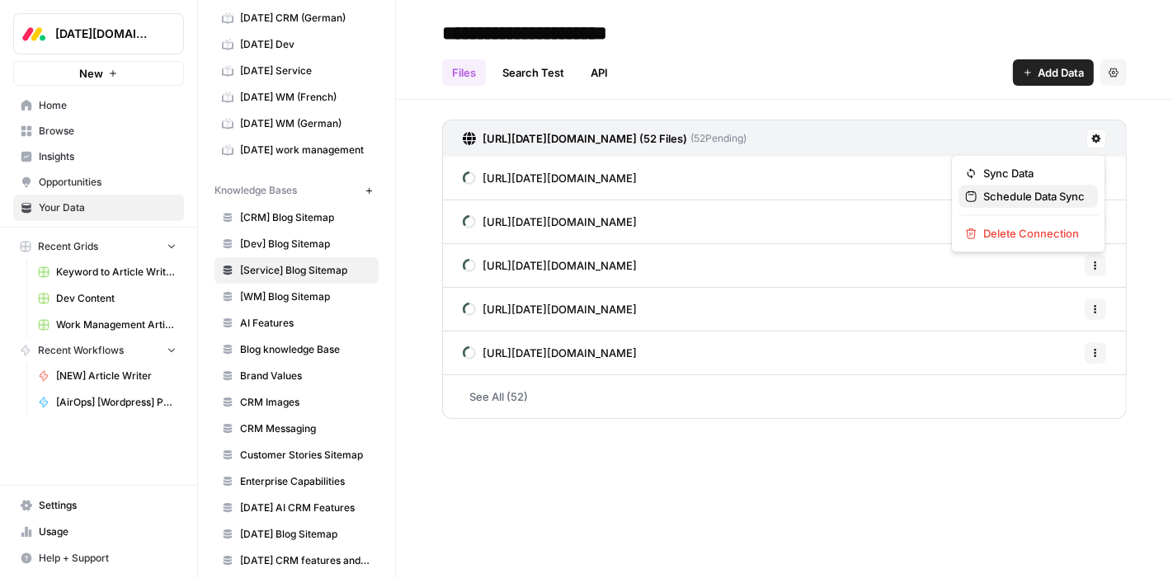
click at [1055, 197] on span "Schedule Data Sync" at bounding box center [1033, 196] width 101 height 16
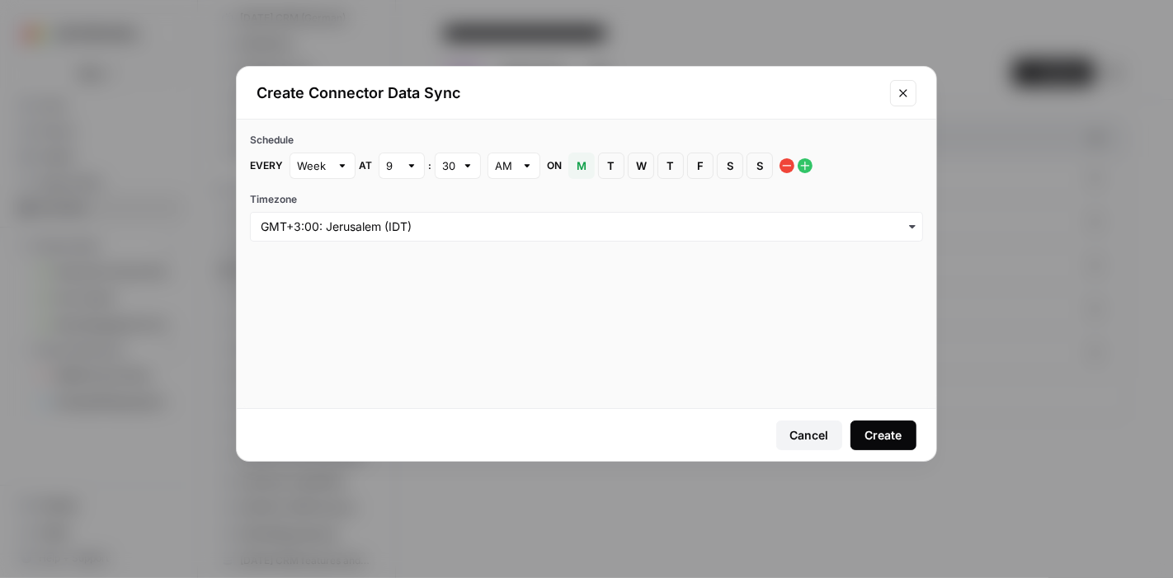
click at [873, 431] on div "Create" at bounding box center [883, 435] width 37 height 16
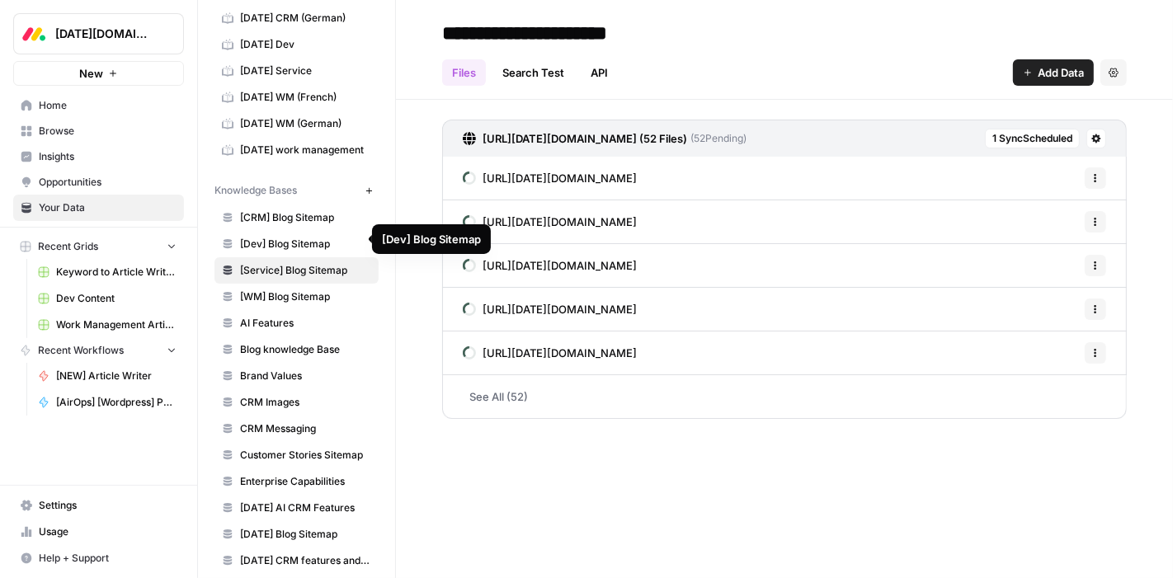
click at [280, 243] on span "[Dev] Blog Sitemap" at bounding box center [305, 244] width 131 height 15
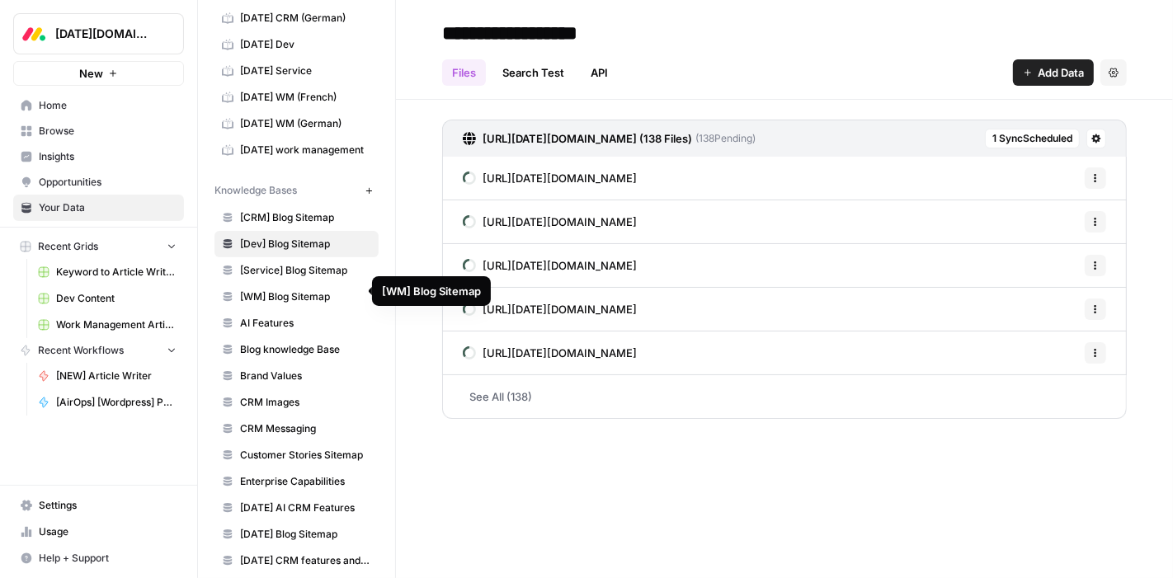
click at [303, 291] on span "[WM] Blog Sitemap" at bounding box center [305, 297] width 131 height 15
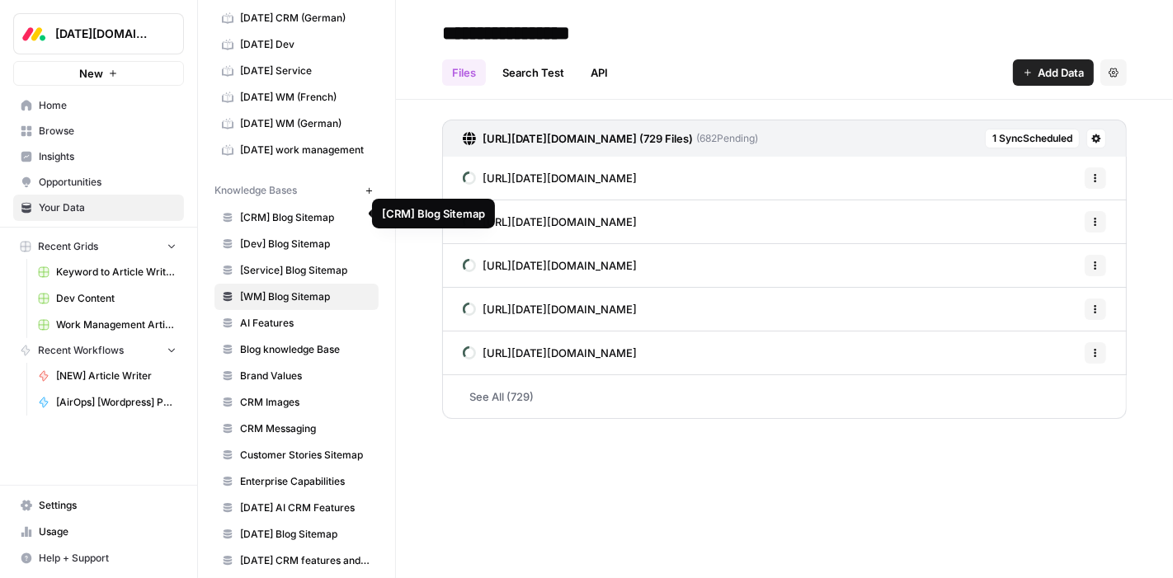
click at [299, 216] on span "[CRM] Blog Sitemap" at bounding box center [305, 217] width 131 height 15
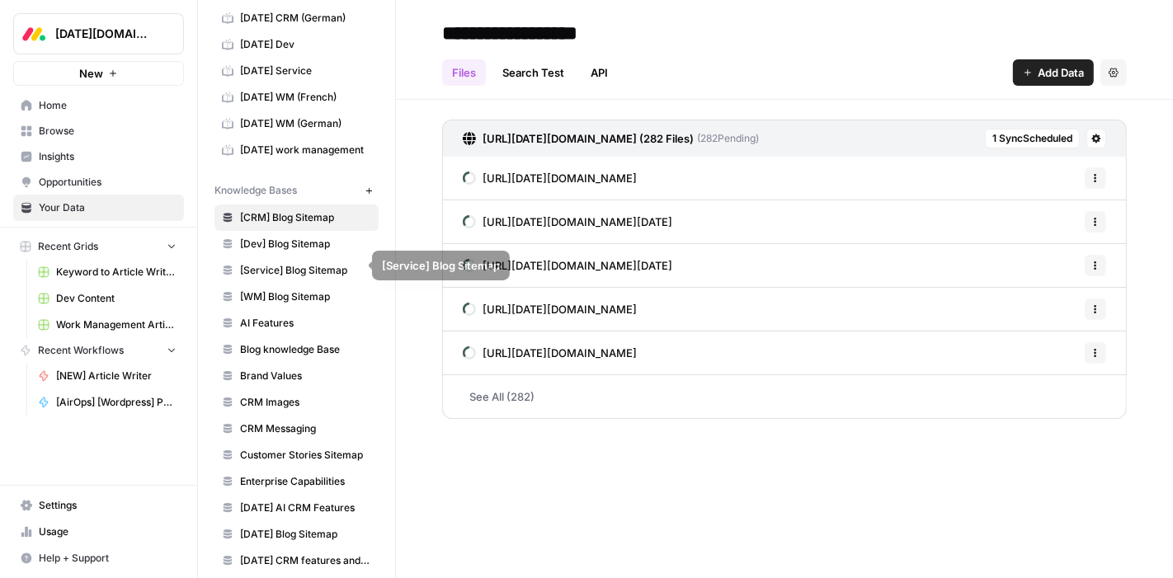
click at [298, 267] on span "[Service] Blog Sitemap" at bounding box center [305, 270] width 131 height 15
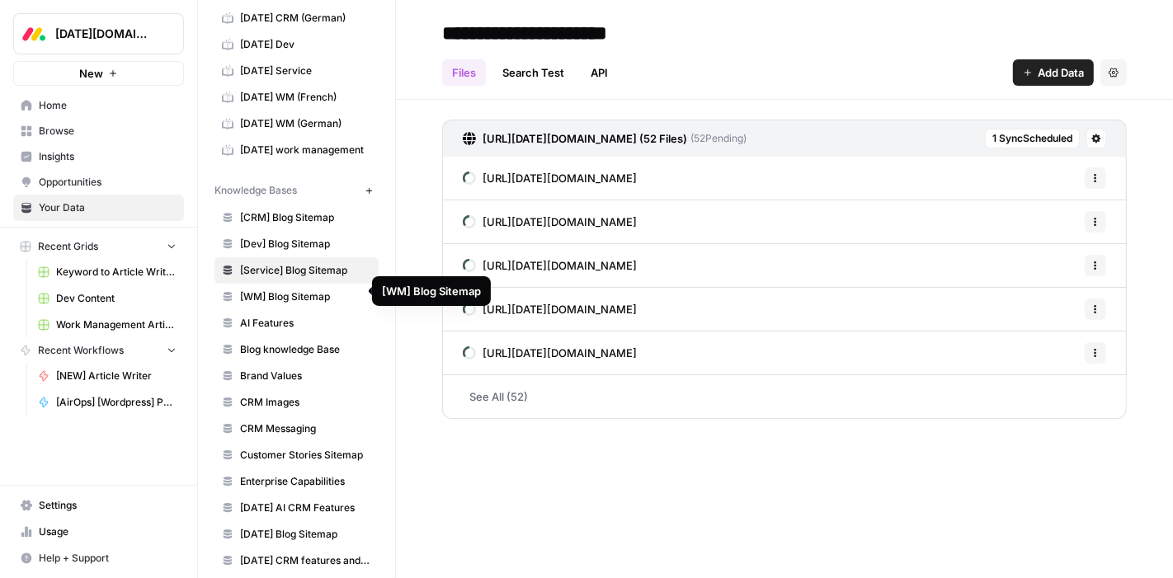
click at [290, 290] on span "[WM] Blog Sitemap" at bounding box center [305, 297] width 131 height 15
